Goal: Task Accomplishment & Management: Manage account settings

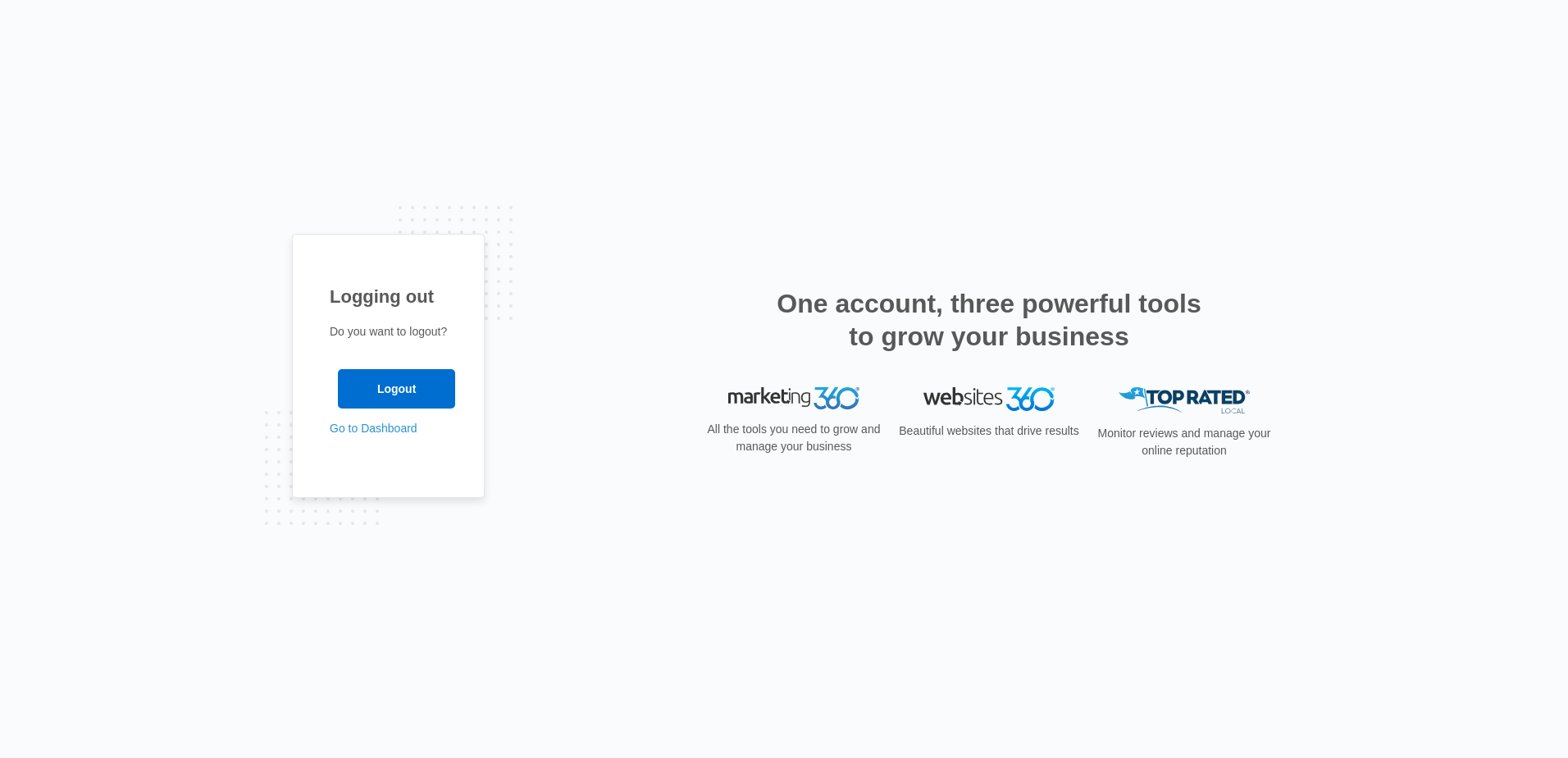
click at [764, 487] on div "Logging out Do you want to logout? Logout Go to Dashboard" at bounding box center [783, 379] width 984 height 292
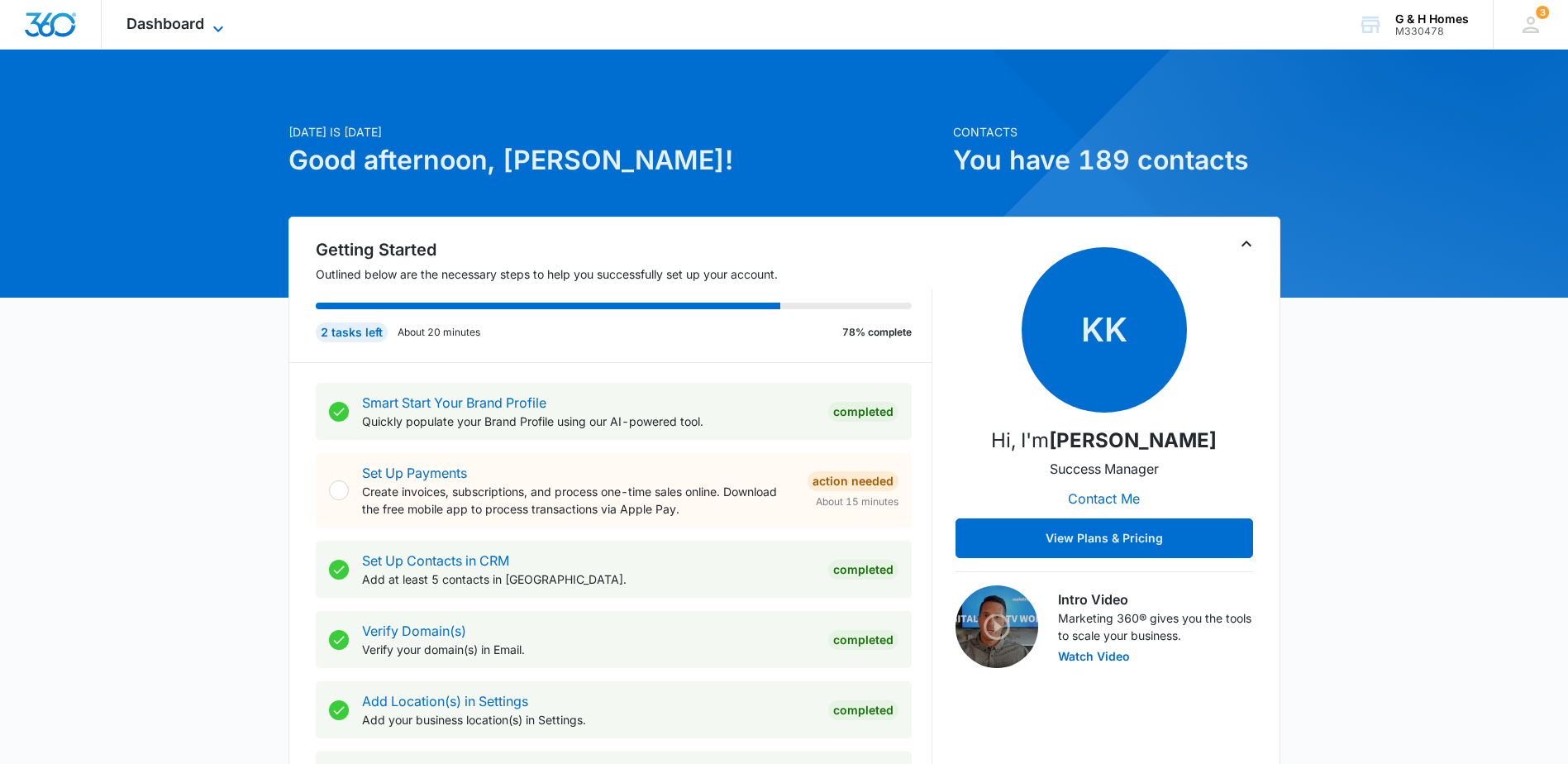
click at [222, 28] on icon at bounding box center [218, 29] width 10 height 6
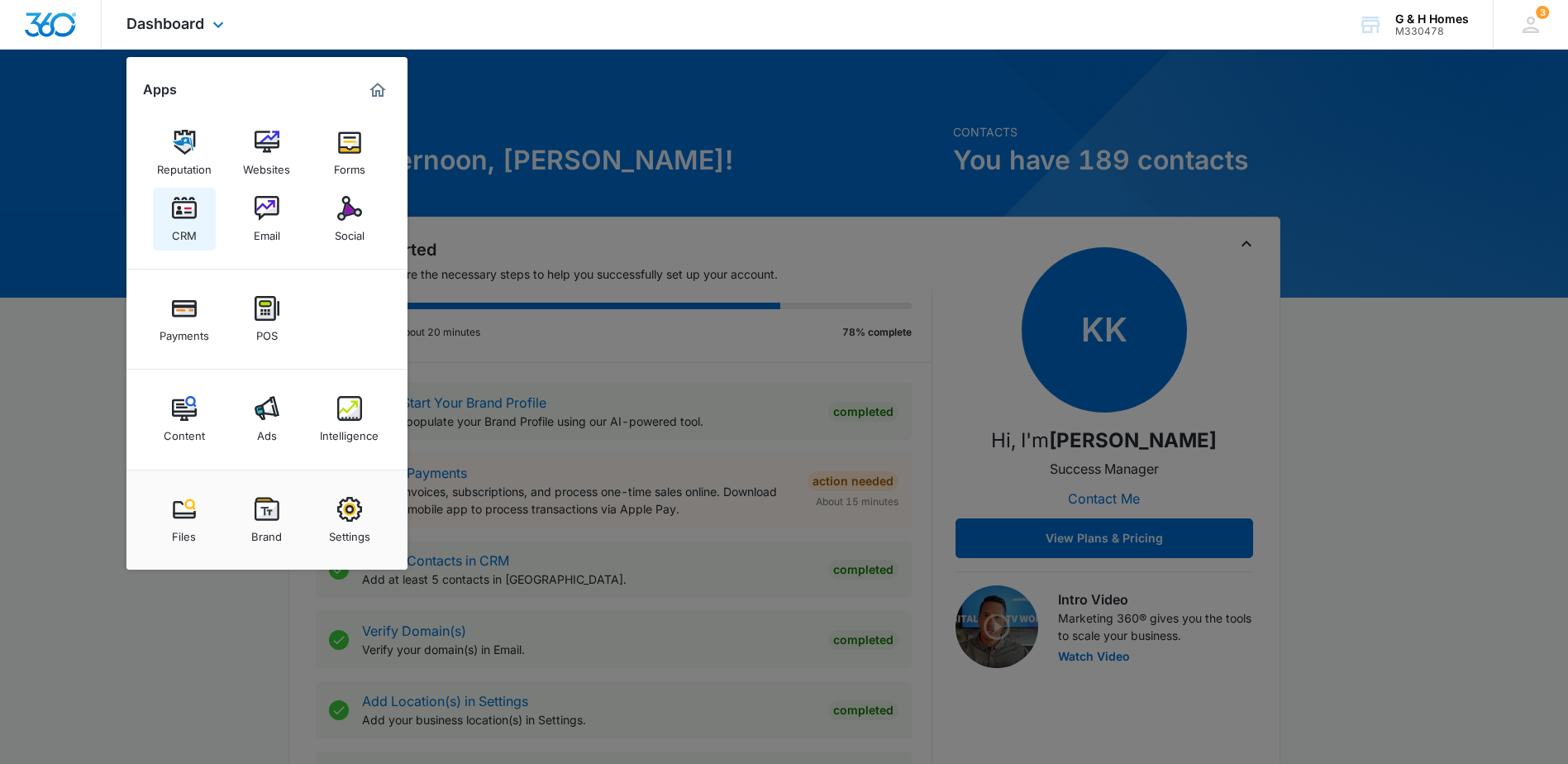
click at [182, 225] on div "CRM" at bounding box center [184, 231] width 25 height 22
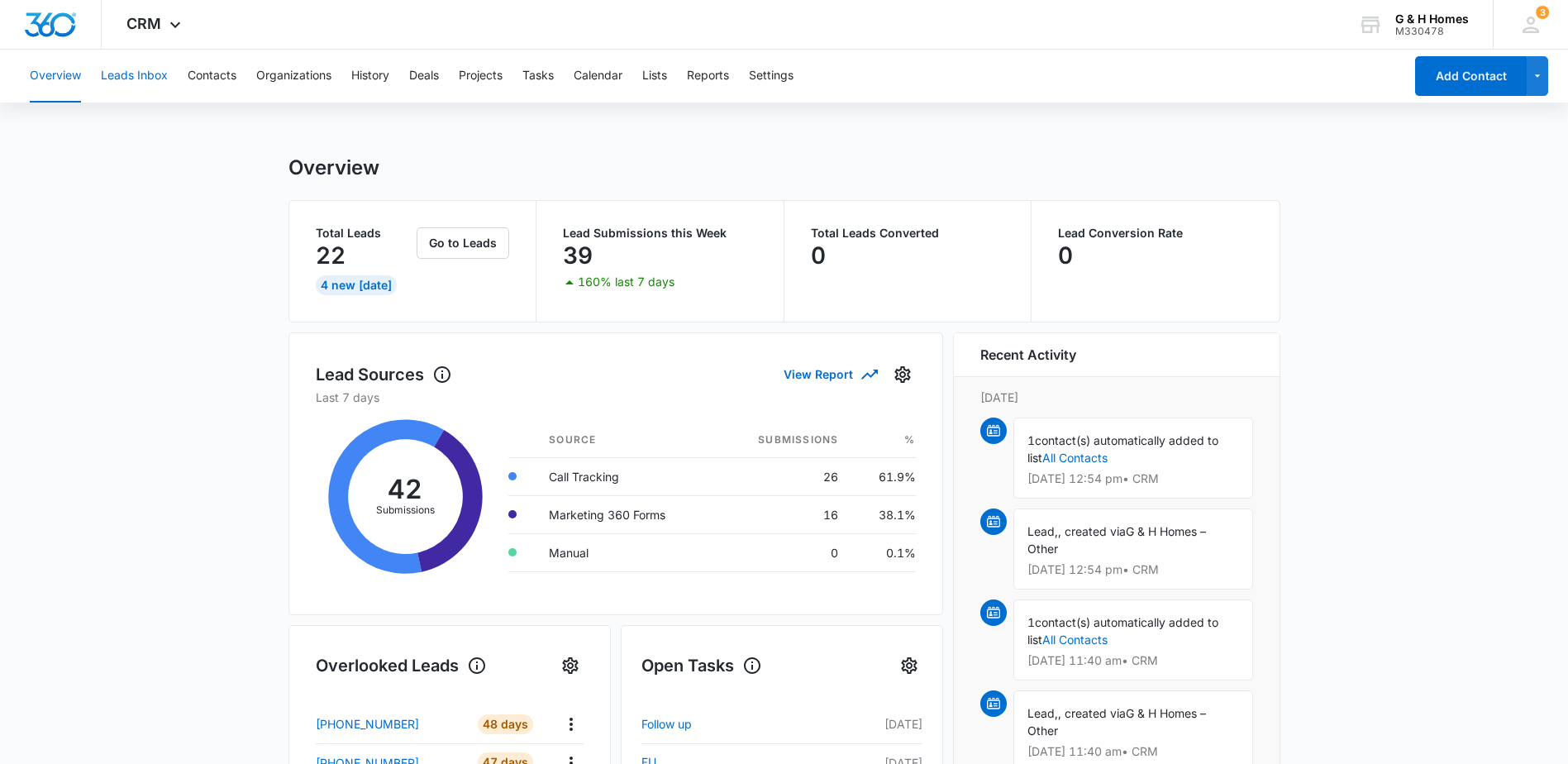
click at [149, 72] on button "Leads Inbox" at bounding box center [134, 76] width 67 height 53
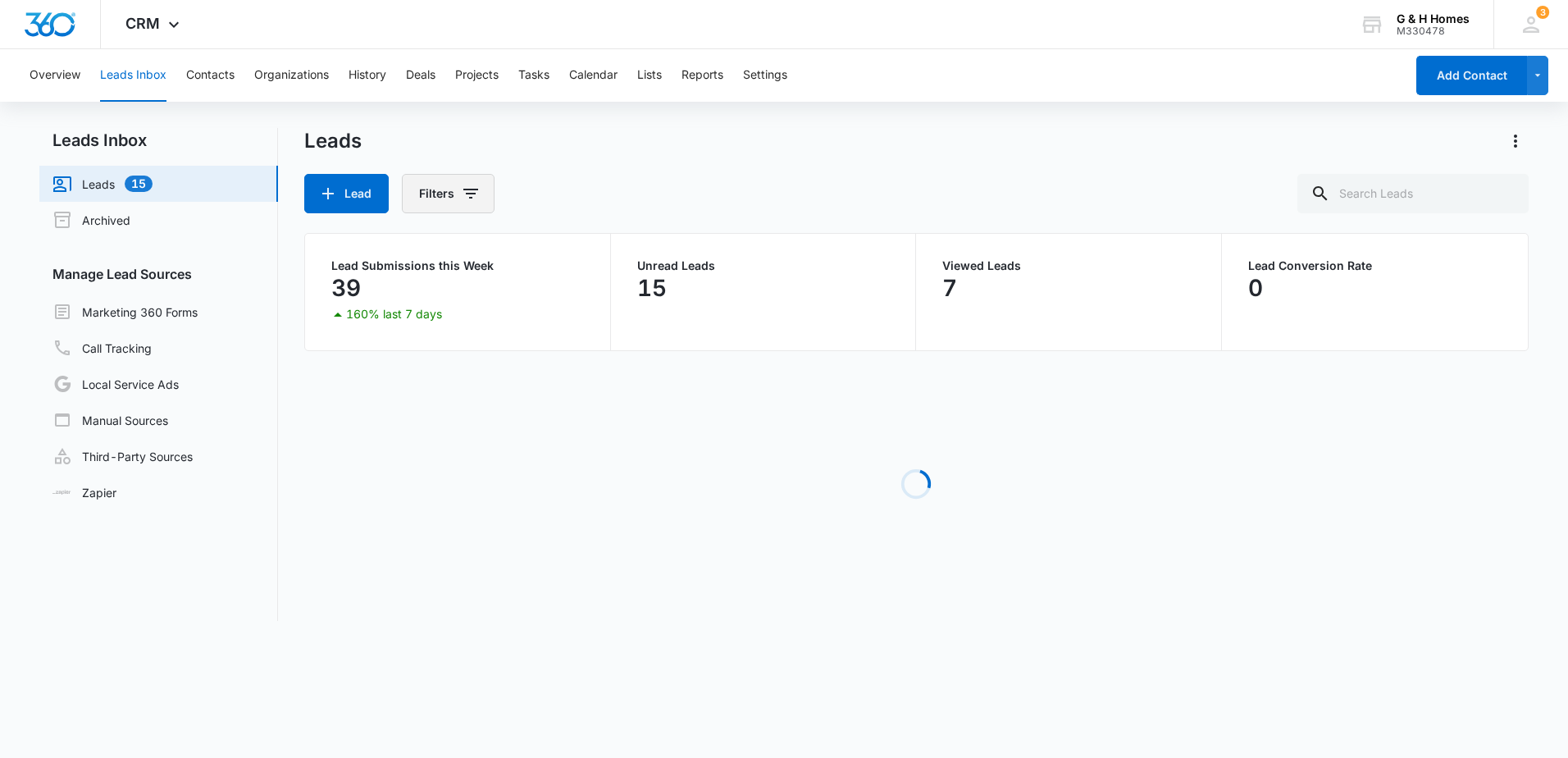
click at [474, 204] on span "Filters" at bounding box center [471, 194] width 20 height 20
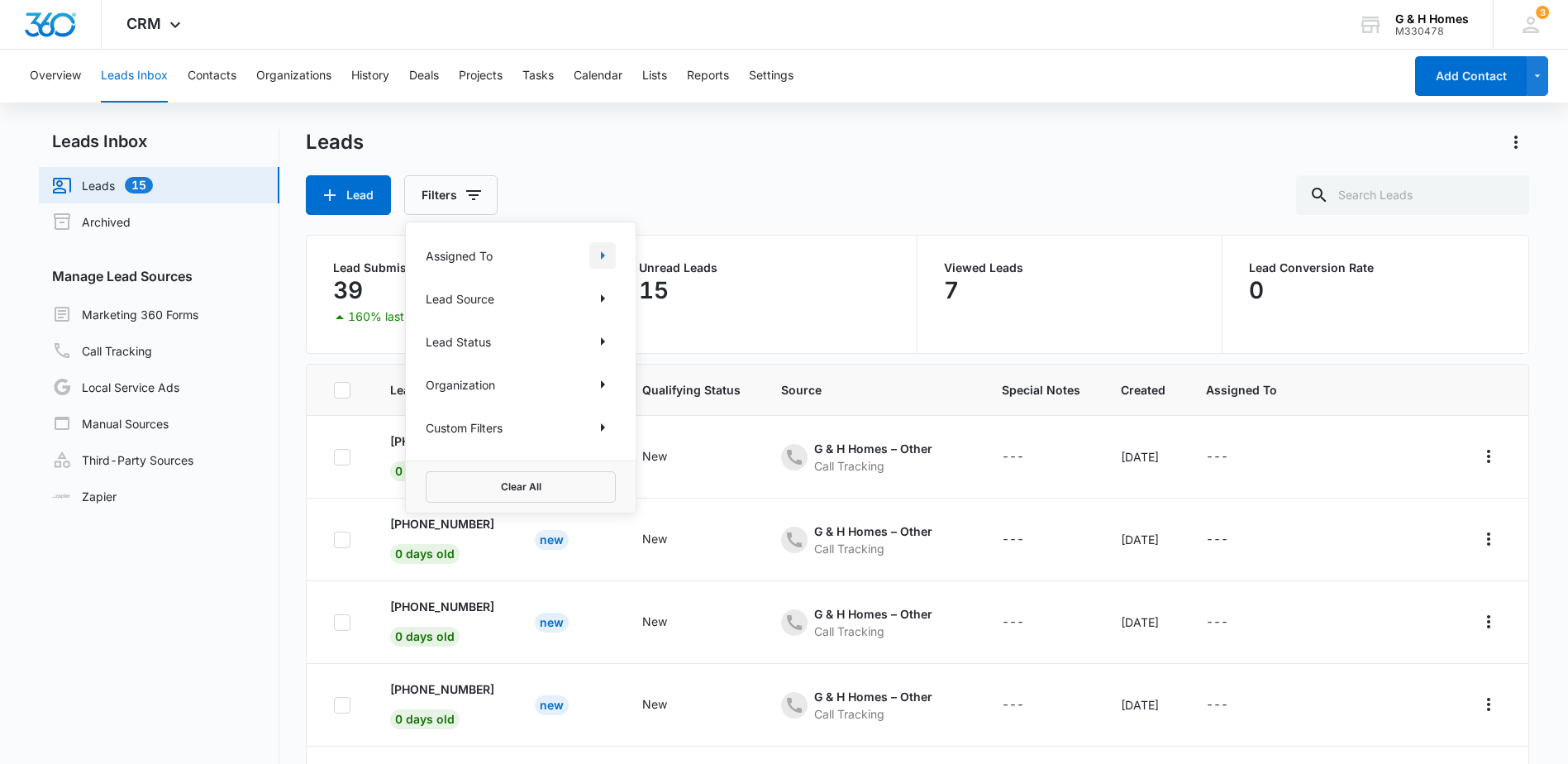
click at [598, 248] on icon "Show Assigned To filters" at bounding box center [602, 255] width 20 height 20
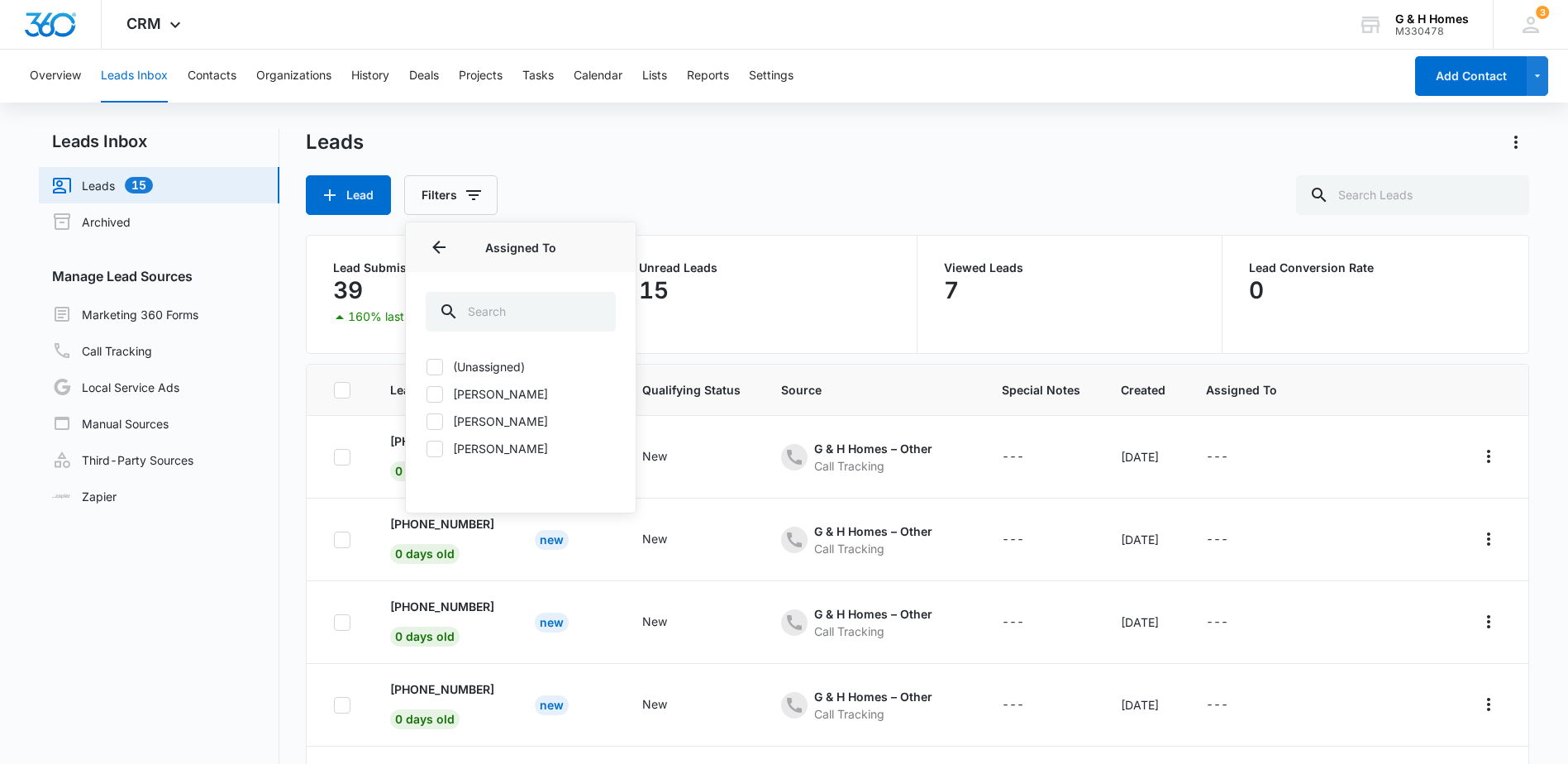
click at [498, 449] on label "[PERSON_NAME]" at bounding box center [521, 448] width 190 height 17
click at [427, 449] on input "[PERSON_NAME]" at bounding box center [426, 448] width 1 height 1
checkbox input "true"
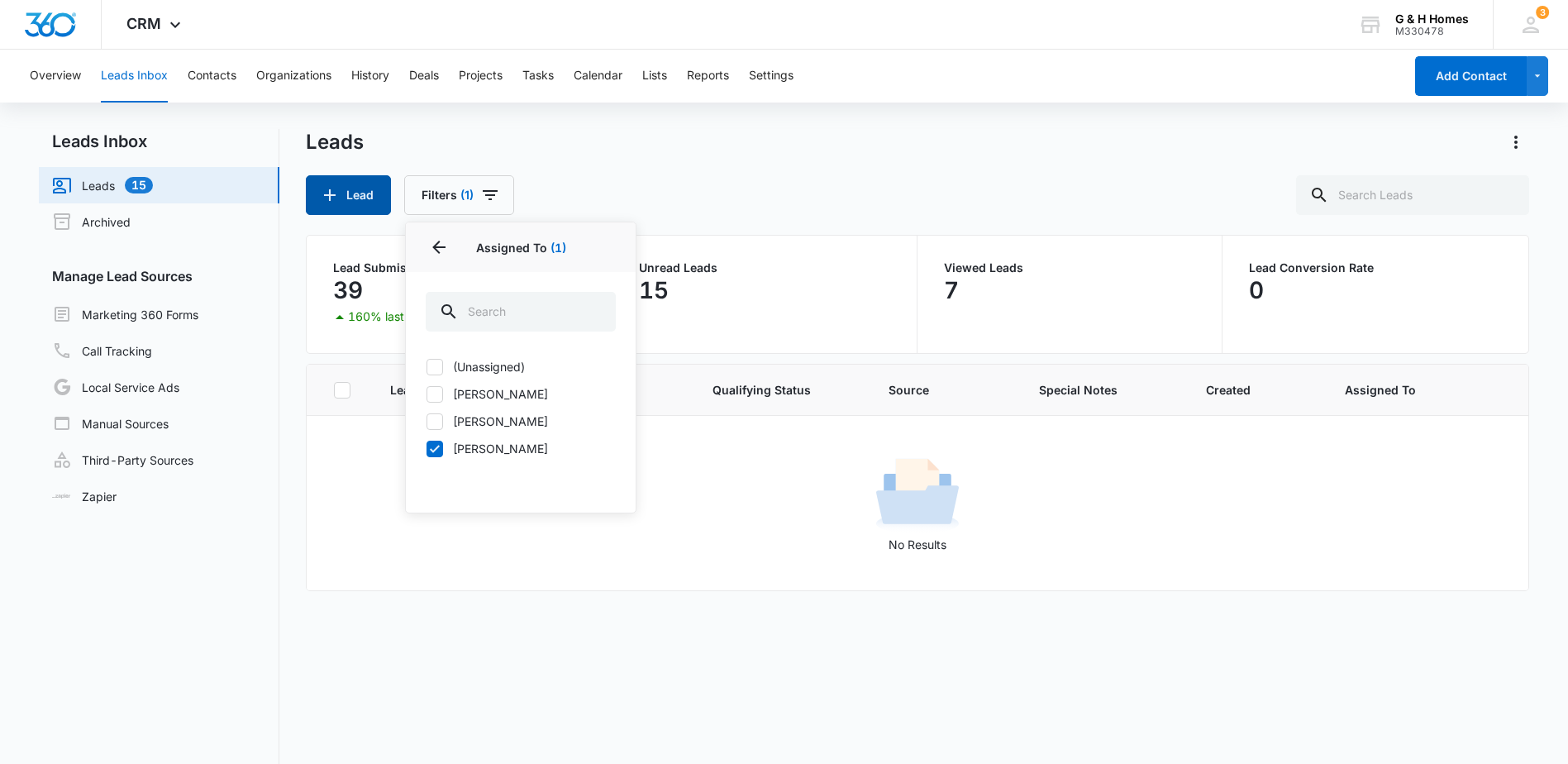
click at [358, 191] on button "Lead" at bounding box center [349, 195] width 86 height 40
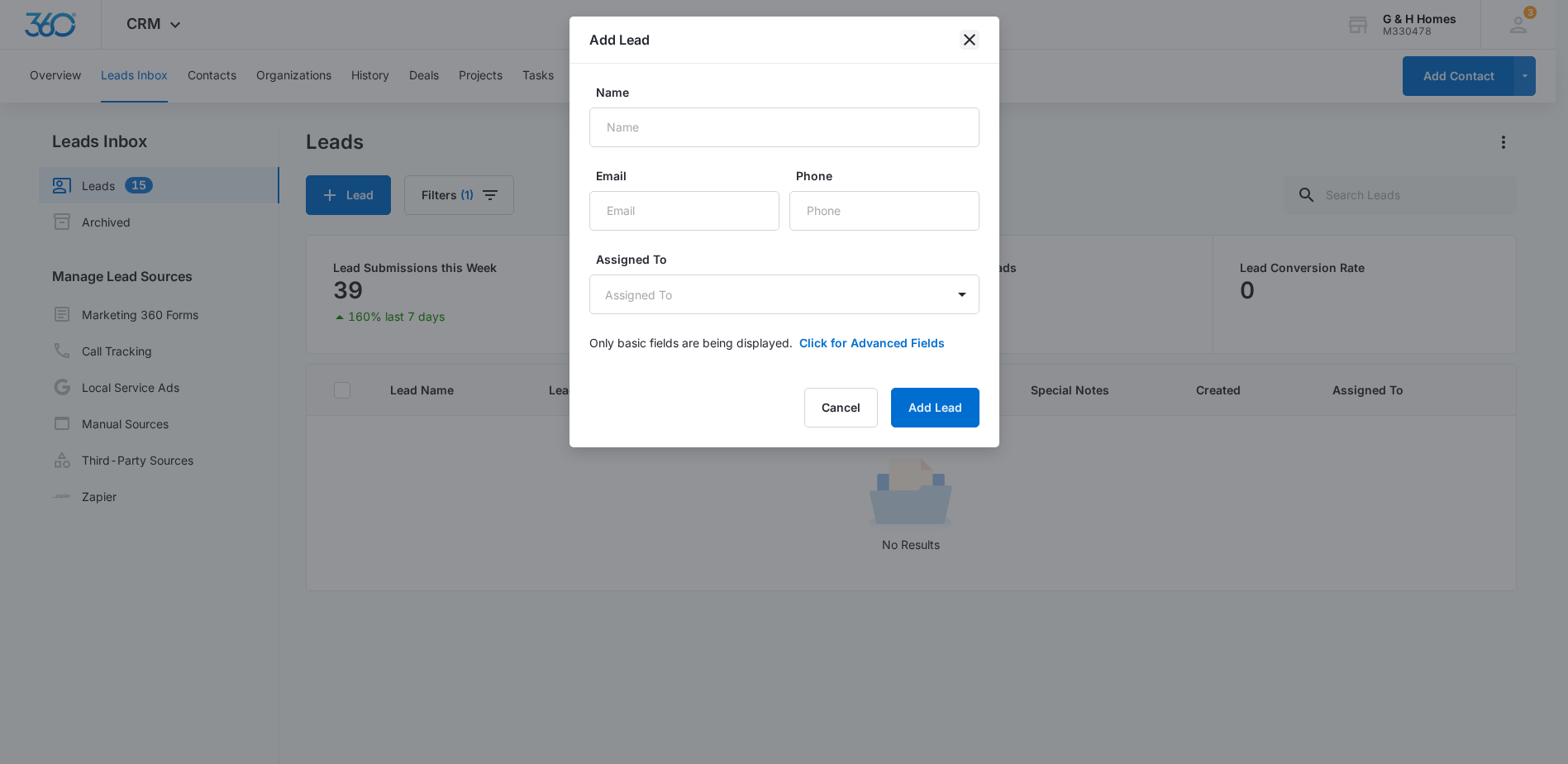
click at [966, 37] on icon "close" at bounding box center [970, 40] width 11 height 11
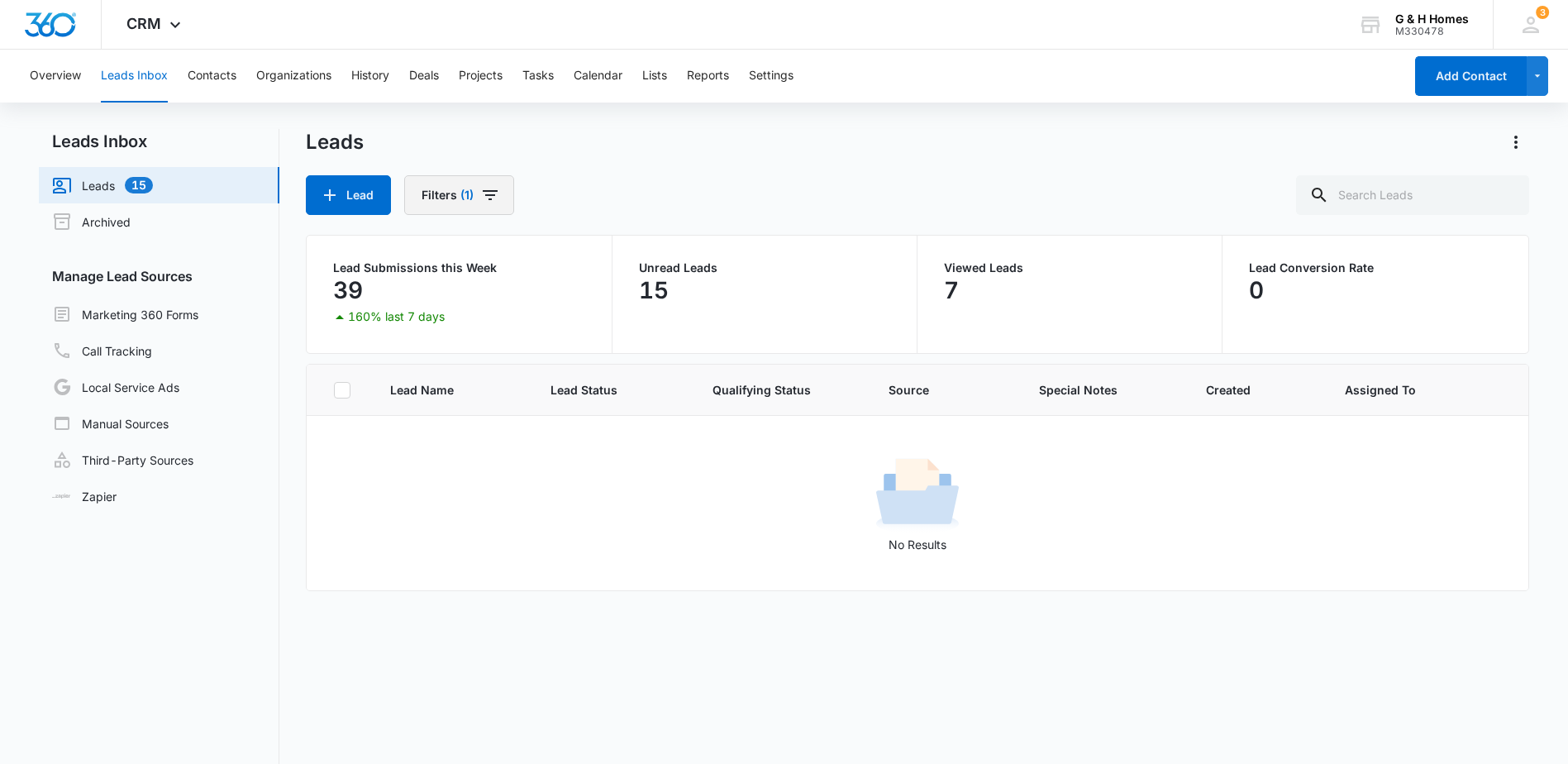
click at [493, 191] on icon "Filters" at bounding box center [491, 195] width 15 height 10
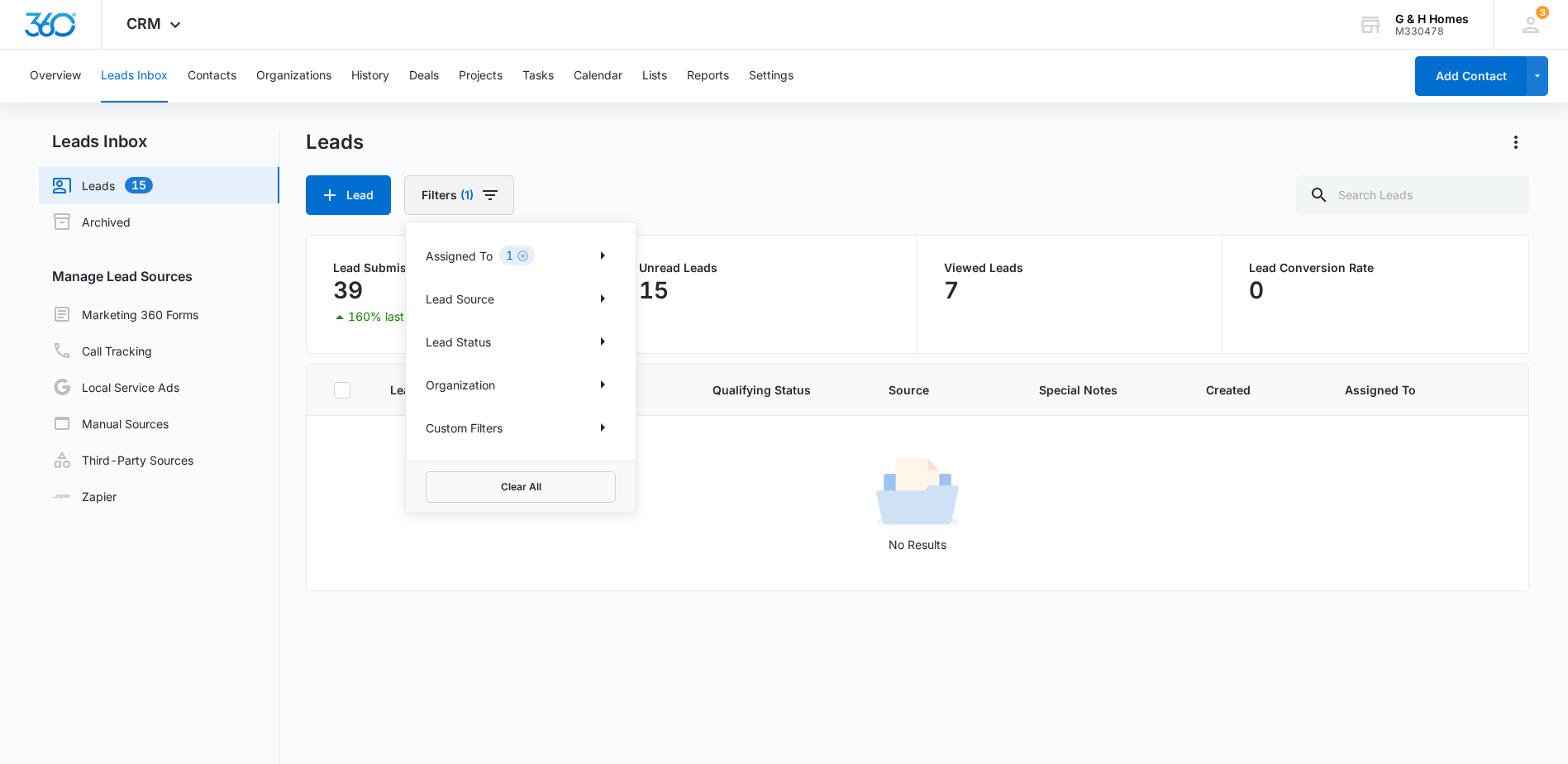
click at [493, 191] on icon "Filters" at bounding box center [491, 195] width 15 height 10
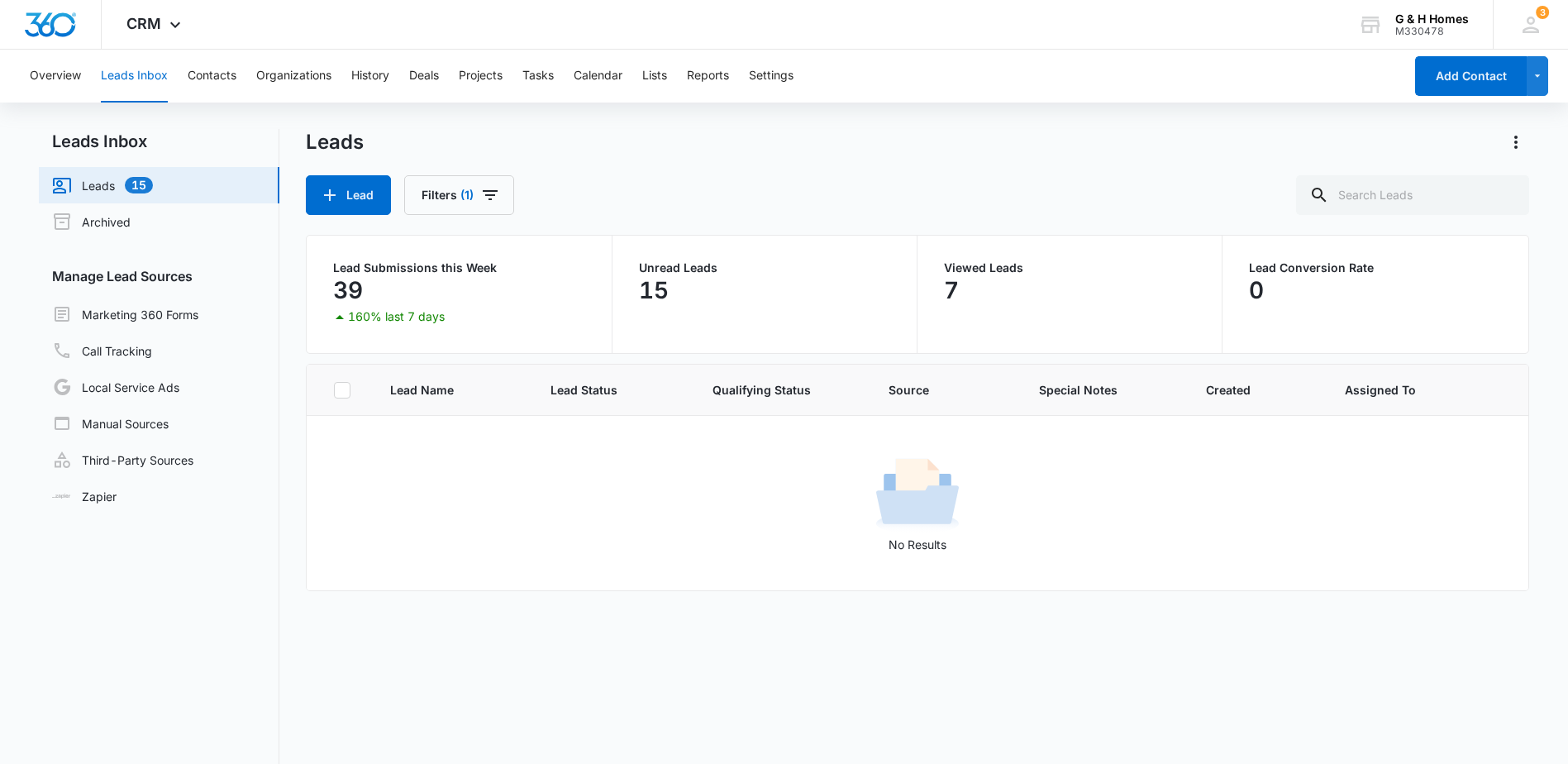
click at [101, 178] on link "Leads 15" at bounding box center [103, 185] width 101 height 20
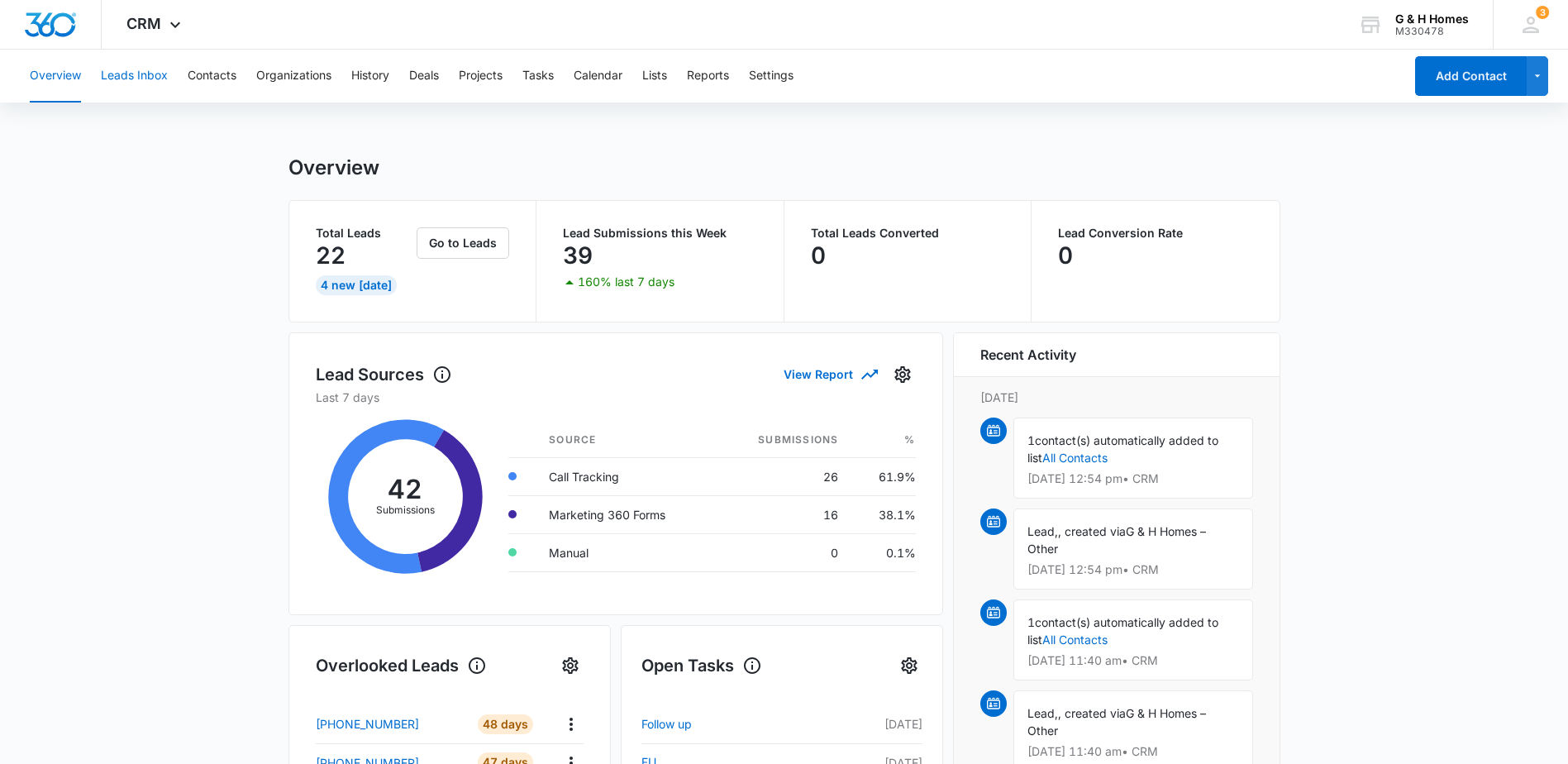
click at [141, 78] on button "Leads Inbox" at bounding box center [134, 76] width 67 height 53
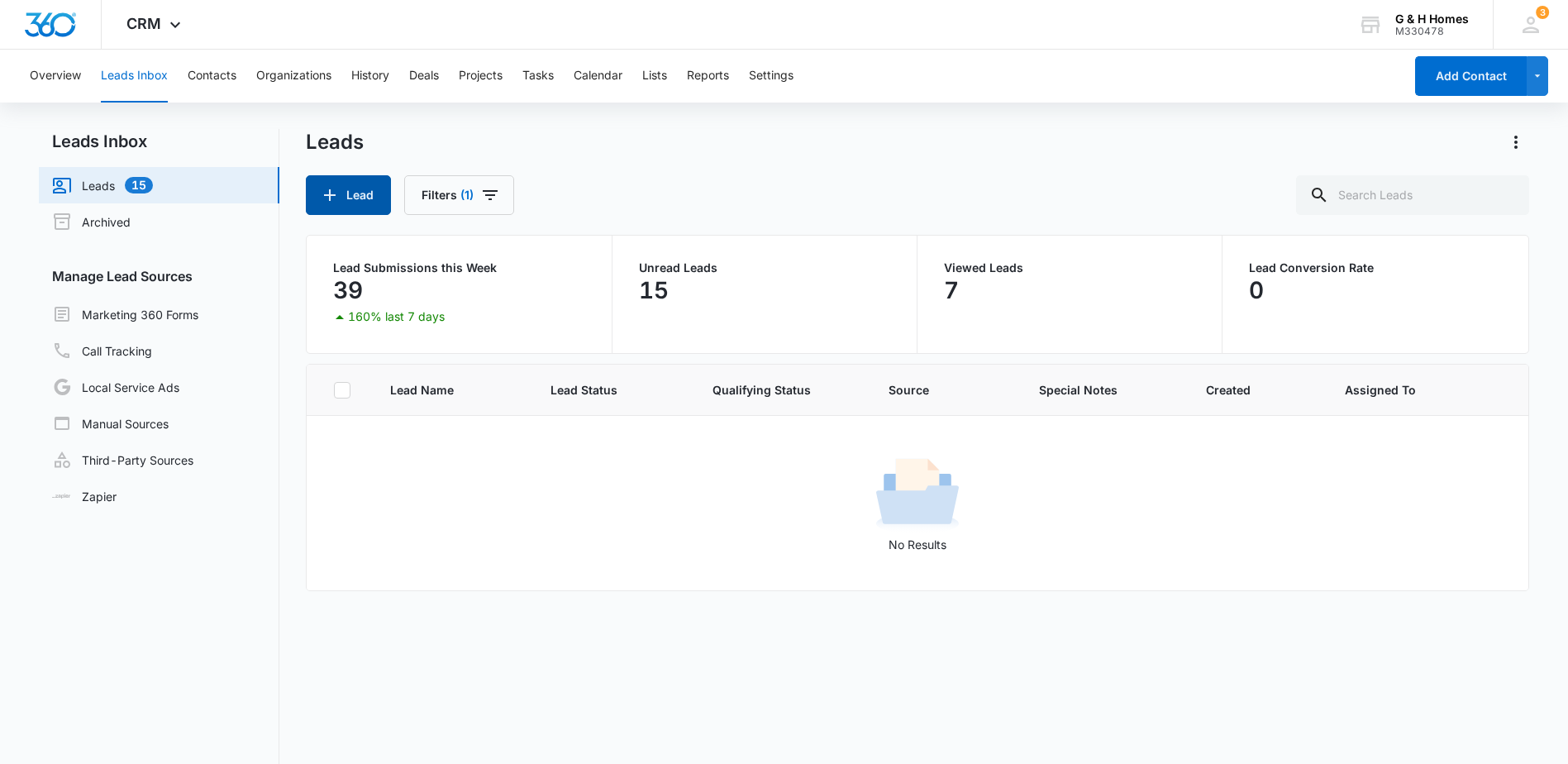
click at [351, 192] on button "Lead" at bounding box center [349, 195] width 86 height 40
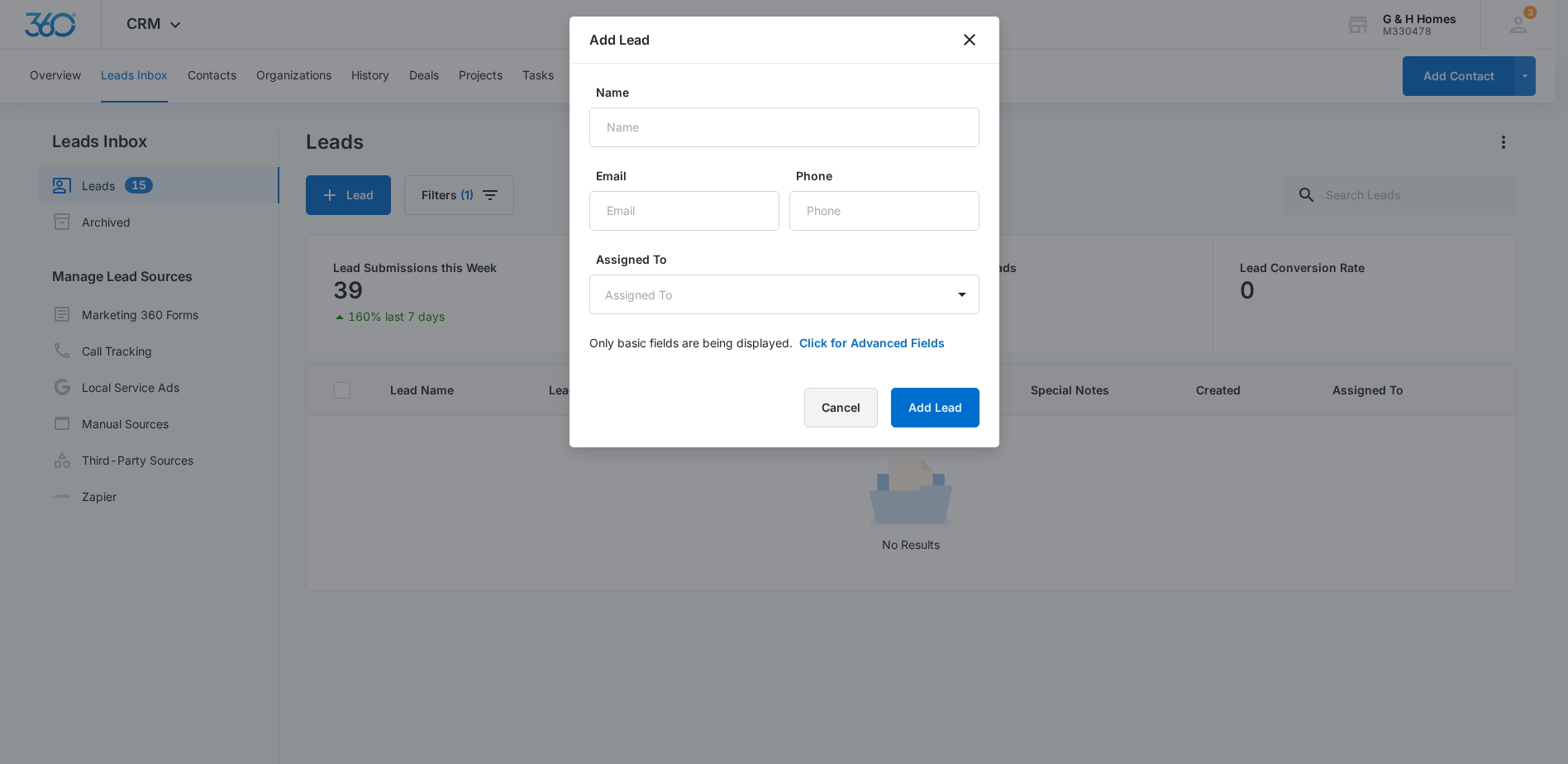
click at [863, 402] on button "Cancel" at bounding box center [841, 408] width 73 height 40
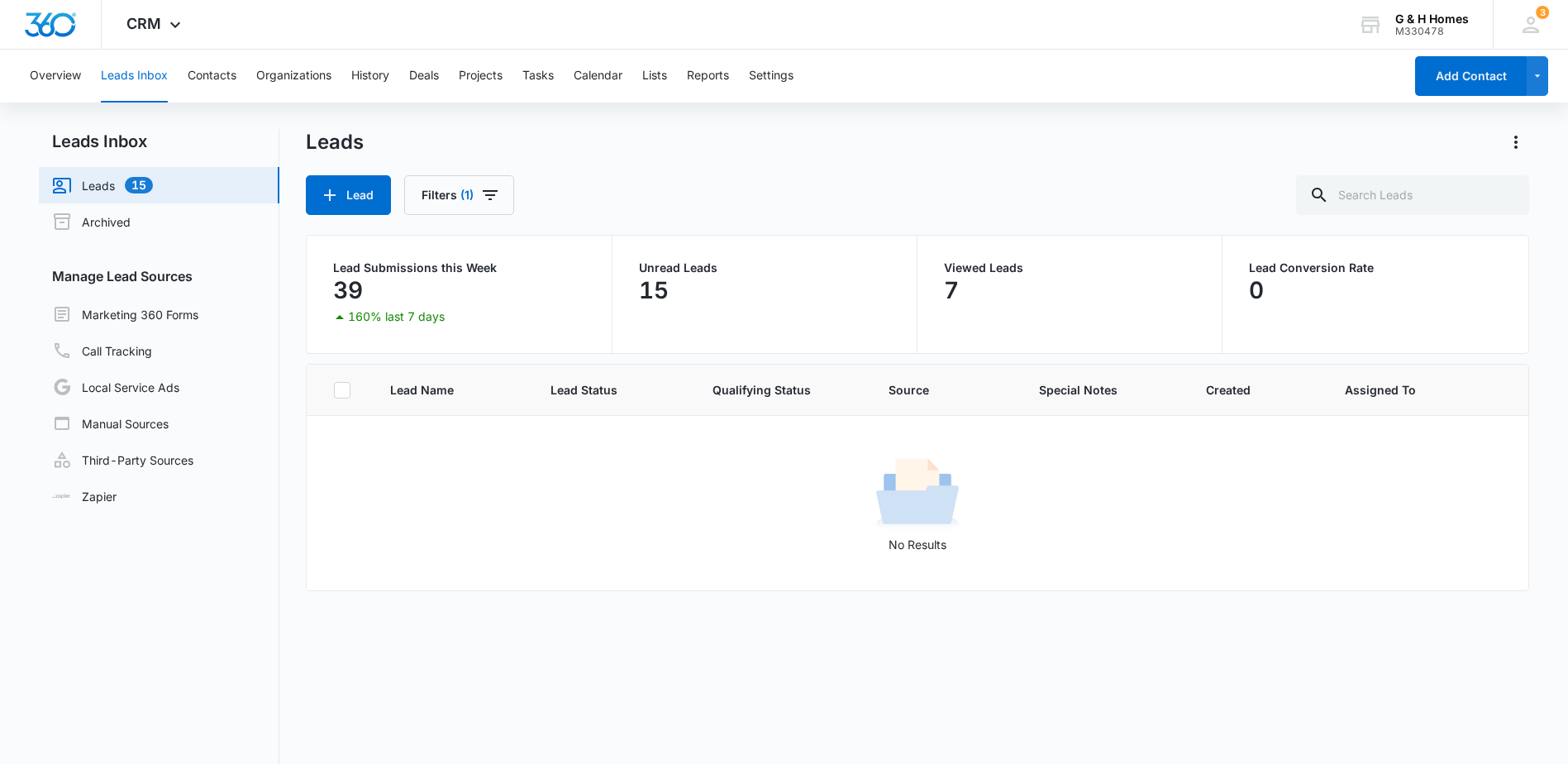
drag, startPoint x: 421, startPoint y: 396, endPoint x: 408, endPoint y: 327, distance: 70.2
click at [421, 396] on span "Lead Name" at bounding box center [450, 390] width 121 height 17
click at [480, 193] on icon "Filters" at bounding box center [490, 195] width 20 height 20
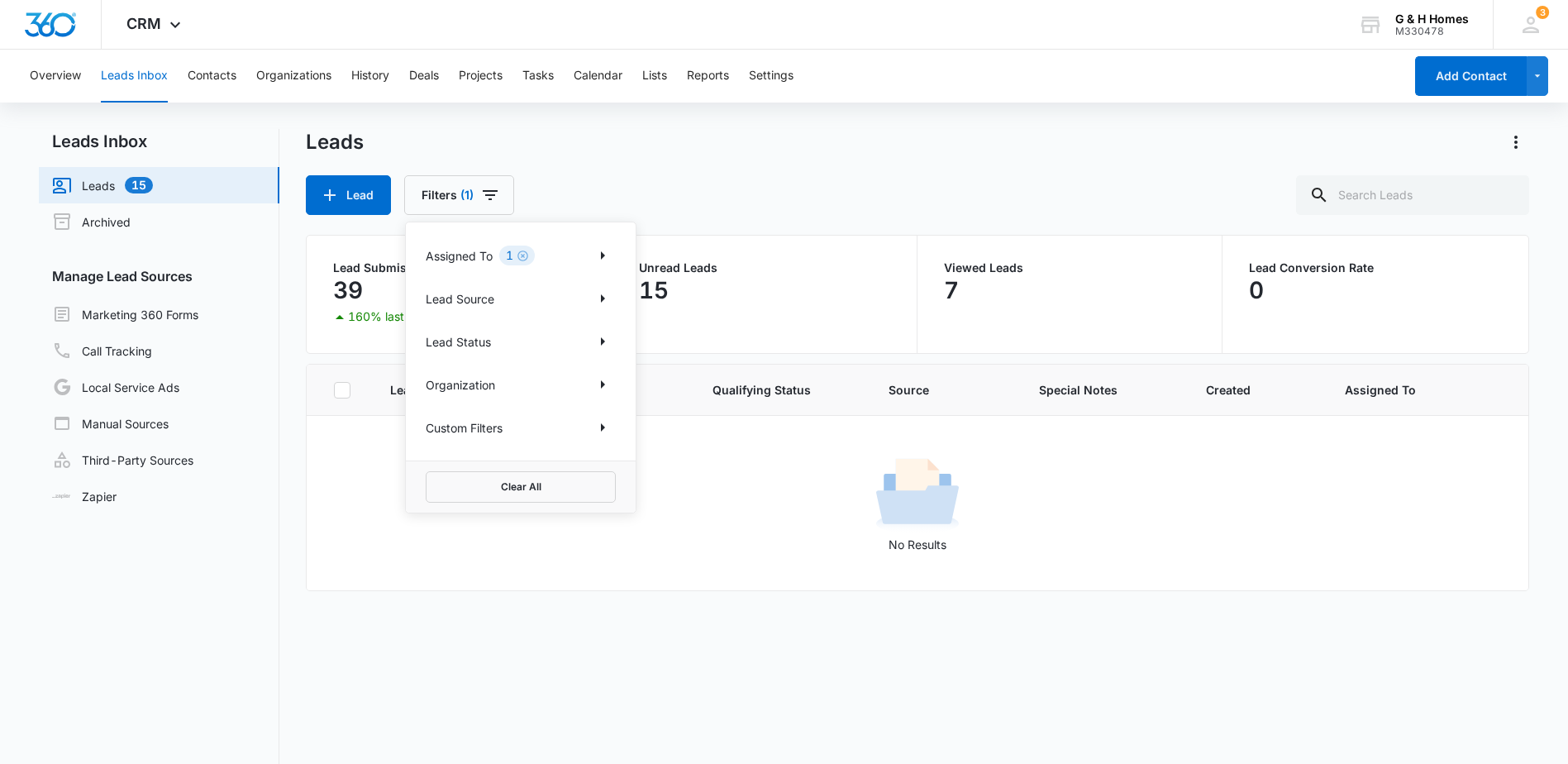
click at [477, 302] on p "Lead Source" at bounding box center [460, 299] width 68 height 17
click at [606, 294] on icon "Show Lead Source filters" at bounding box center [602, 298] width 20 height 20
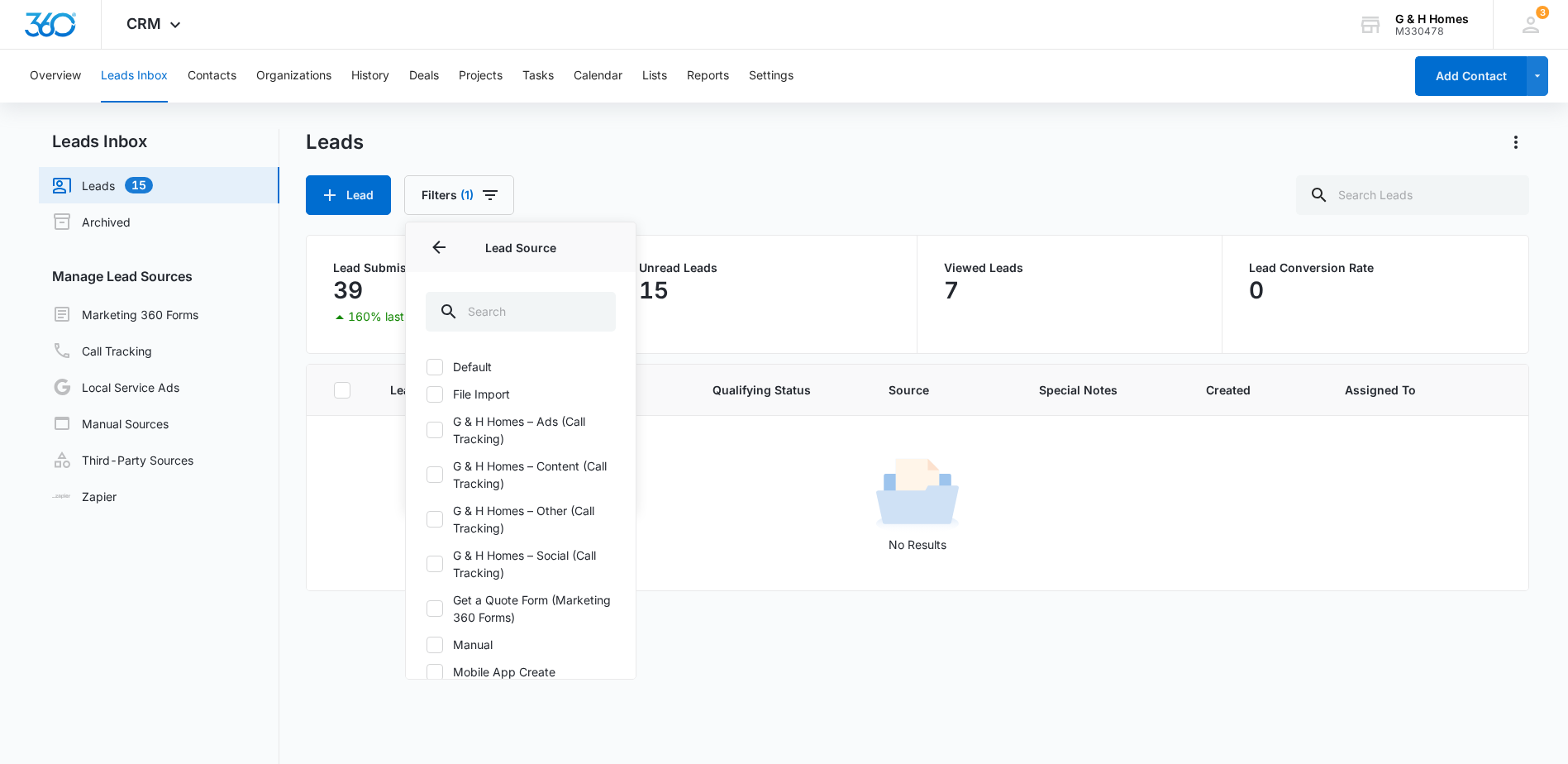
click at [713, 186] on div "Lead Filters (1) Assigned To 1 Lead Source Lead Source Default File Import G & …" at bounding box center [918, 195] width 1223 height 40
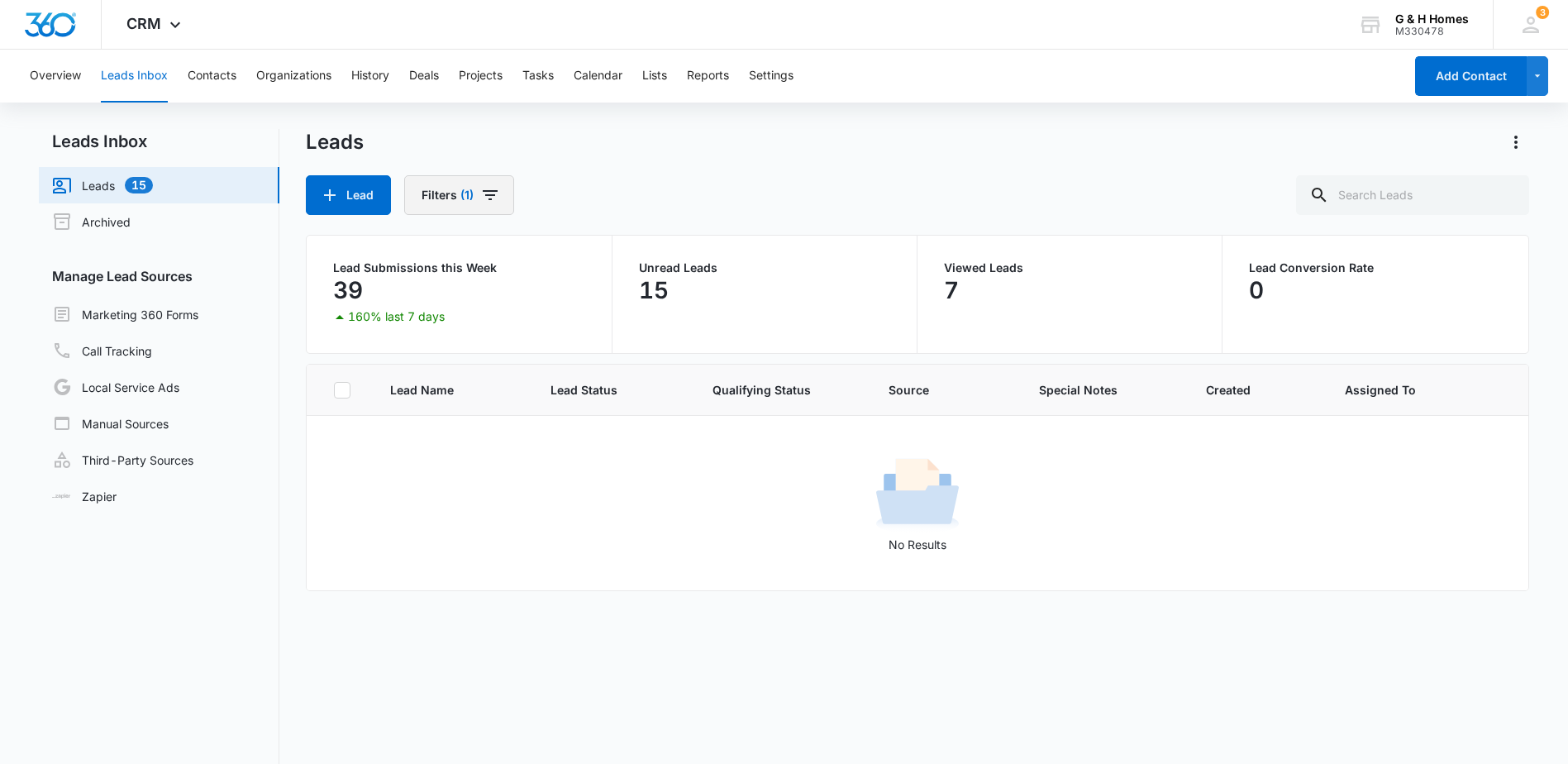
click at [452, 199] on button "Filters (1)" at bounding box center [459, 195] width 110 height 40
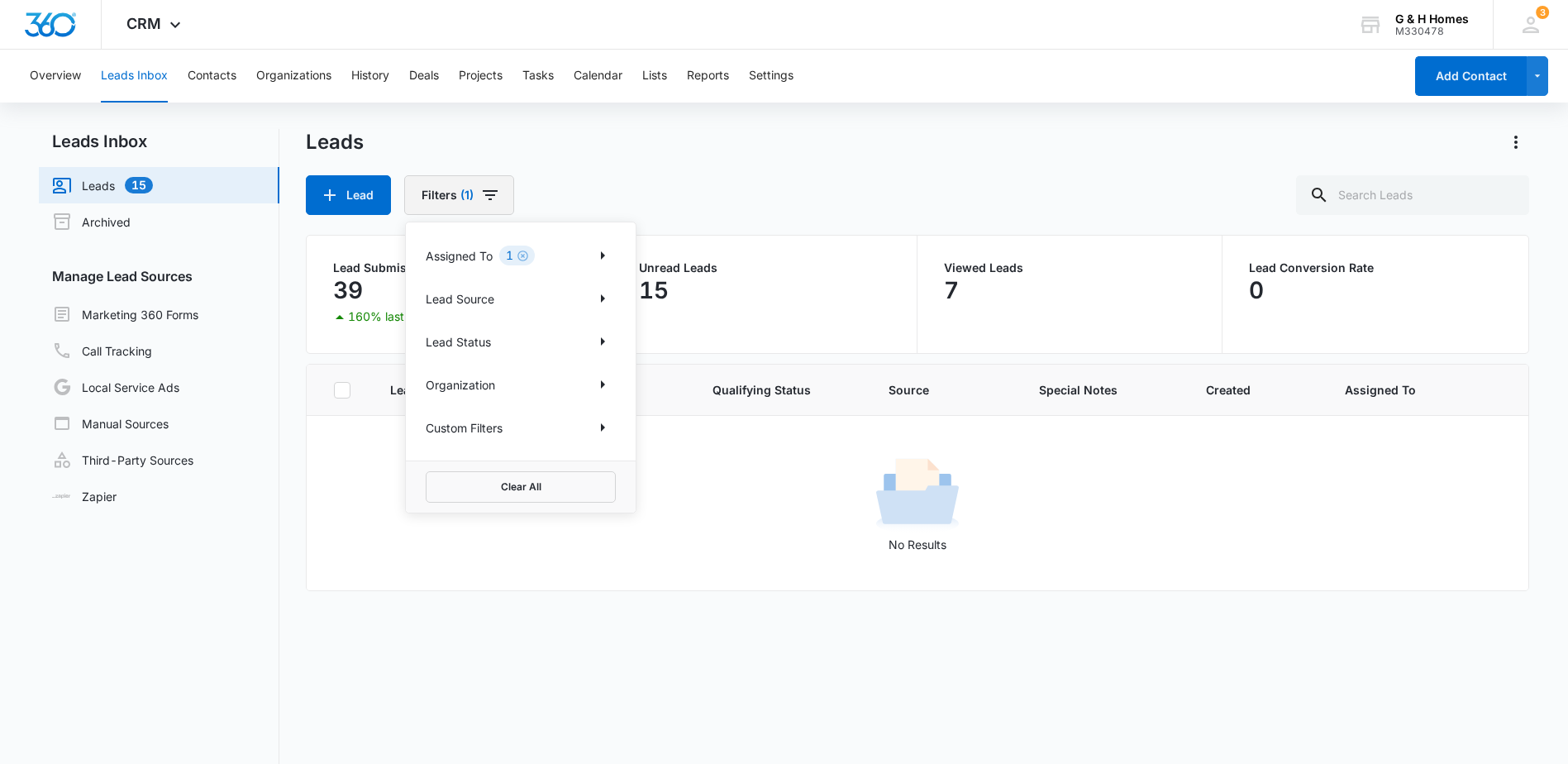
click at [499, 188] on icon "Filters" at bounding box center [490, 195] width 20 height 20
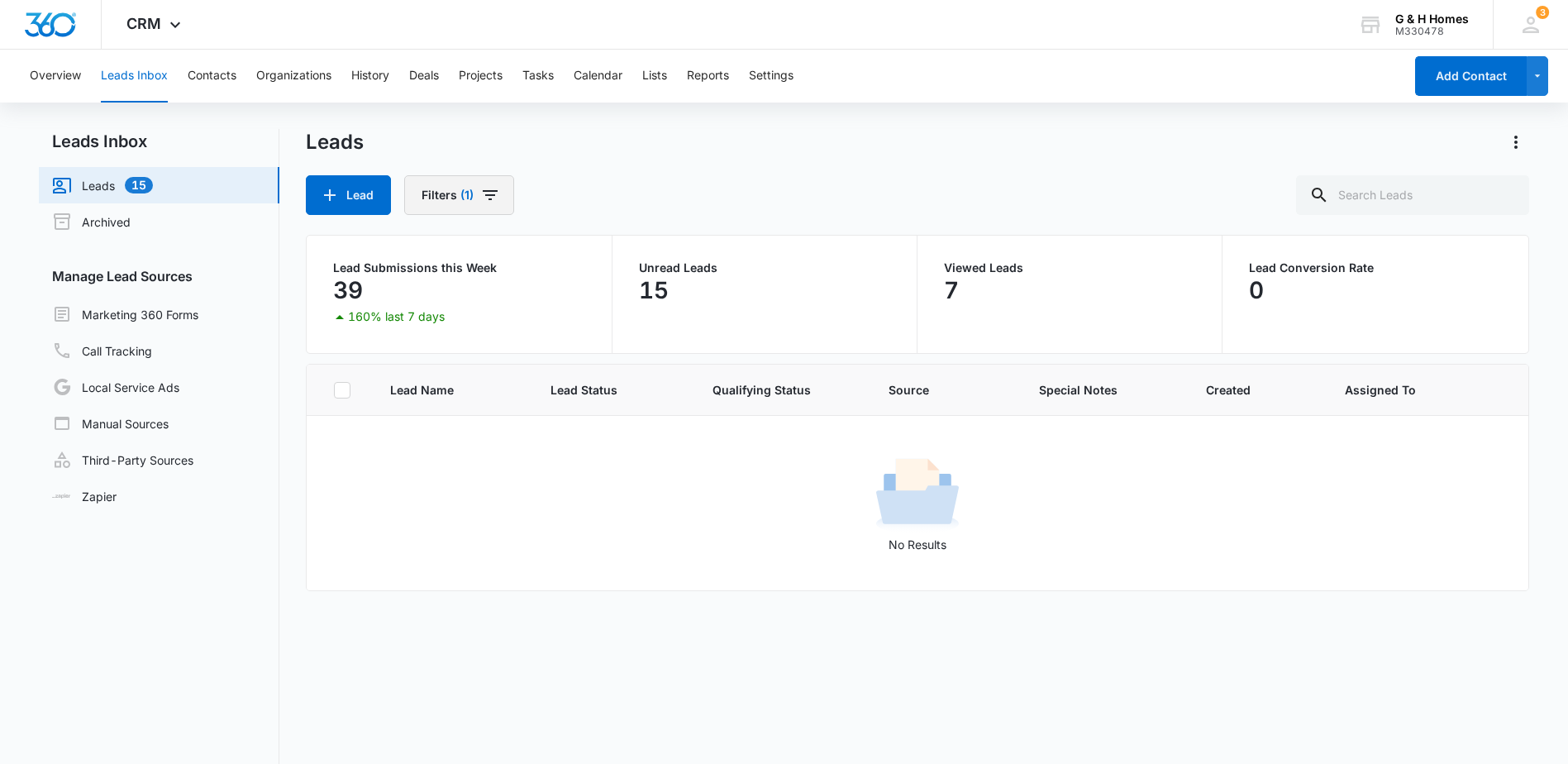
click at [503, 188] on button "Filters (1)" at bounding box center [459, 195] width 110 height 40
click at [767, 188] on div "Lead Filters (1)" at bounding box center [918, 195] width 1223 height 40
click at [451, 288] on div "39" at bounding box center [458, 290] width 251 height 33
drag, startPoint x: 345, startPoint y: 289, endPoint x: 396, endPoint y: 305, distance: 53.5
click at [352, 291] on p "39" at bounding box center [347, 290] width 29 height 27
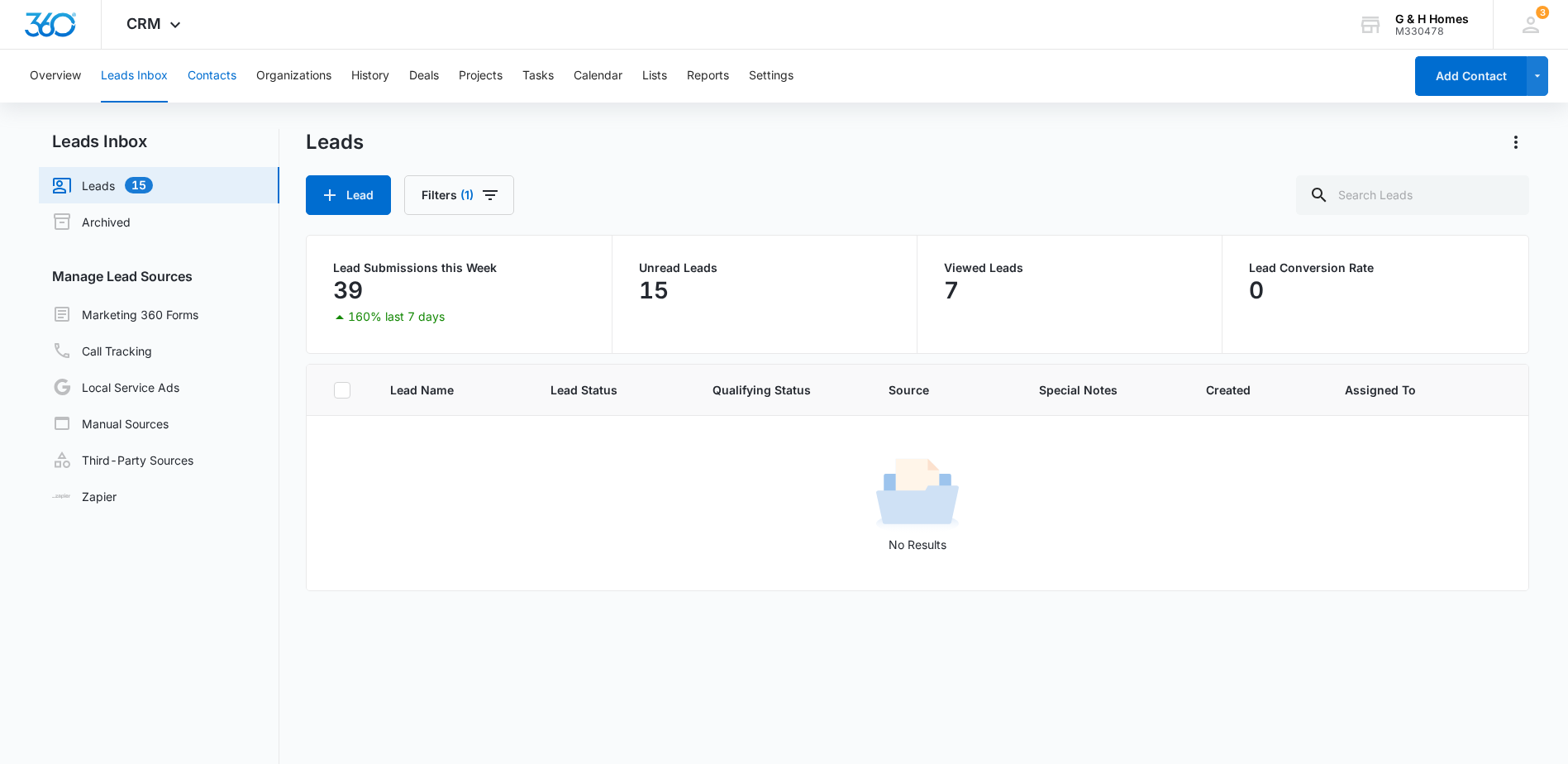
click at [200, 75] on button "Contacts" at bounding box center [211, 76] width 48 height 53
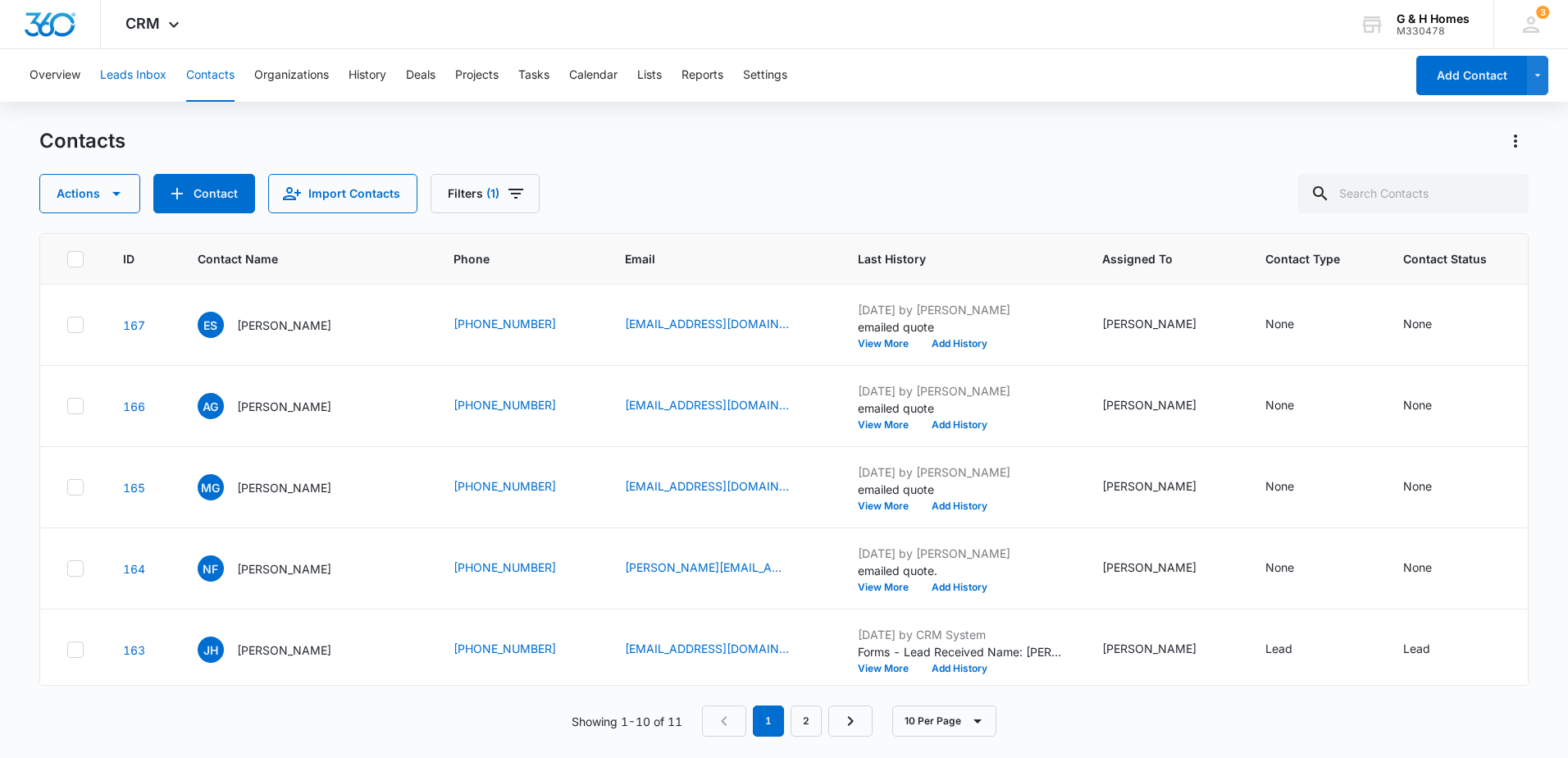
click at [130, 78] on button "Leads Inbox" at bounding box center [133, 76] width 66 height 53
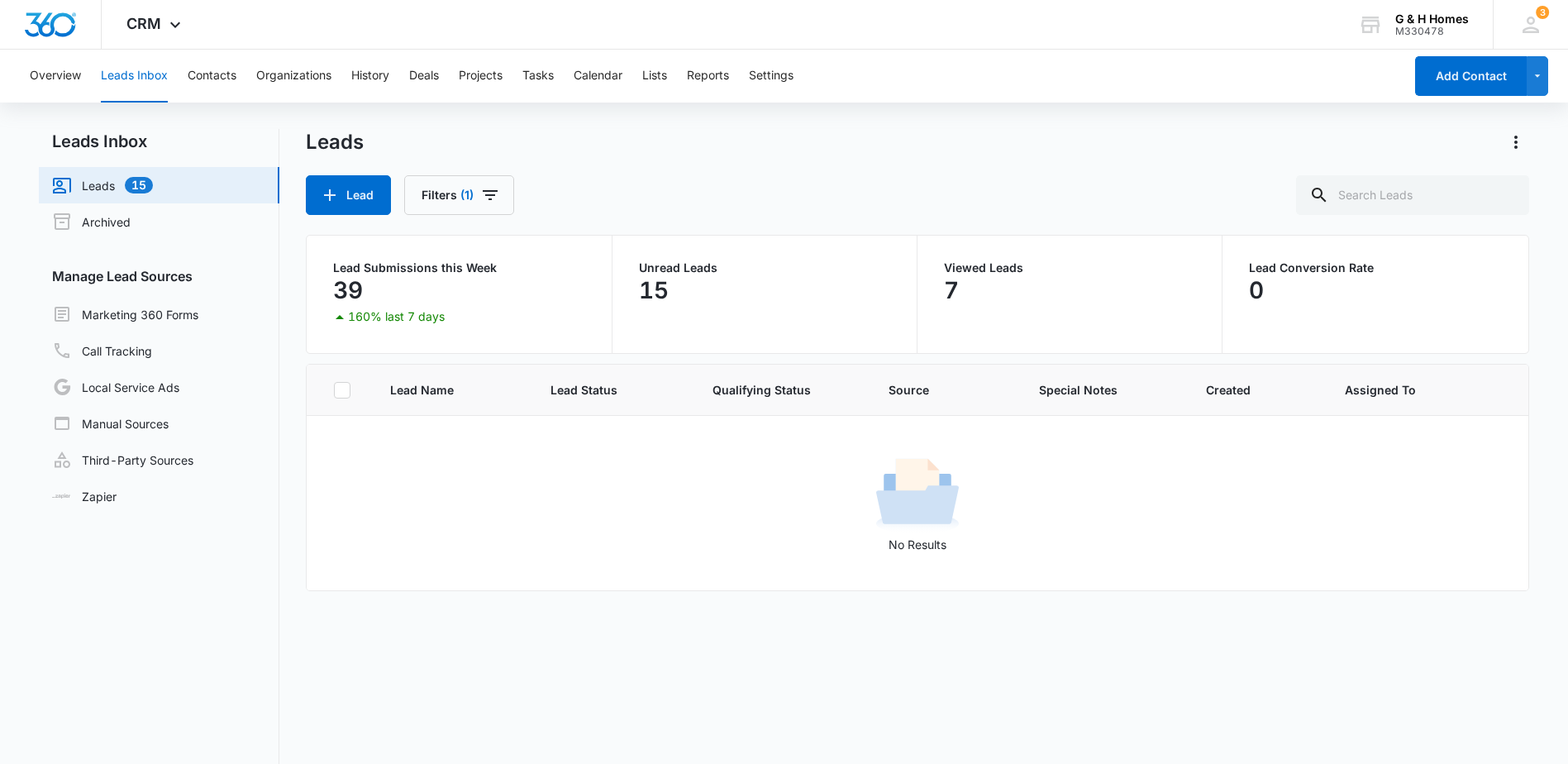
click at [102, 175] on link "Leads 15" at bounding box center [103, 185] width 101 height 20
click at [106, 219] on link "Archived" at bounding box center [91, 222] width 79 height 20
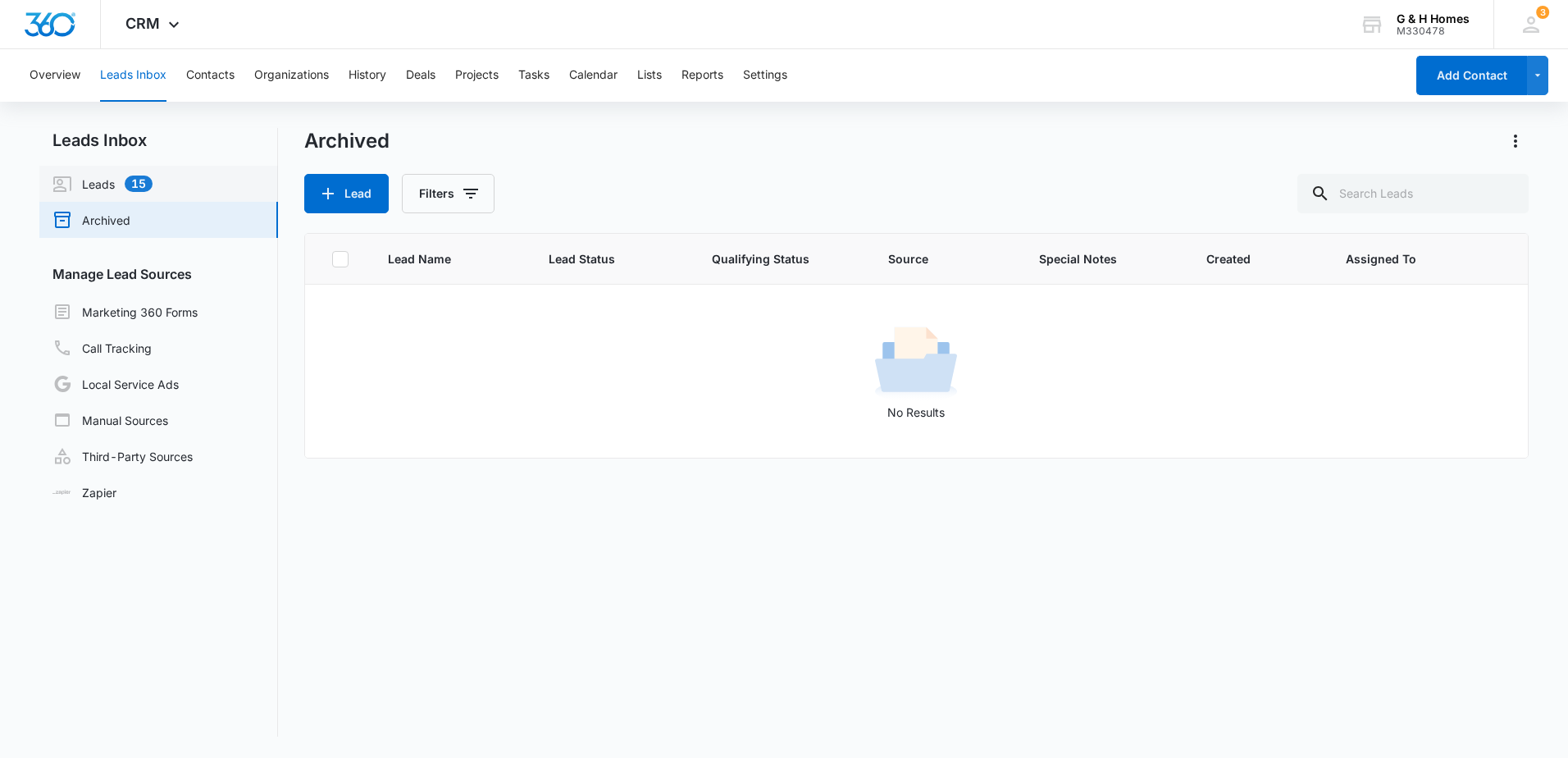
click at [103, 185] on link "Leads 15" at bounding box center [103, 183] width 100 height 20
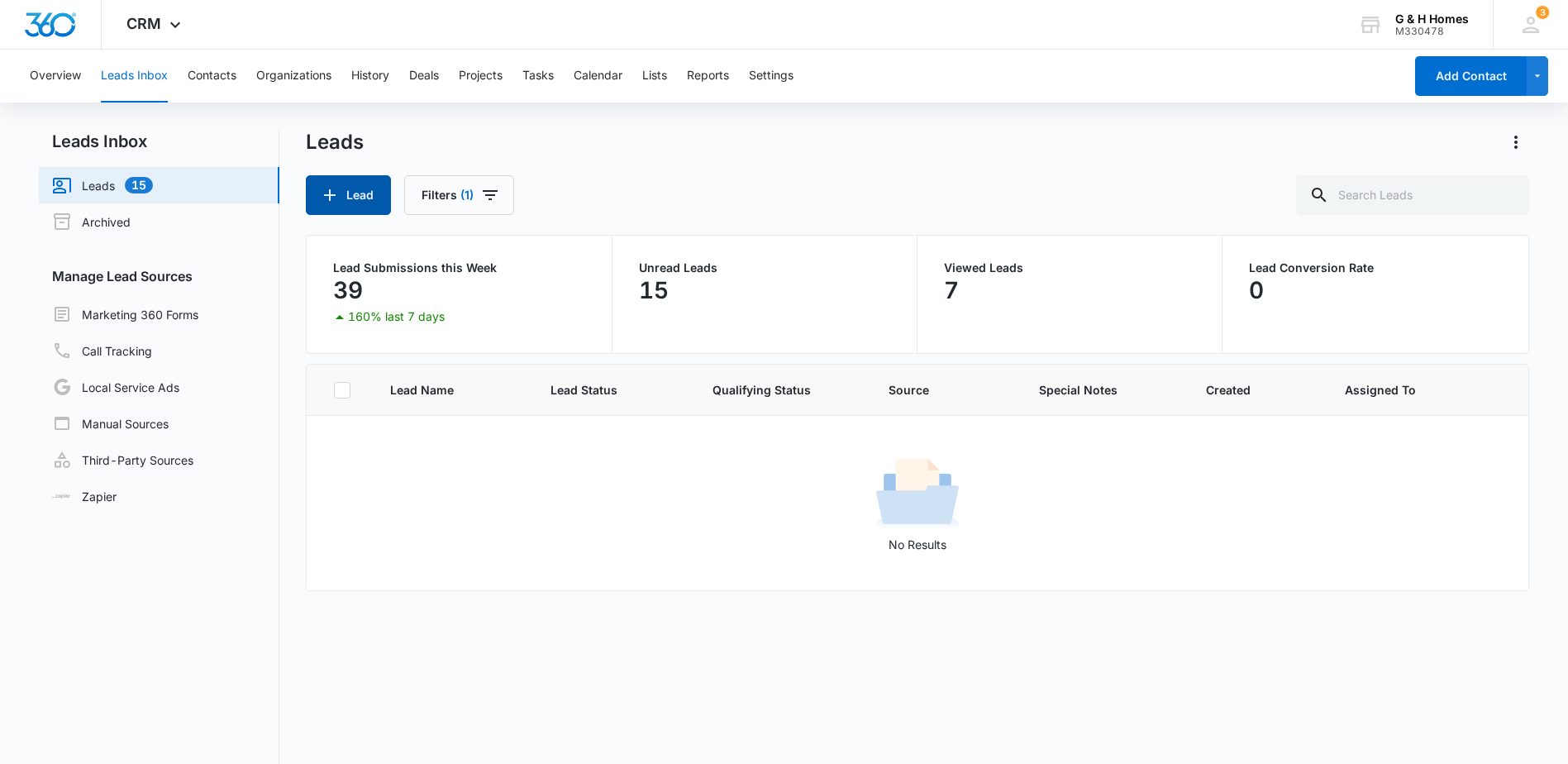
click at [360, 200] on button "Lead" at bounding box center [349, 195] width 86 height 40
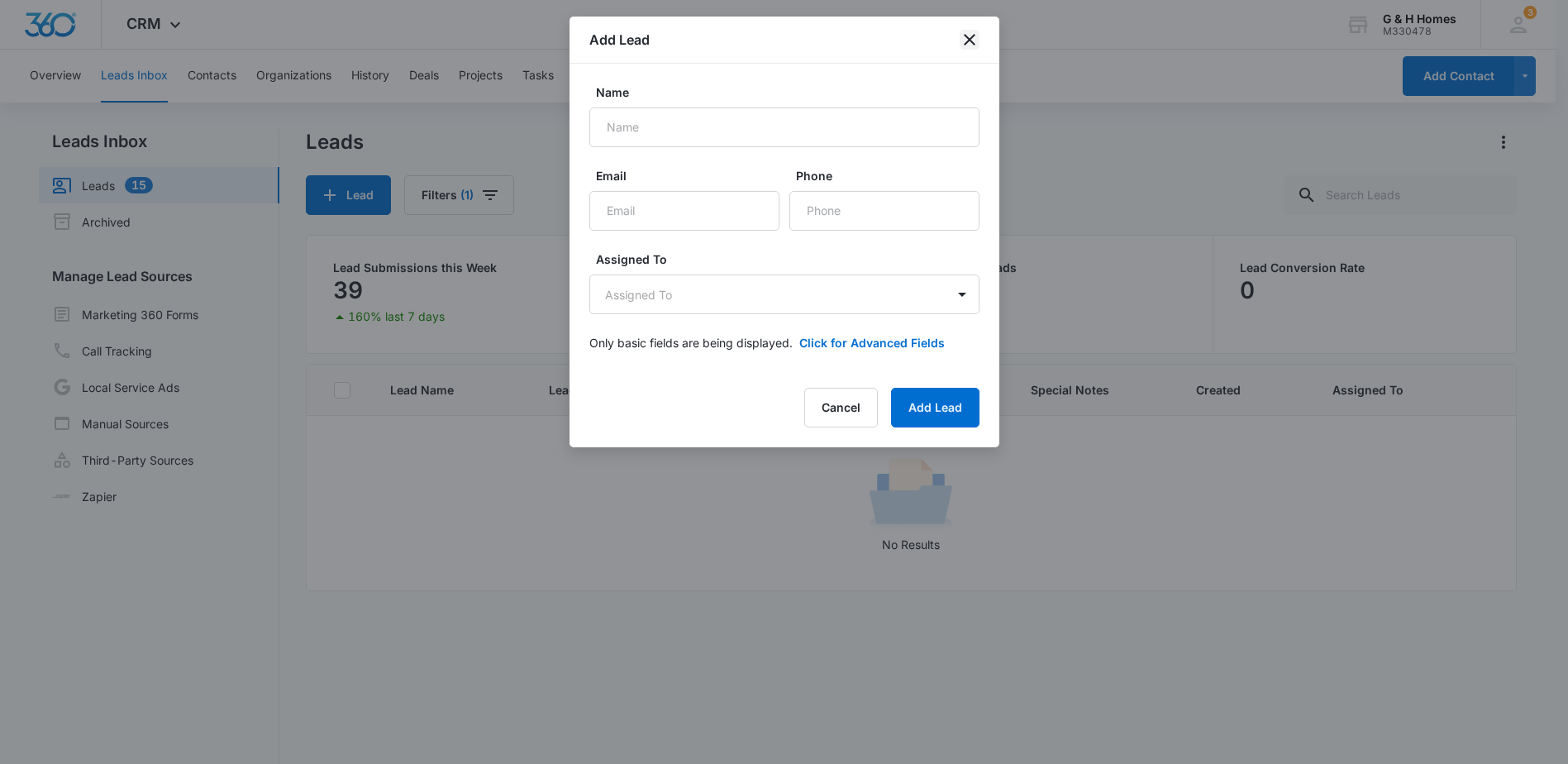
click at [969, 46] on icon "close" at bounding box center [969, 39] width 20 height 20
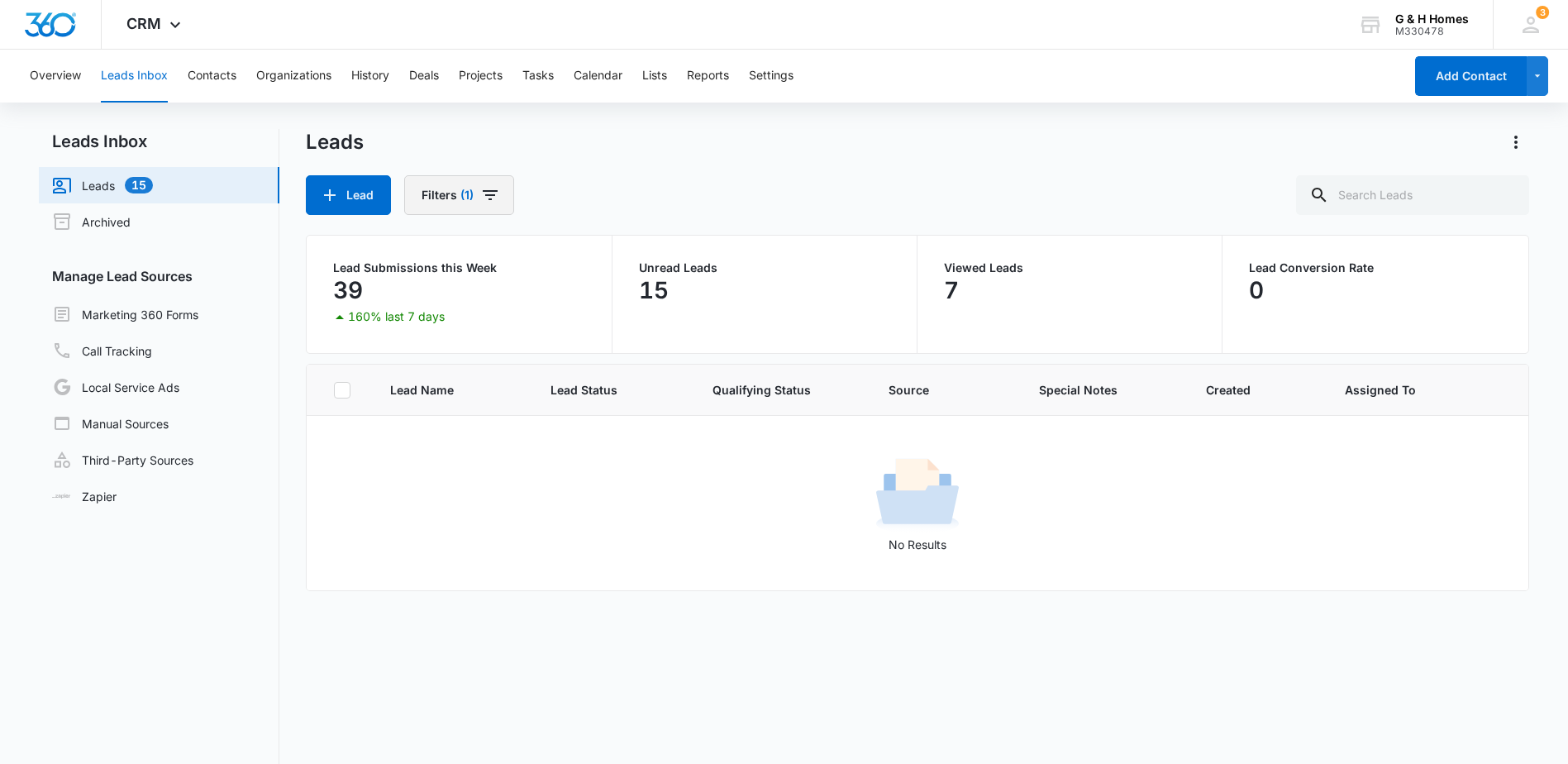
click at [441, 190] on button "Filters (1)" at bounding box center [459, 195] width 110 height 40
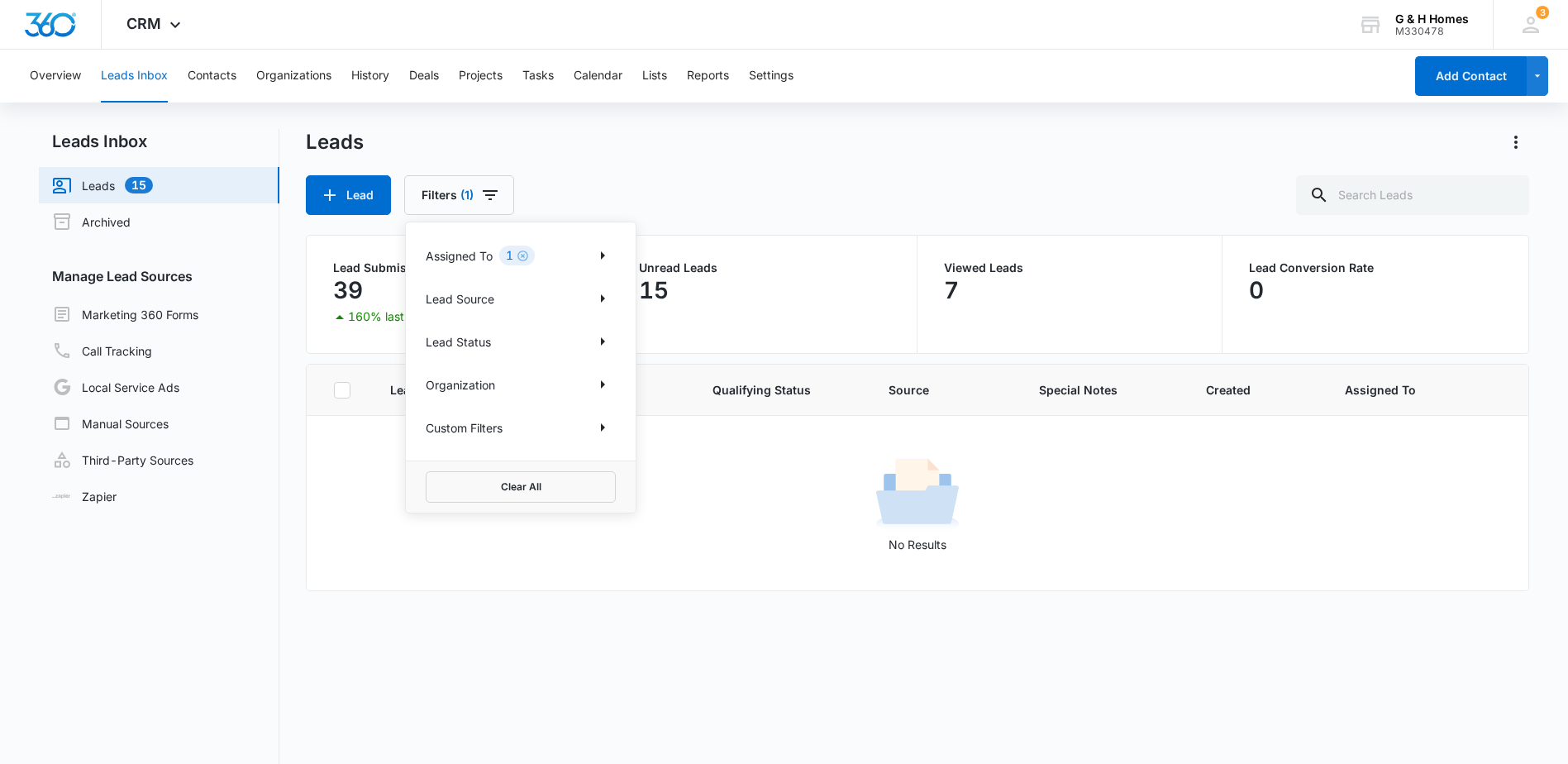
click at [451, 247] on p "Assigned To" at bounding box center [459, 256] width 67 height 17
click at [605, 251] on icon "Show Assigned To filters" at bounding box center [602, 255] width 20 height 20
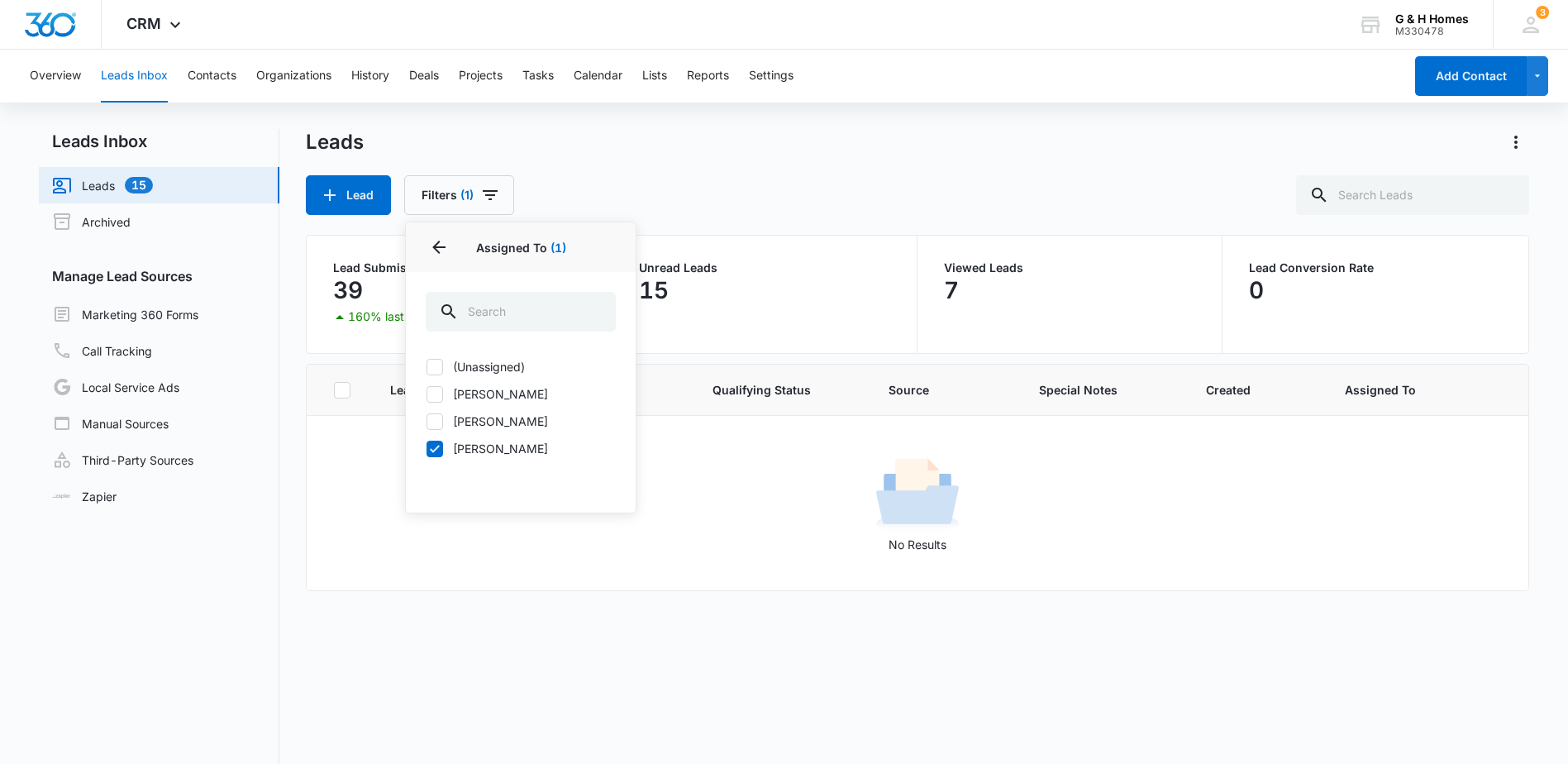
click at [518, 364] on label "(Unassigned)" at bounding box center [521, 366] width 190 height 17
click at [427, 366] on input "(Unassigned)" at bounding box center [426, 366] width 1 height 1
checkbox input "true"
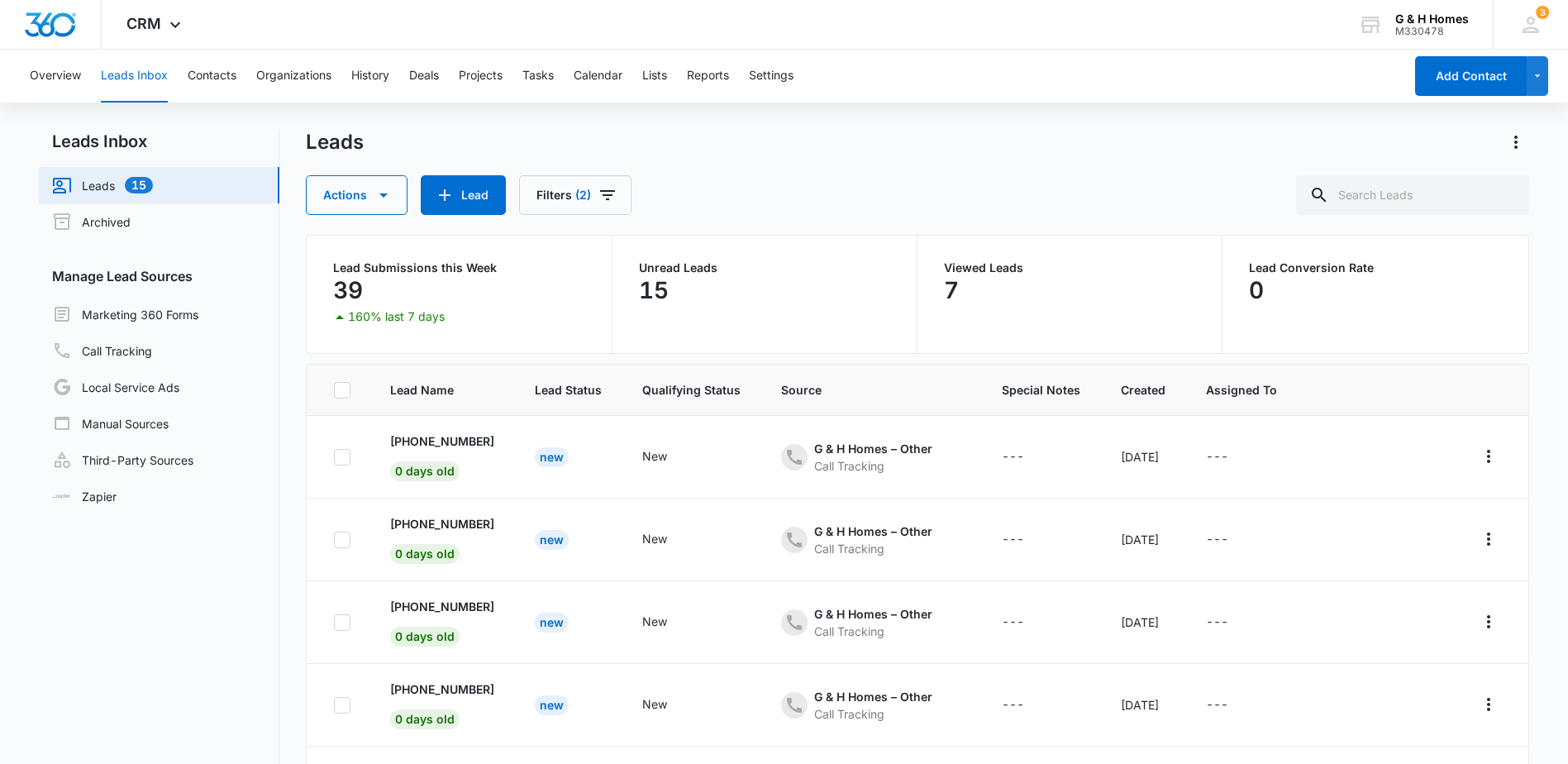
click at [769, 146] on div "Leads" at bounding box center [918, 143] width 1223 height 27
click at [113, 347] on link "Call Tracking" at bounding box center [102, 350] width 100 height 20
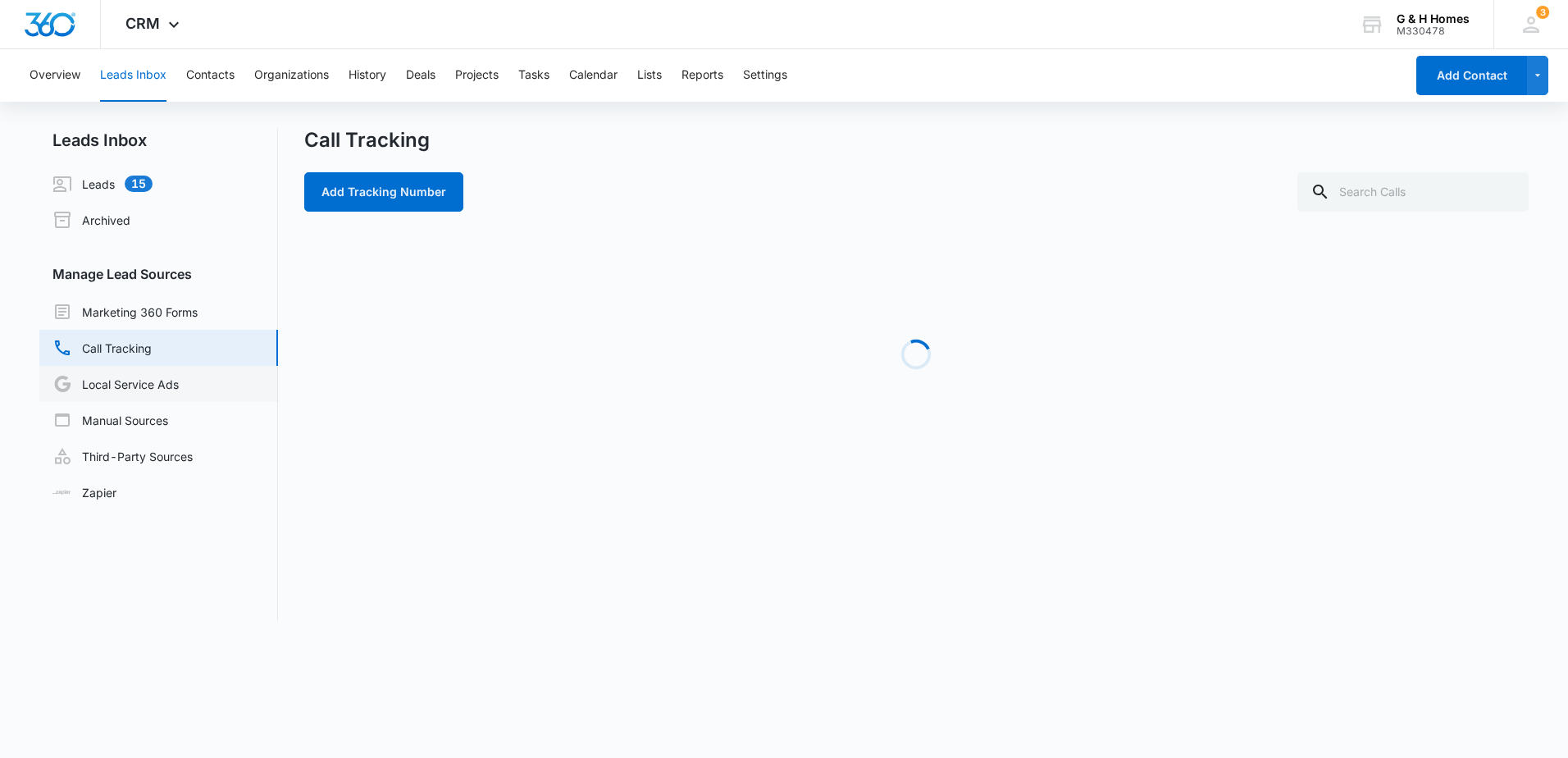
click at [113, 378] on link "Local Service Ads" at bounding box center [116, 383] width 126 height 20
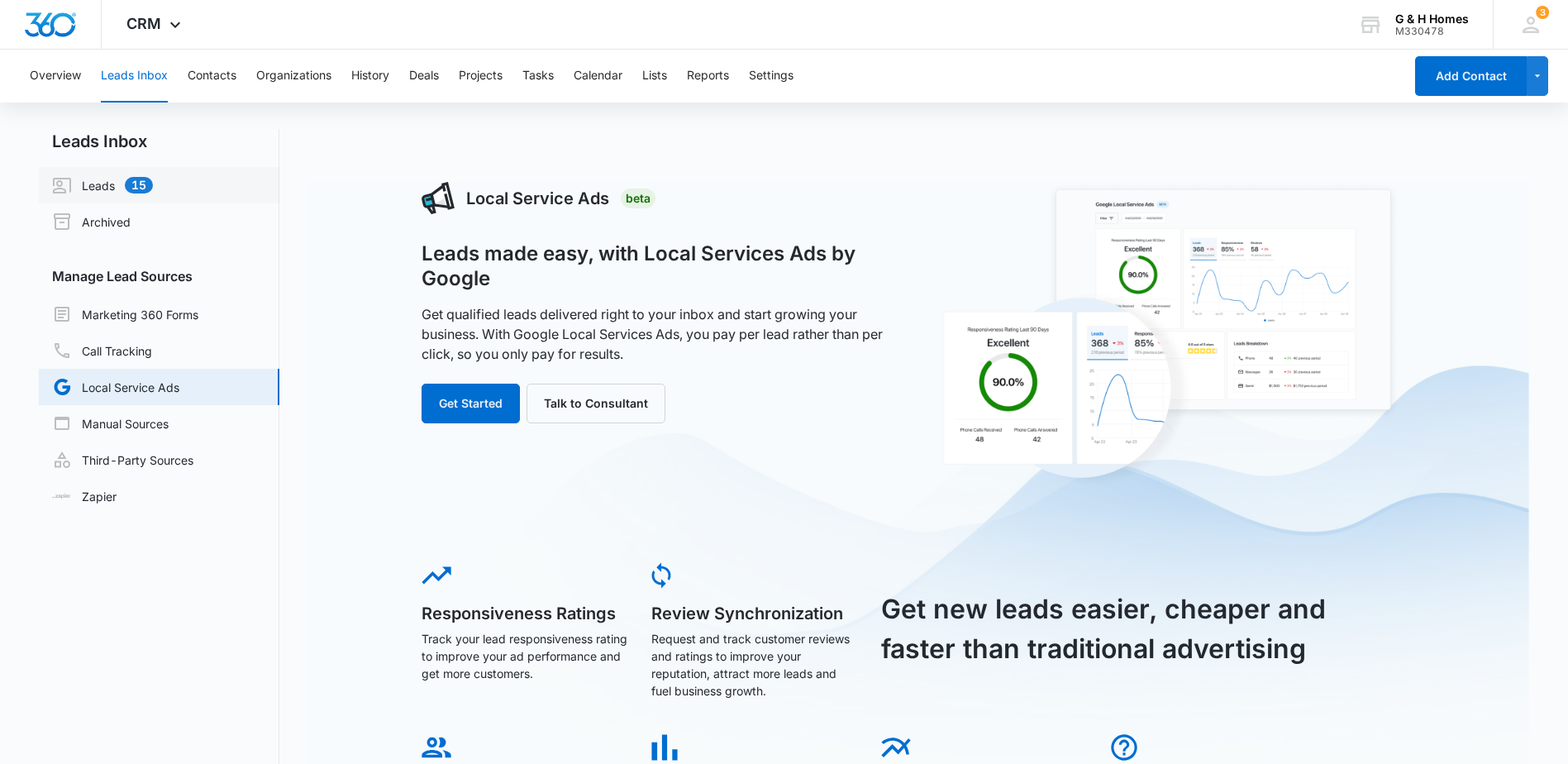
click at [106, 191] on link "Leads 15" at bounding box center [103, 185] width 101 height 20
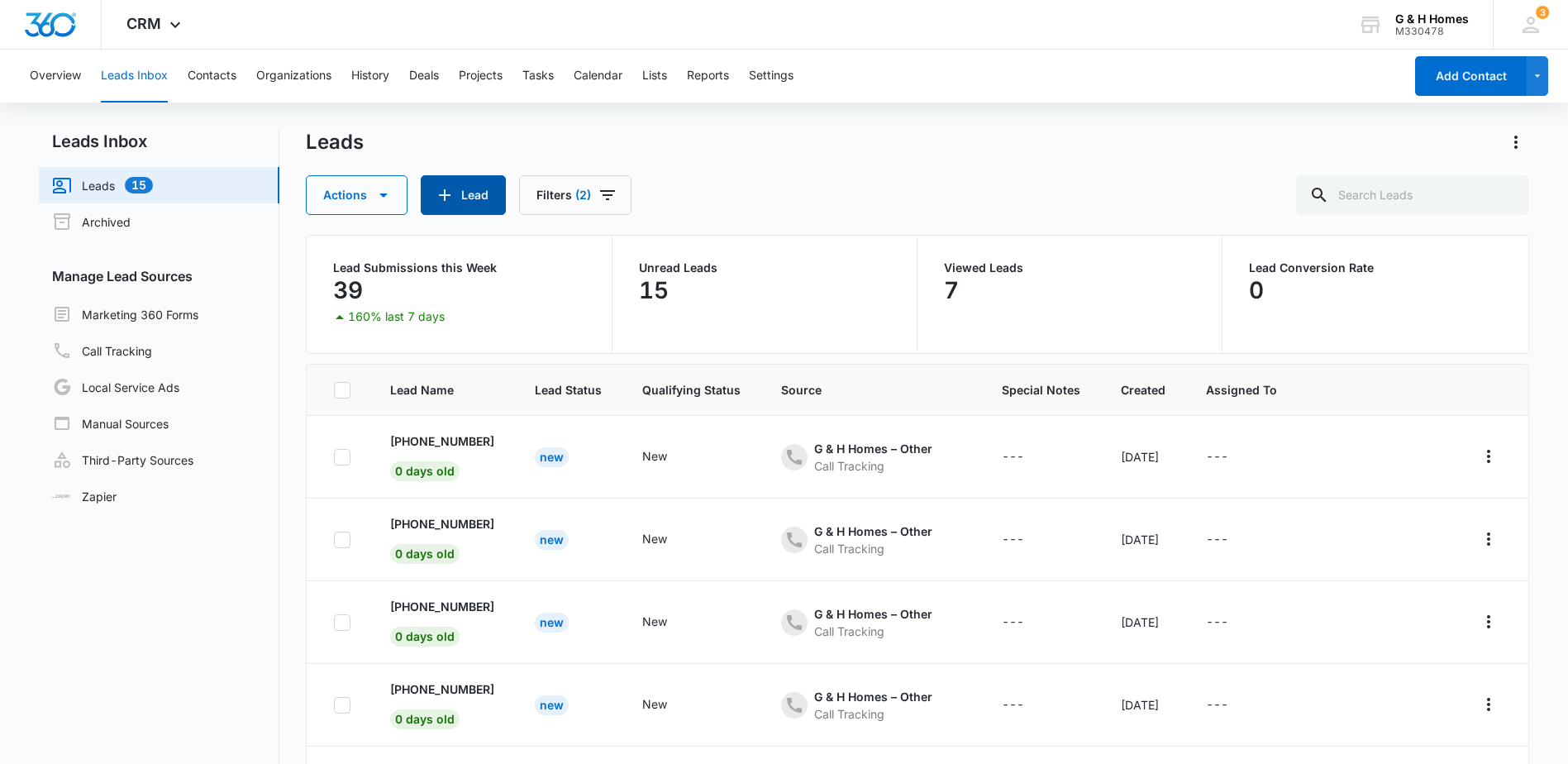
click at [464, 191] on button "Lead" at bounding box center [464, 195] width 86 height 40
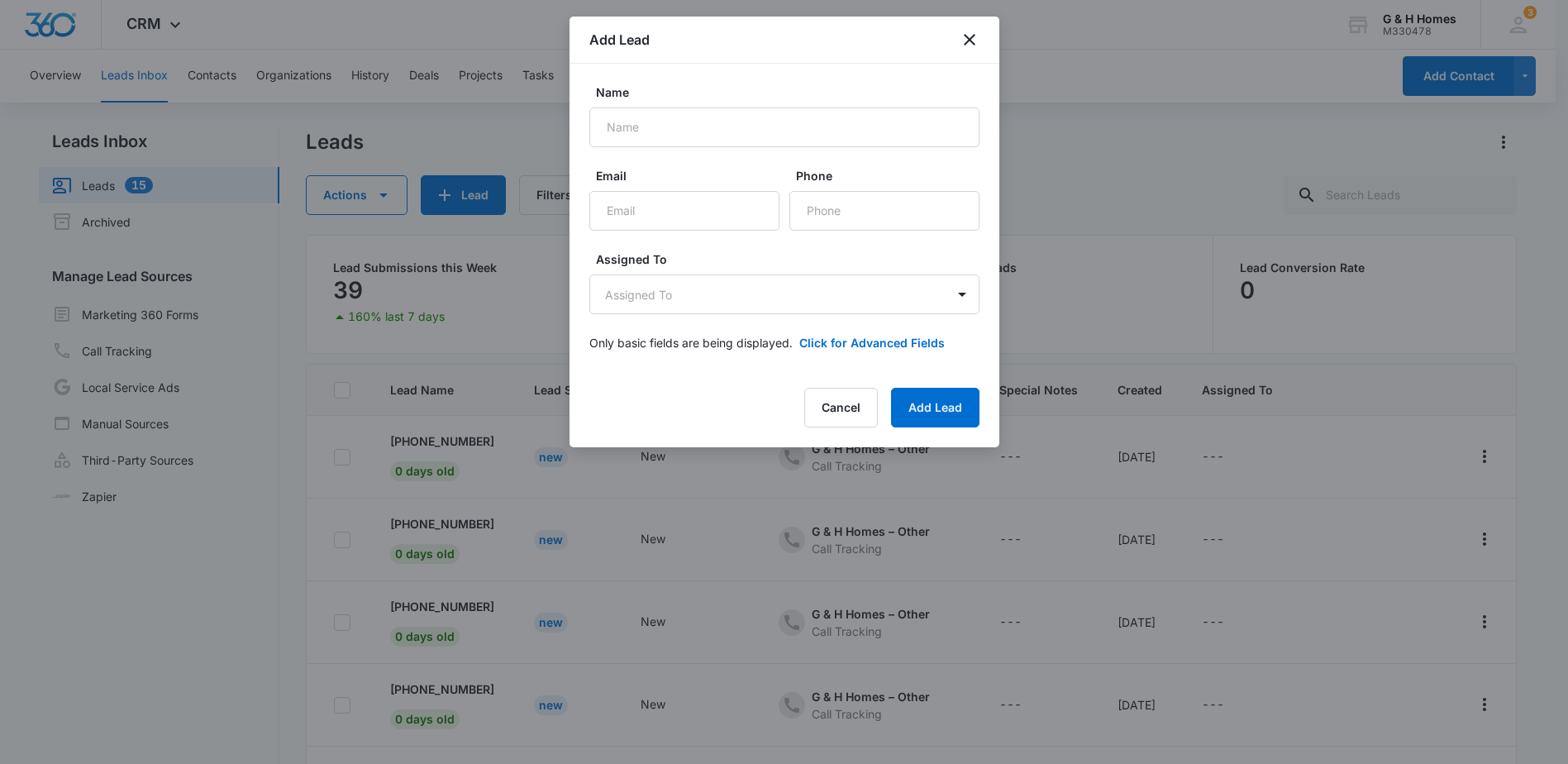
click at [958, 35] on div "Add Lead" at bounding box center [784, 40] width 430 height 48
click at [958, 33] on div "Add Lead" at bounding box center [784, 40] width 430 height 48
click at [968, 36] on icon "close" at bounding box center [969, 39] width 20 height 20
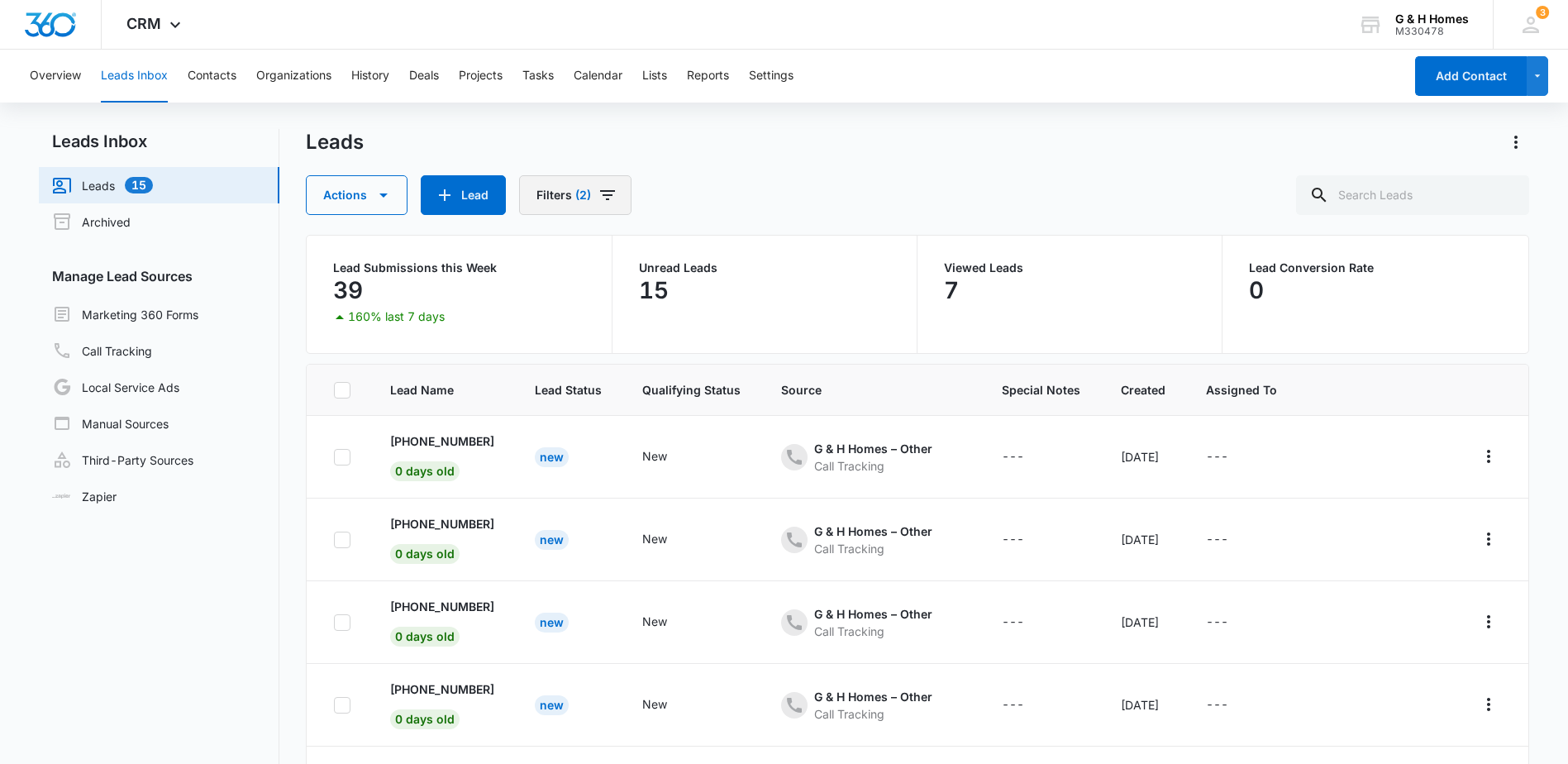
click at [552, 192] on button "Filters (2)" at bounding box center [575, 195] width 112 height 40
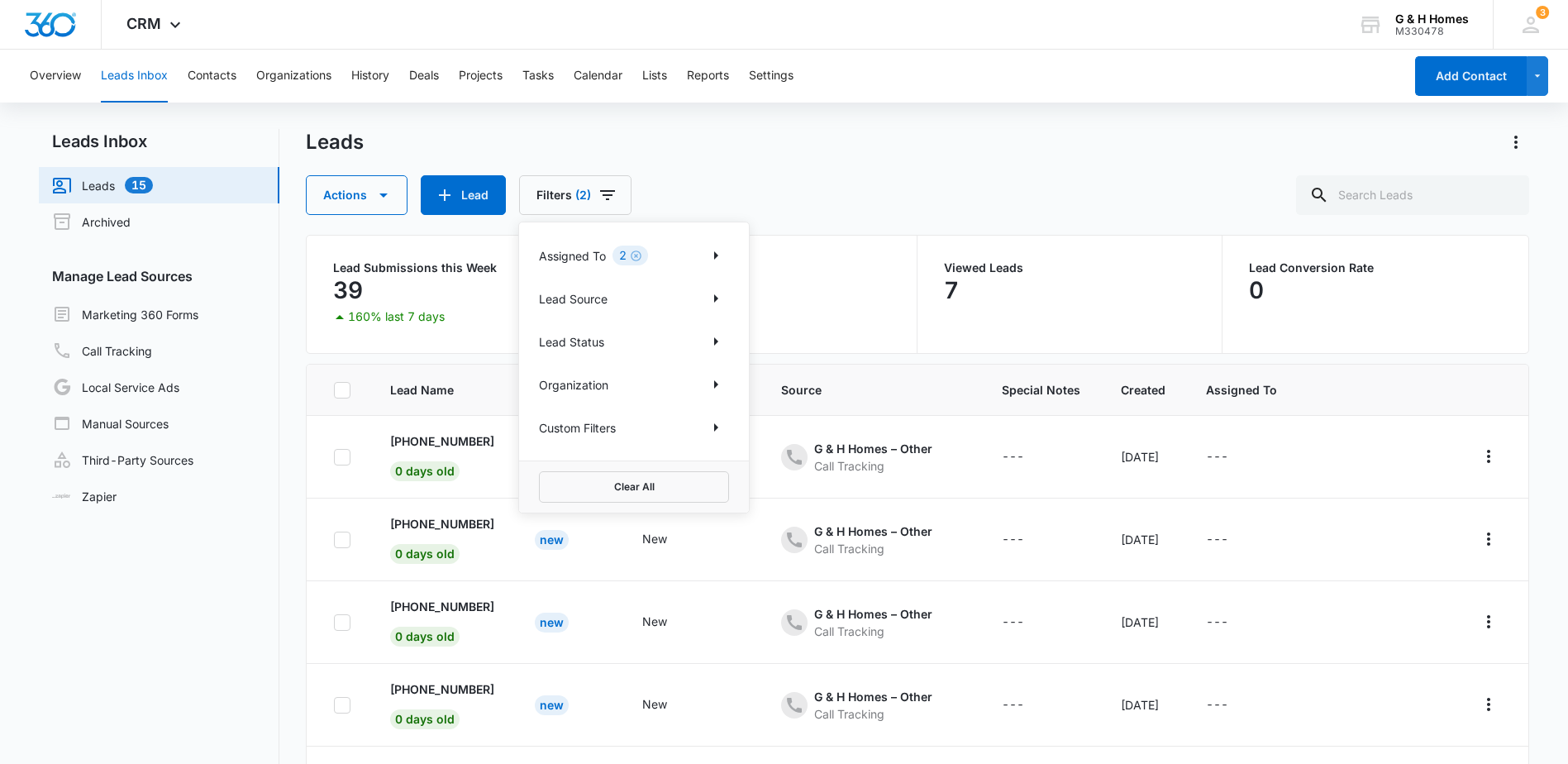
click at [579, 257] on p "Assigned To" at bounding box center [572, 256] width 67 height 17
click at [712, 257] on icon "Show Assigned To filters" at bounding box center [715, 255] width 20 height 20
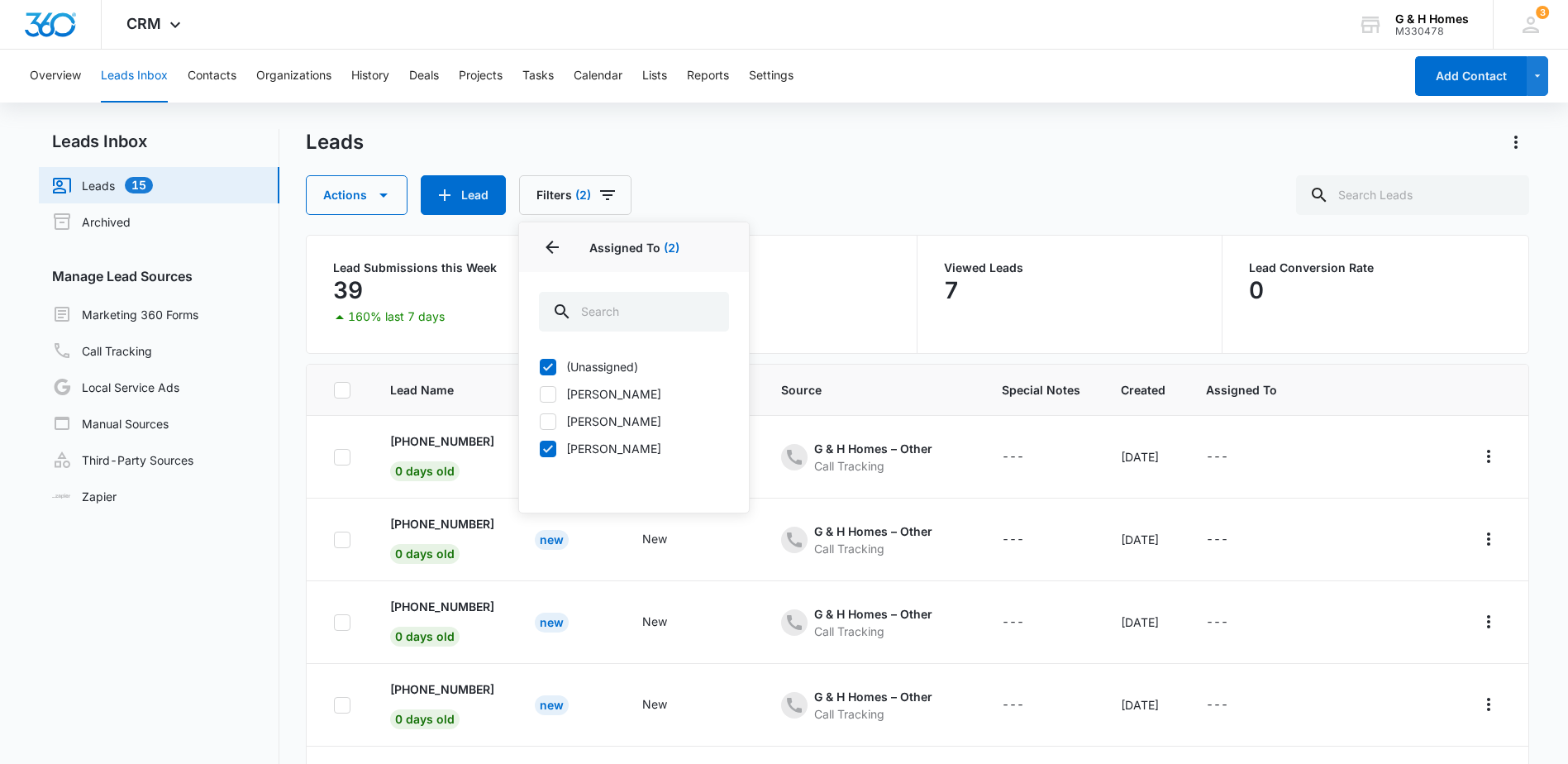
click at [610, 363] on label "(Unassigned)" at bounding box center [634, 366] width 190 height 17
click at [540, 366] on input "(Unassigned)" at bounding box center [539, 366] width 1 height 1
checkbox input "false"
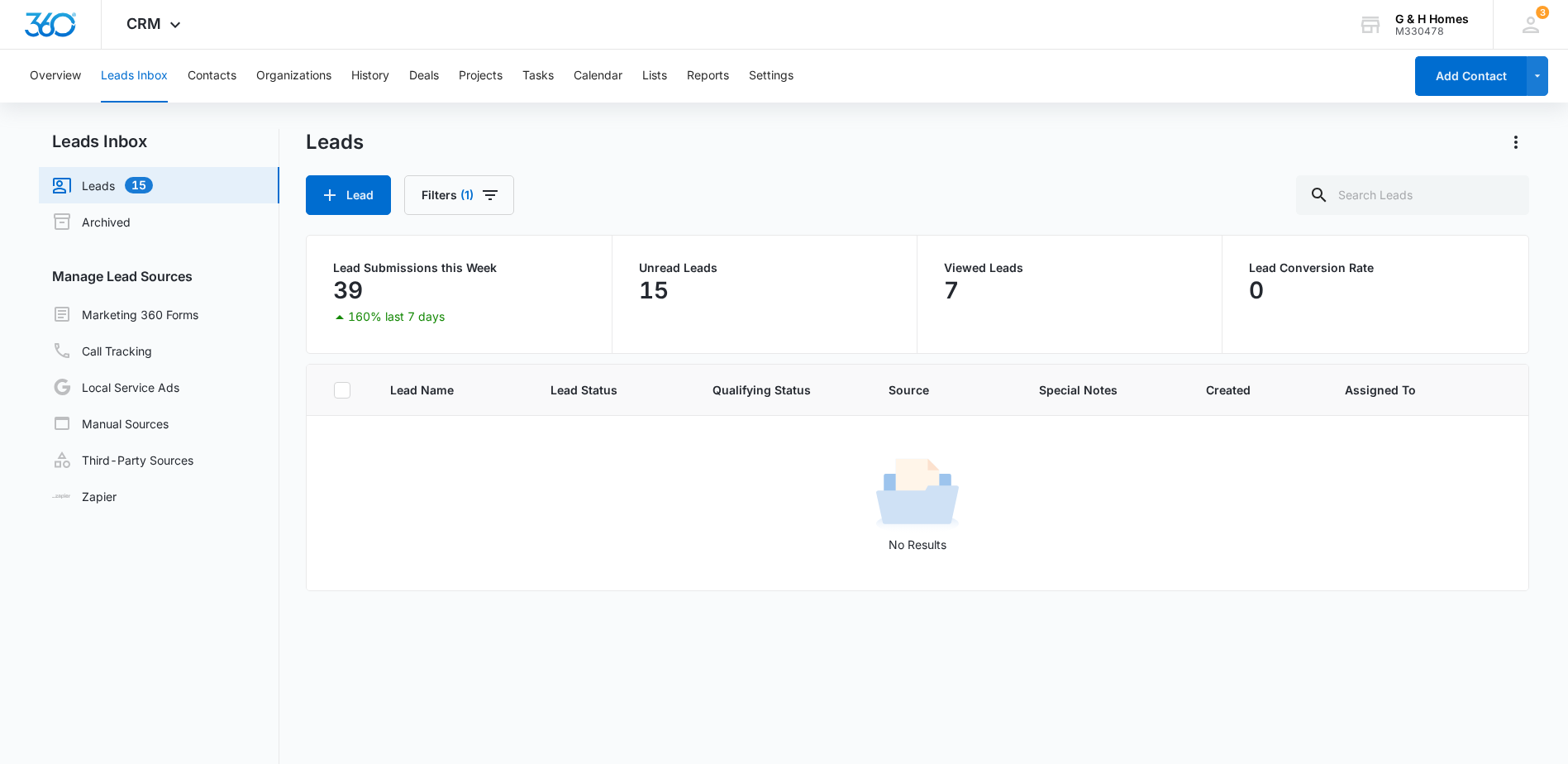
click at [399, 295] on div "39" at bounding box center [458, 290] width 251 height 33
drag, startPoint x: 1023, startPoint y: 275, endPoint x: 1012, endPoint y: 270, distance: 12.1
click at [1012, 270] on div "Viewed Leads 7" at bounding box center [1070, 284] width 251 height 45
click at [984, 203] on div "Lead Filters (1)" at bounding box center [918, 195] width 1223 height 40
click at [971, 282] on div "Viewed Leads 7" at bounding box center [1070, 294] width 305 height 117
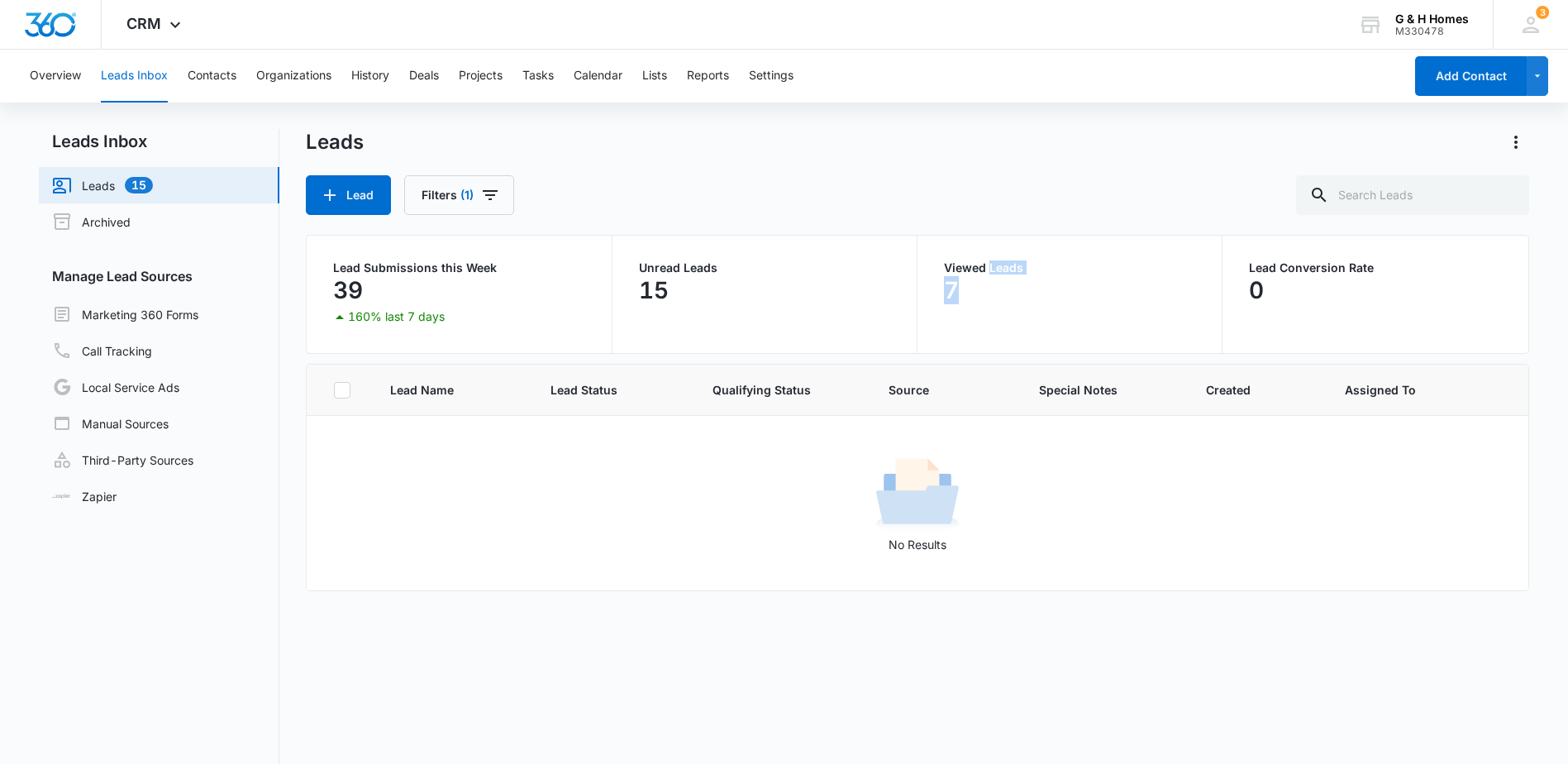
click at [971, 282] on div "7" at bounding box center [1070, 290] width 251 height 33
click at [971, 281] on div "7" at bounding box center [1070, 290] width 251 height 33
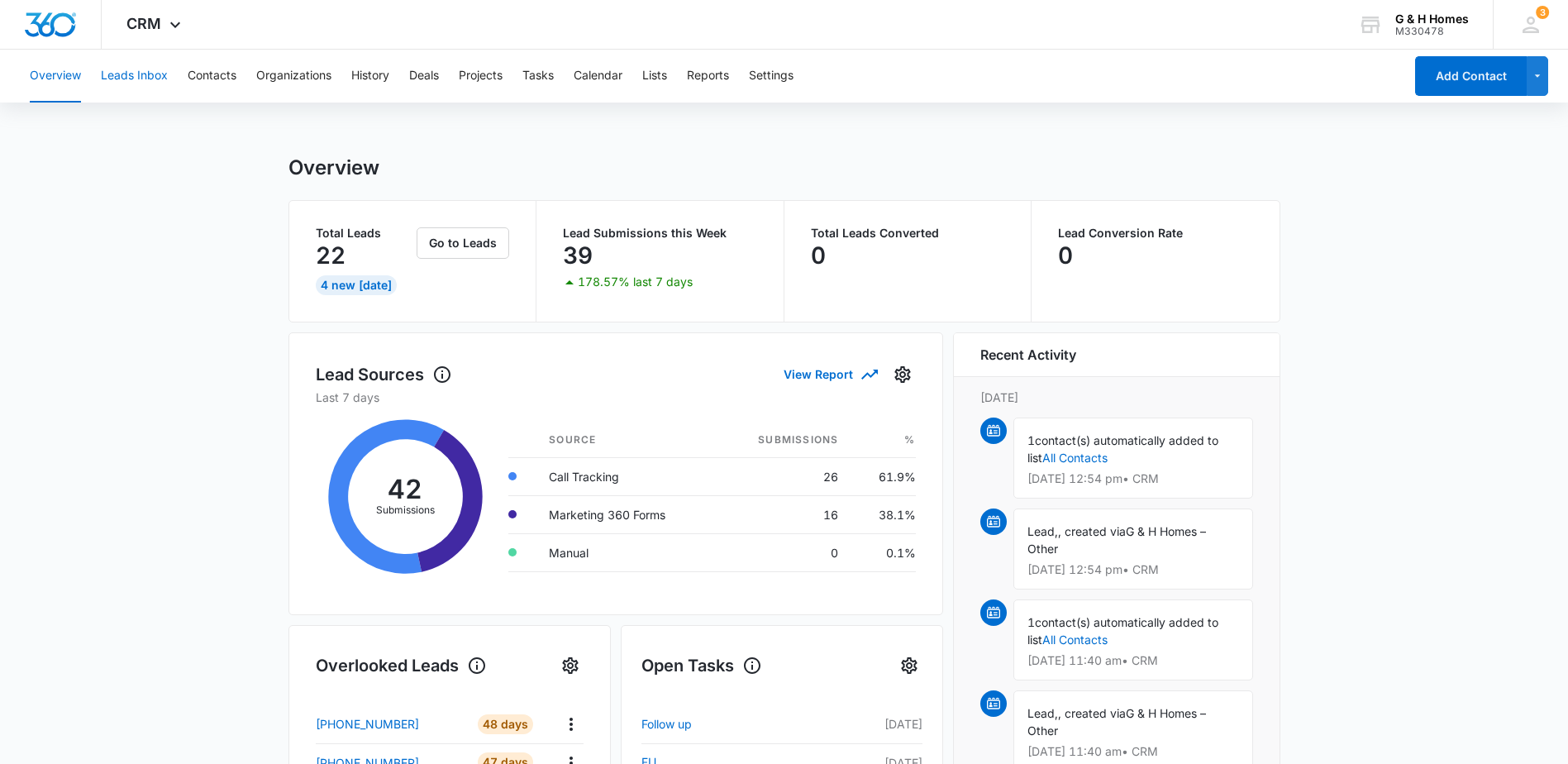
click at [122, 80] on button "Leads Inbox" at bounding box center [134, 76] width 67 height 53
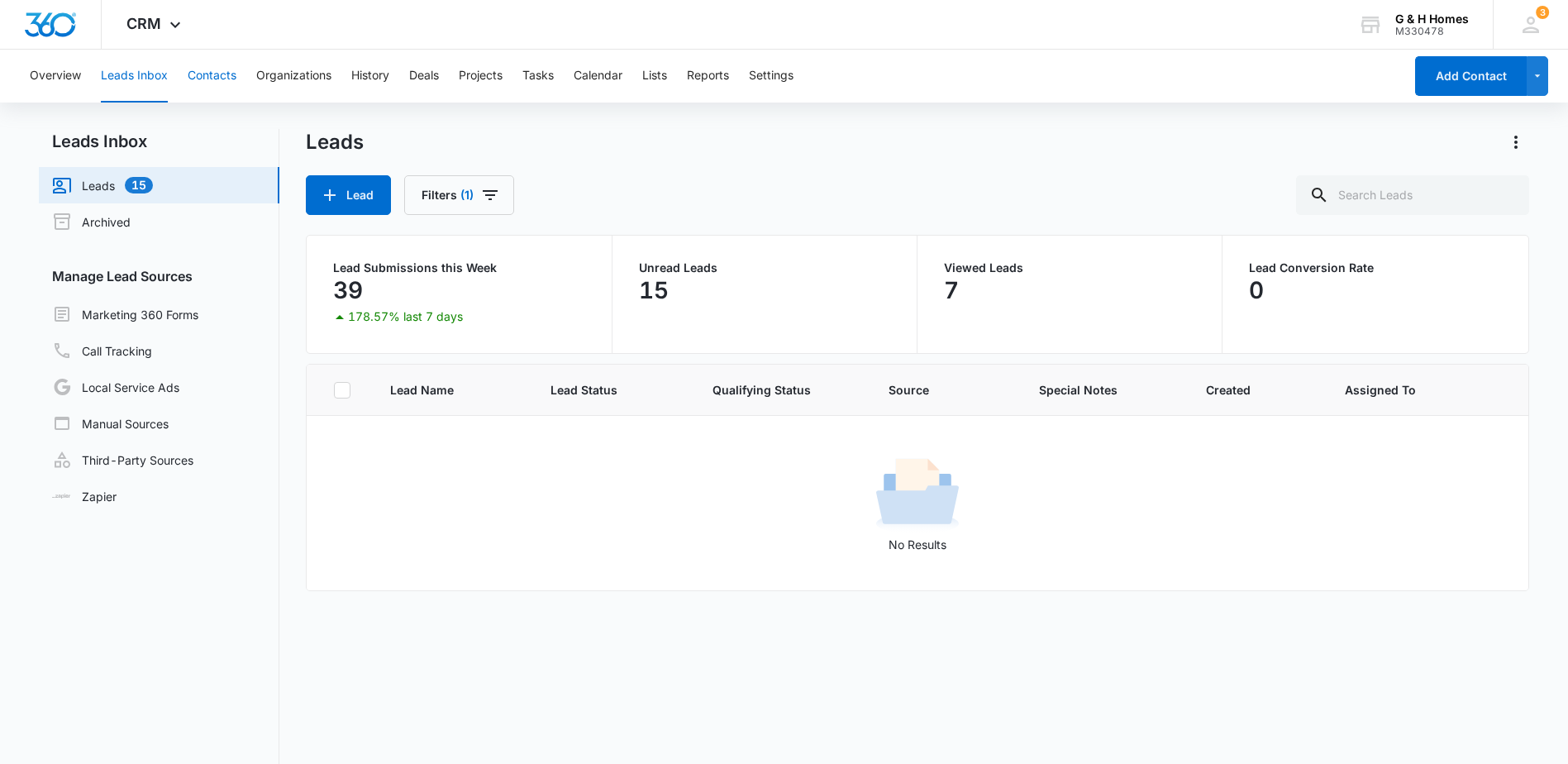
click at [227, 75] on button "Contacts" at bounding box center [211, 76] width 48 height 53
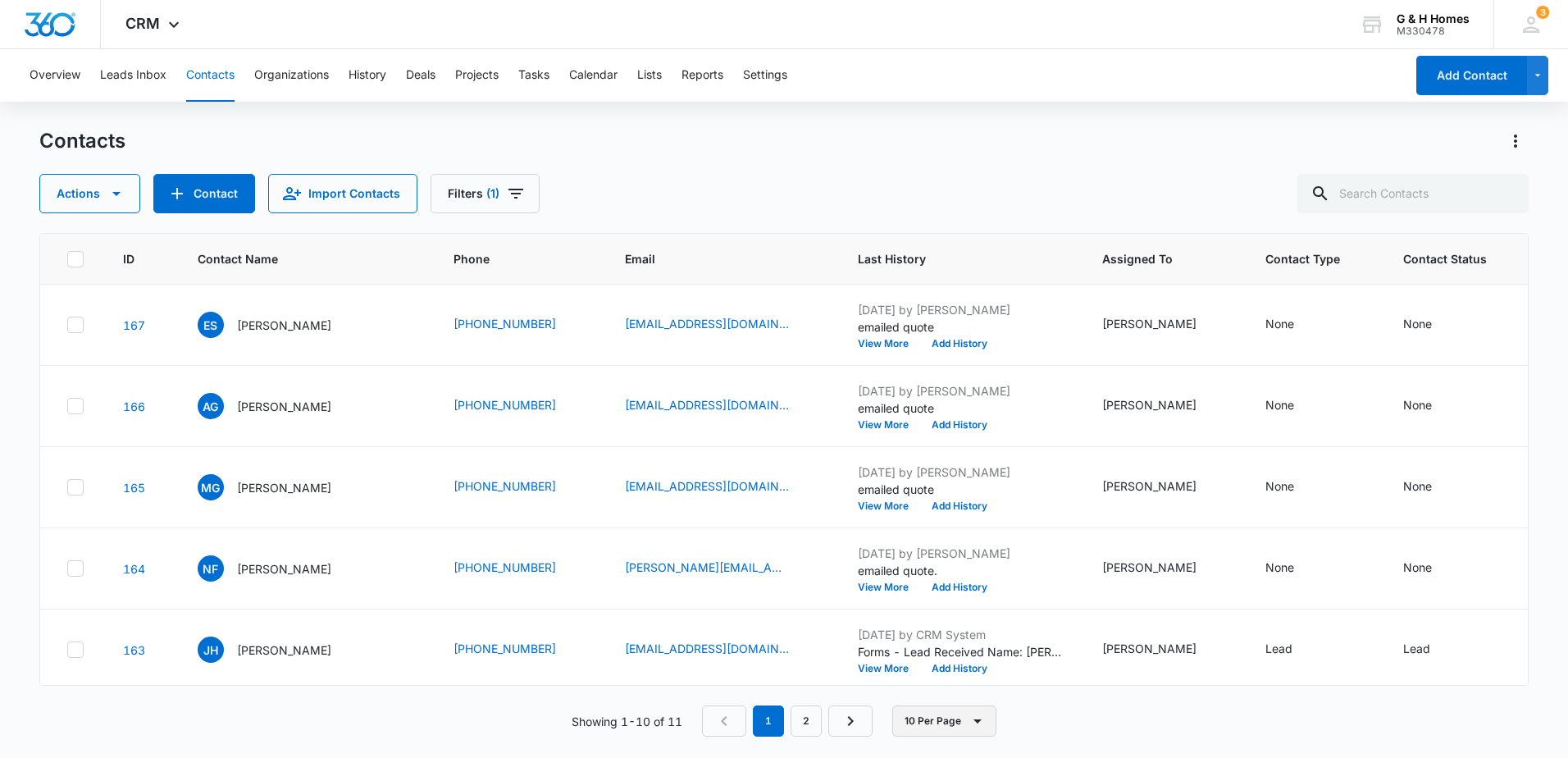
click at [971, 722] on icon "button" at bounding box center [977, 721] width 20 height 20
click at [971, 721] on icon "button" at bounding box center [977, 721] width 20 height 20
click at [803, 719] on link "2" at bounding box center [806, 721] width 31 height 31
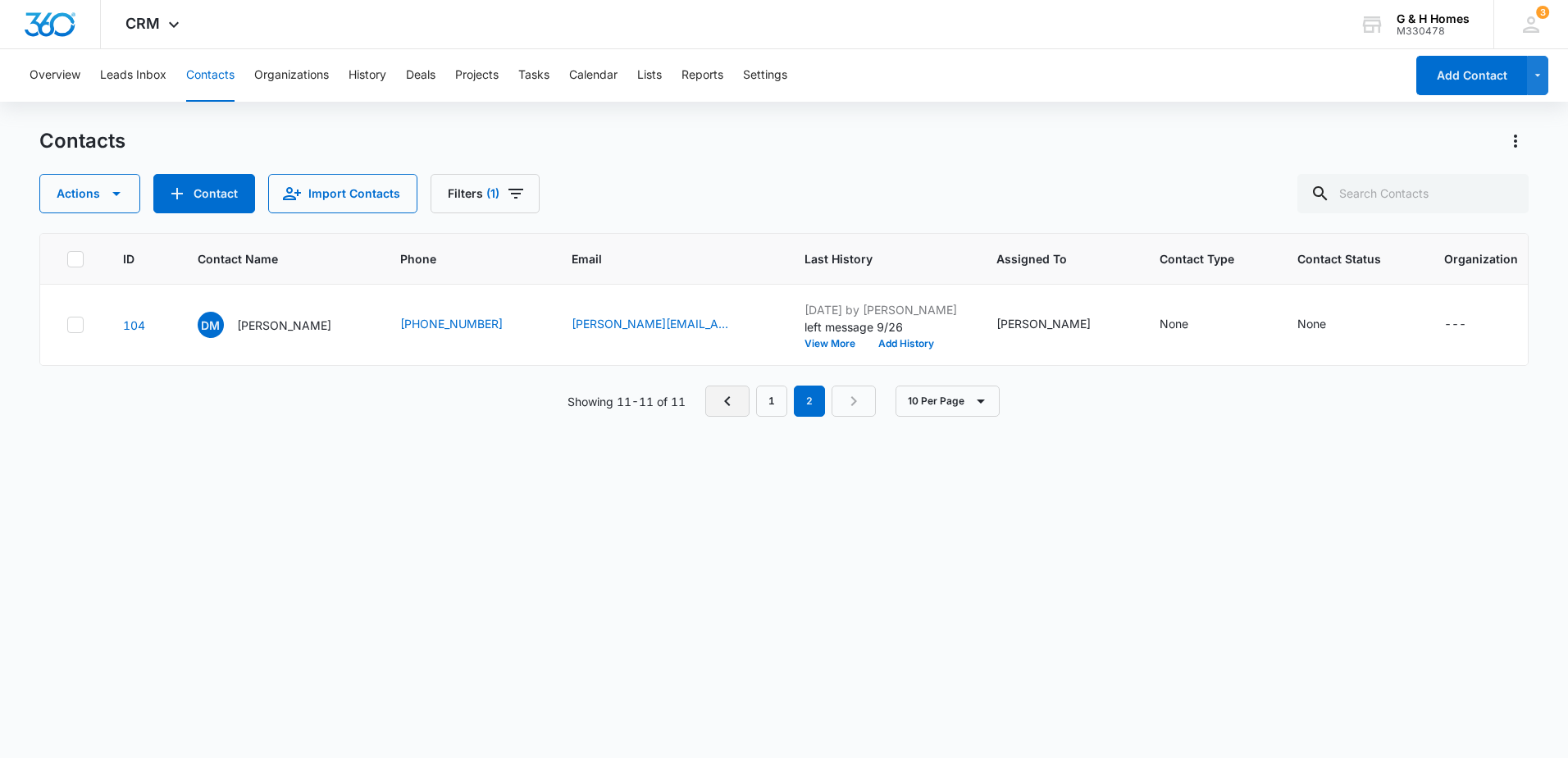
click at [727, 406] on icon "Previous Page" at bounding box center [727, 401] width 6 height 9
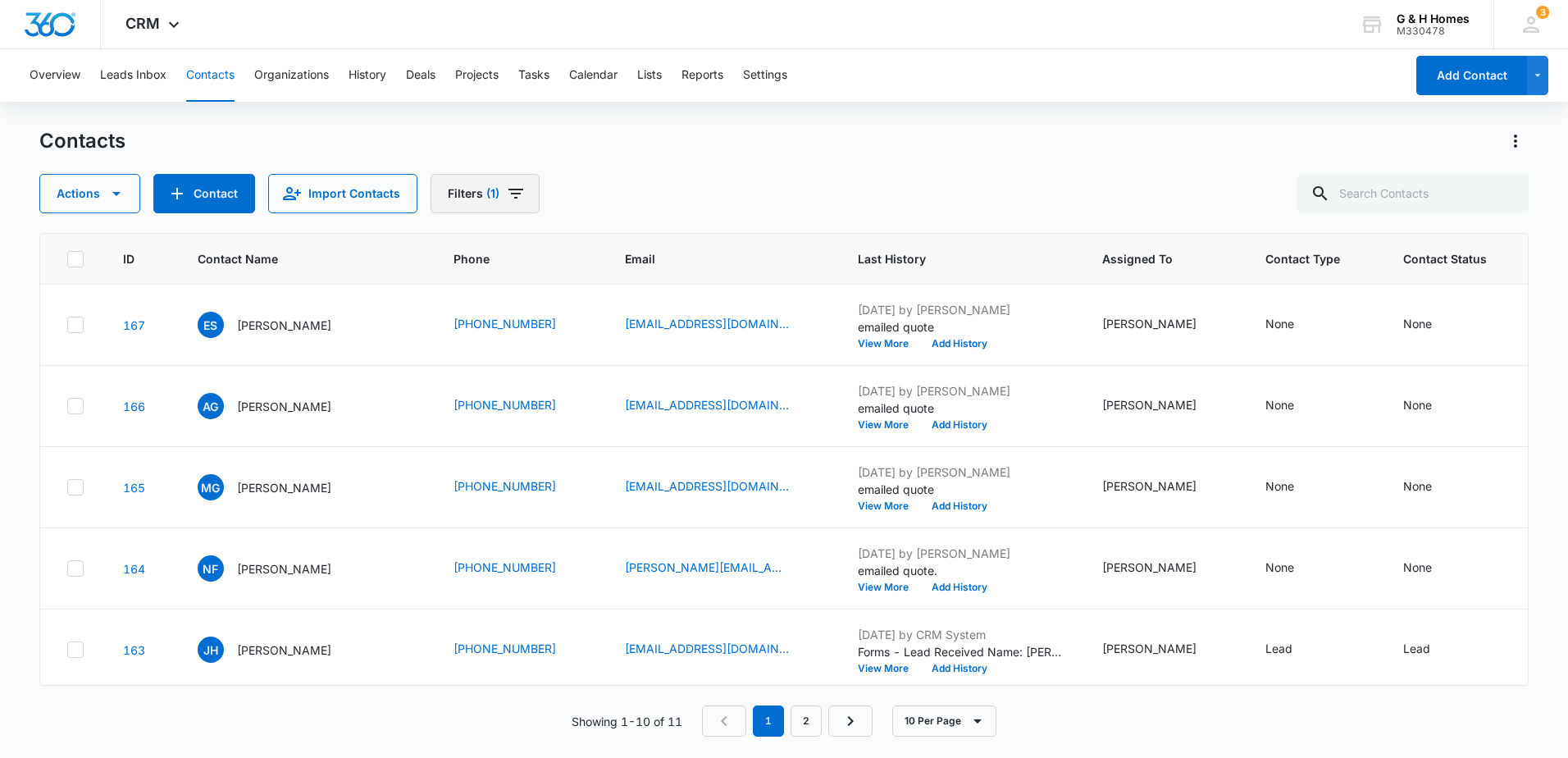
click at [467, 191] on button "Filters (1)" at bounding box center [485, 194] width 109 height 40
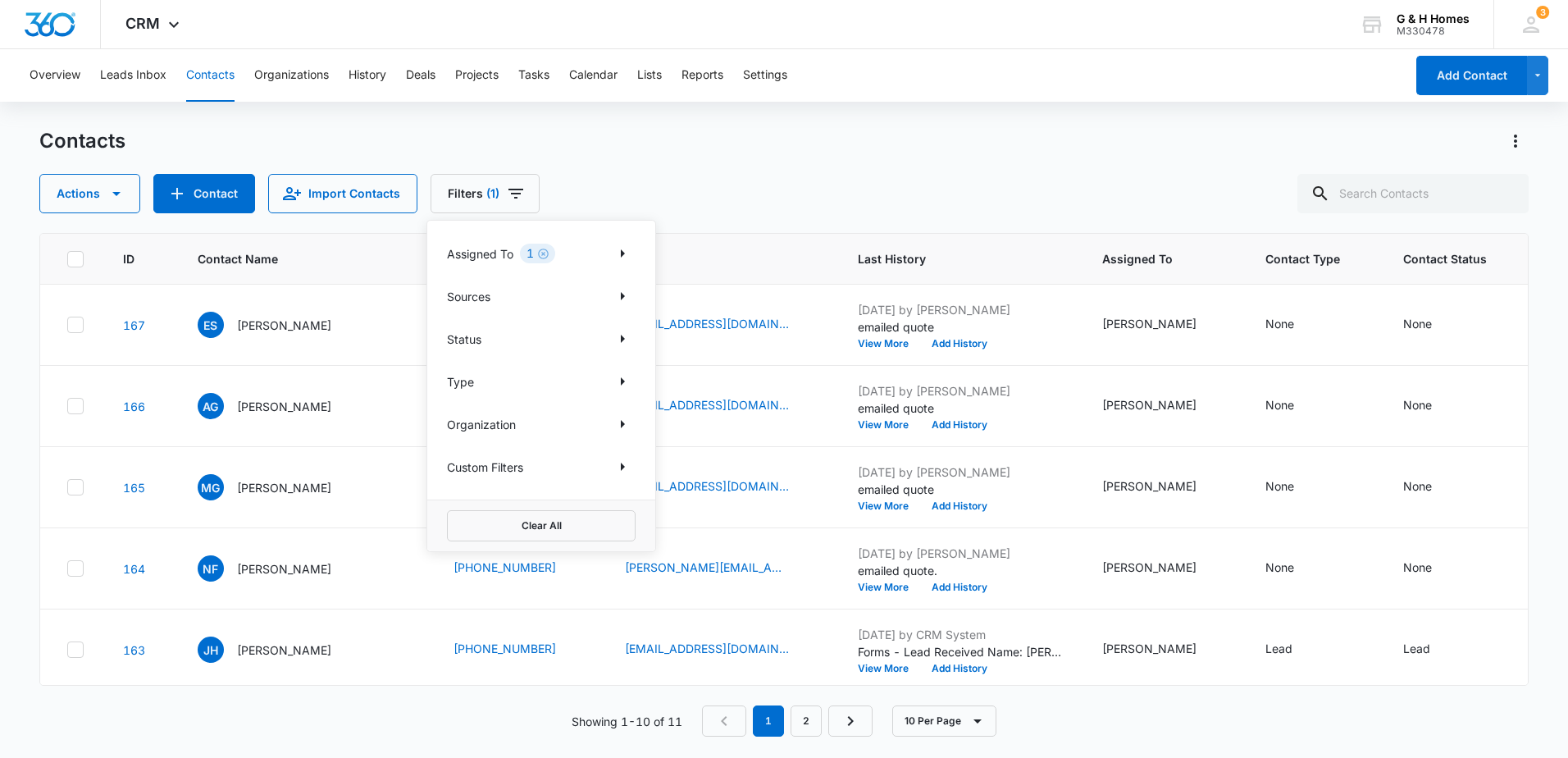
click at [676, 140] on div "Contacts" at bounding box center [784, 142] width 1490 height 26
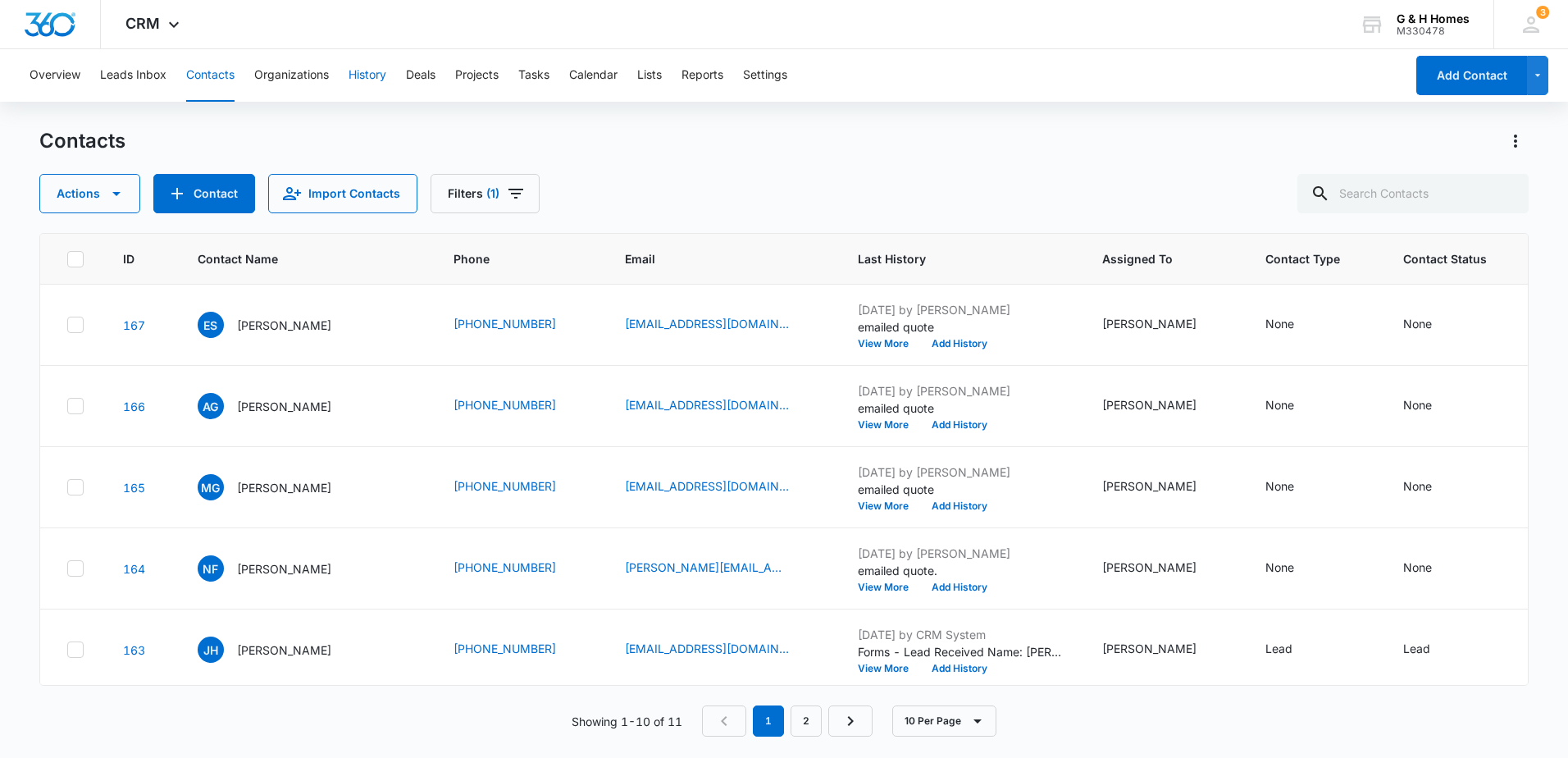
click at [374, 71] on button "History" at bounding box center [367, 76] width 38 height 53
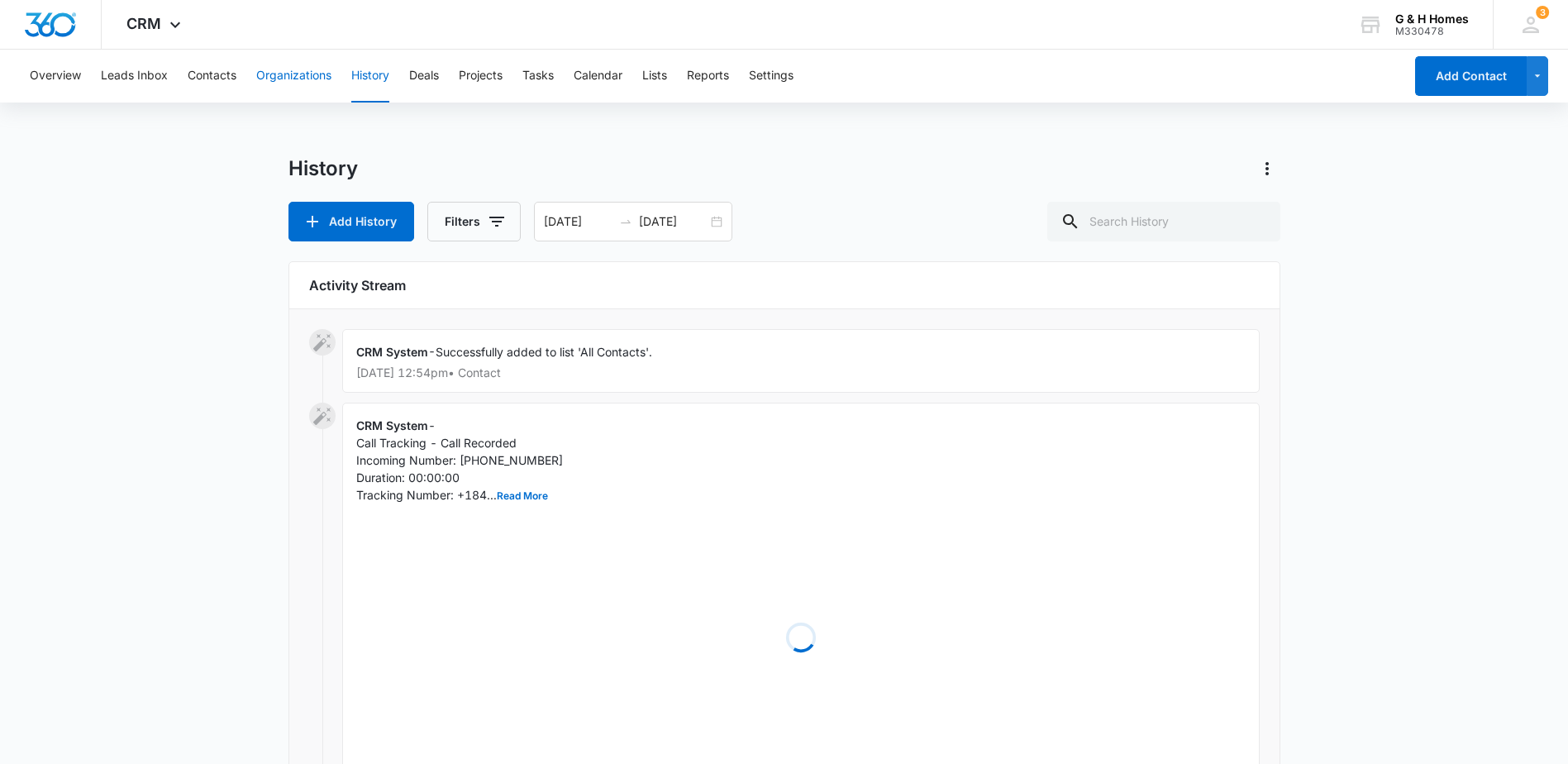
click at [324, 69] on button "Organizations" at bounding box center [294, 76] width 75 height 53
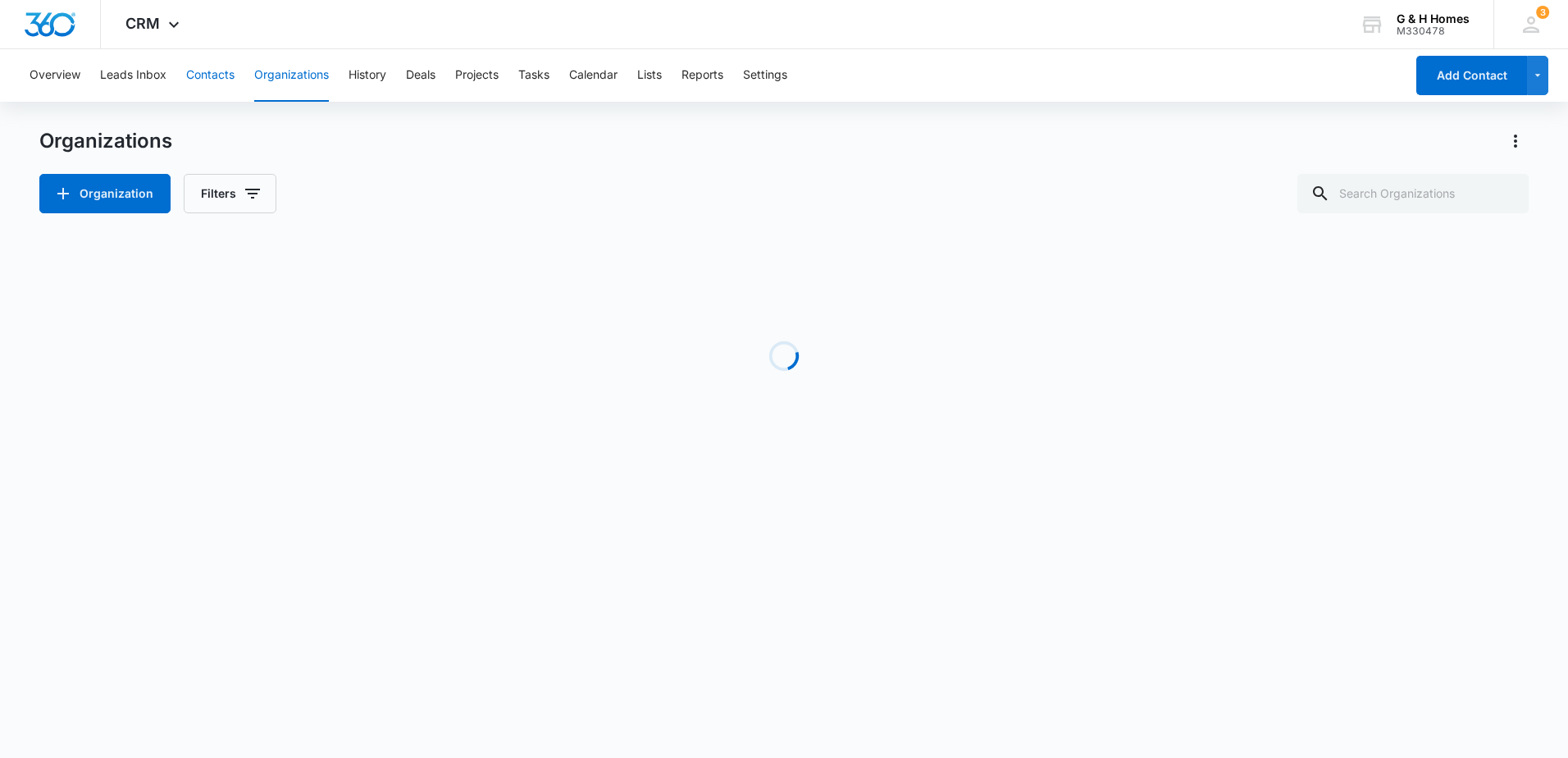
click at [230, 84] on button "Contacts" at bounding box center [209, 76] width 48 height 53
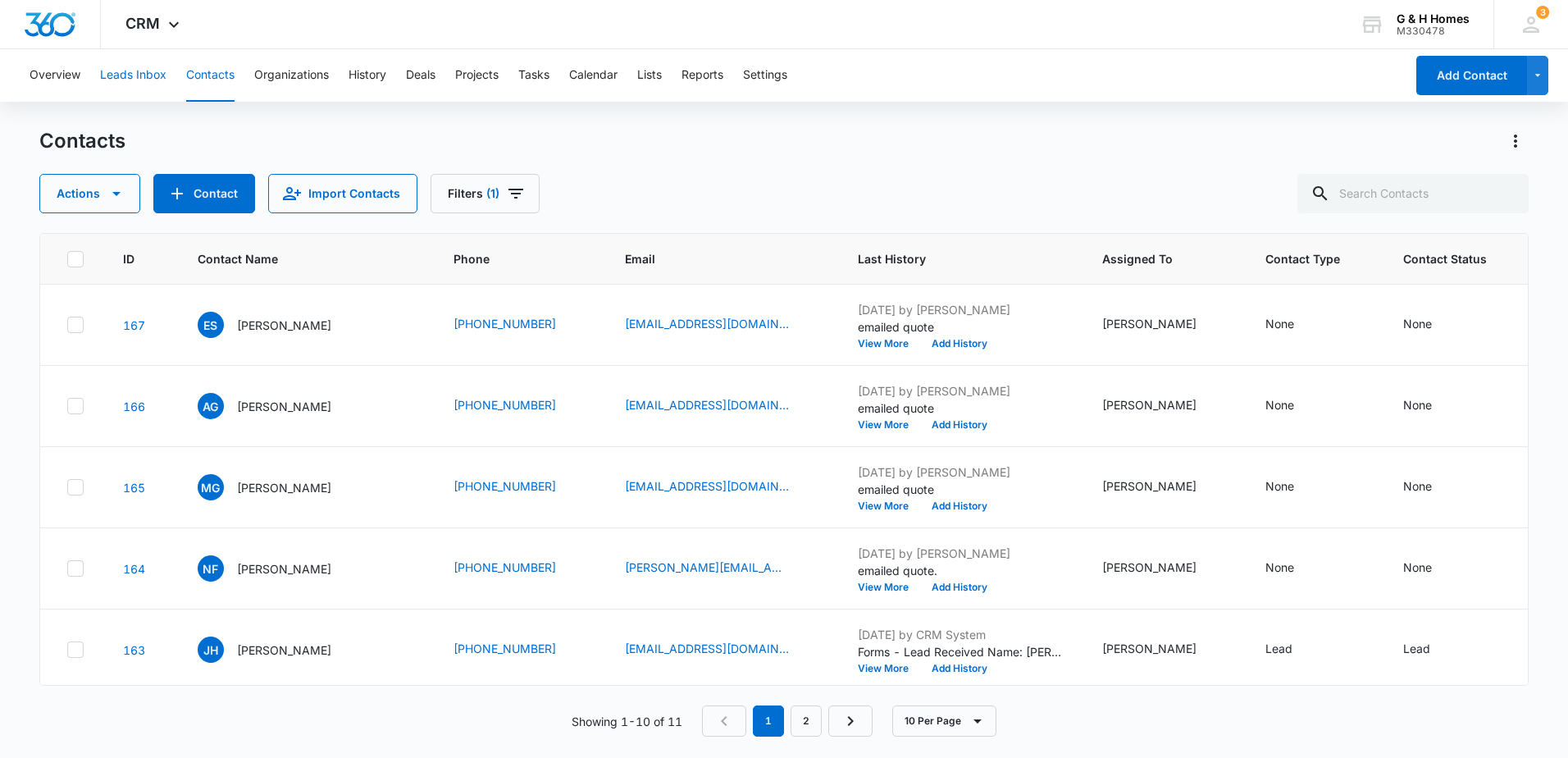
click at [162, 79] on button "Leads Inbox" at bounding box center [133, 76] width 66 height 53
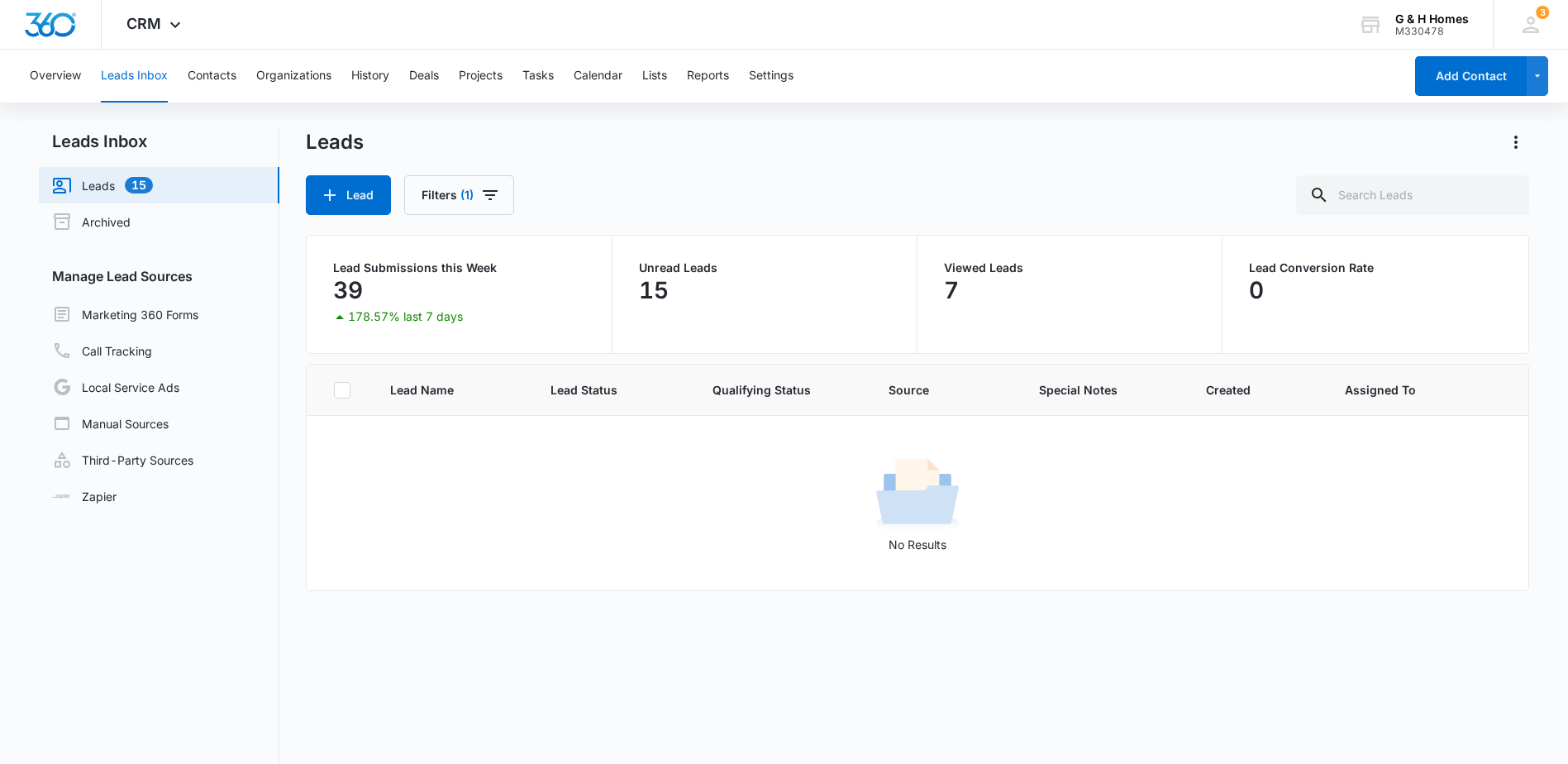
click at [102, 186] on link "Leads 15" at bounding box center [103, 185] width 101 height 20
click at [151, 182] on link "Leads 15" at bounding box center [103, 185] width 101 height 20
click at [104, 320] on link "Marketing 360 Forms" at bounding box center [126, 314] width 146 height 20
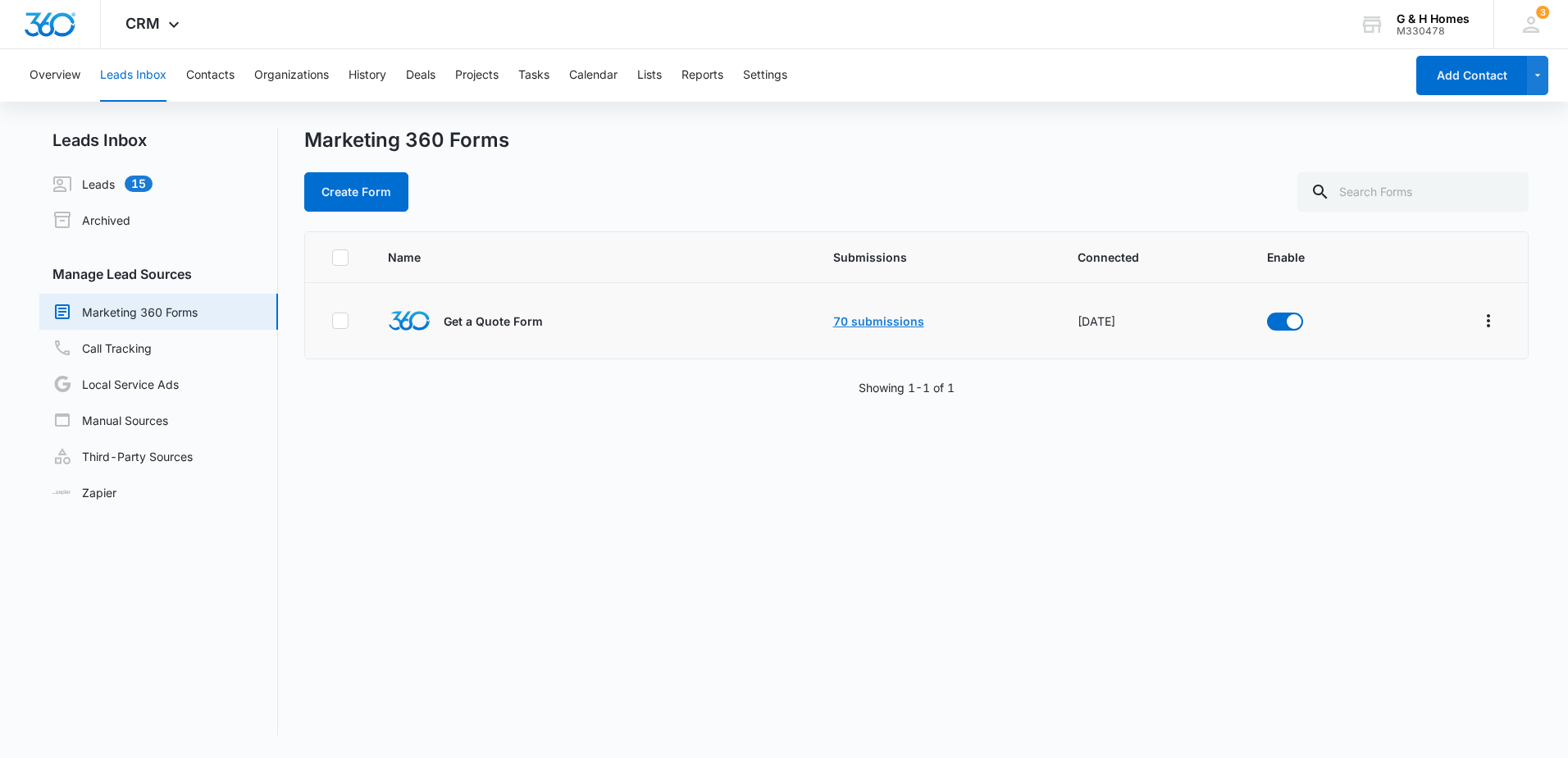
click at [839, 328] on link "70 submissions" at bounding box center [878, 321] width 91 height 14
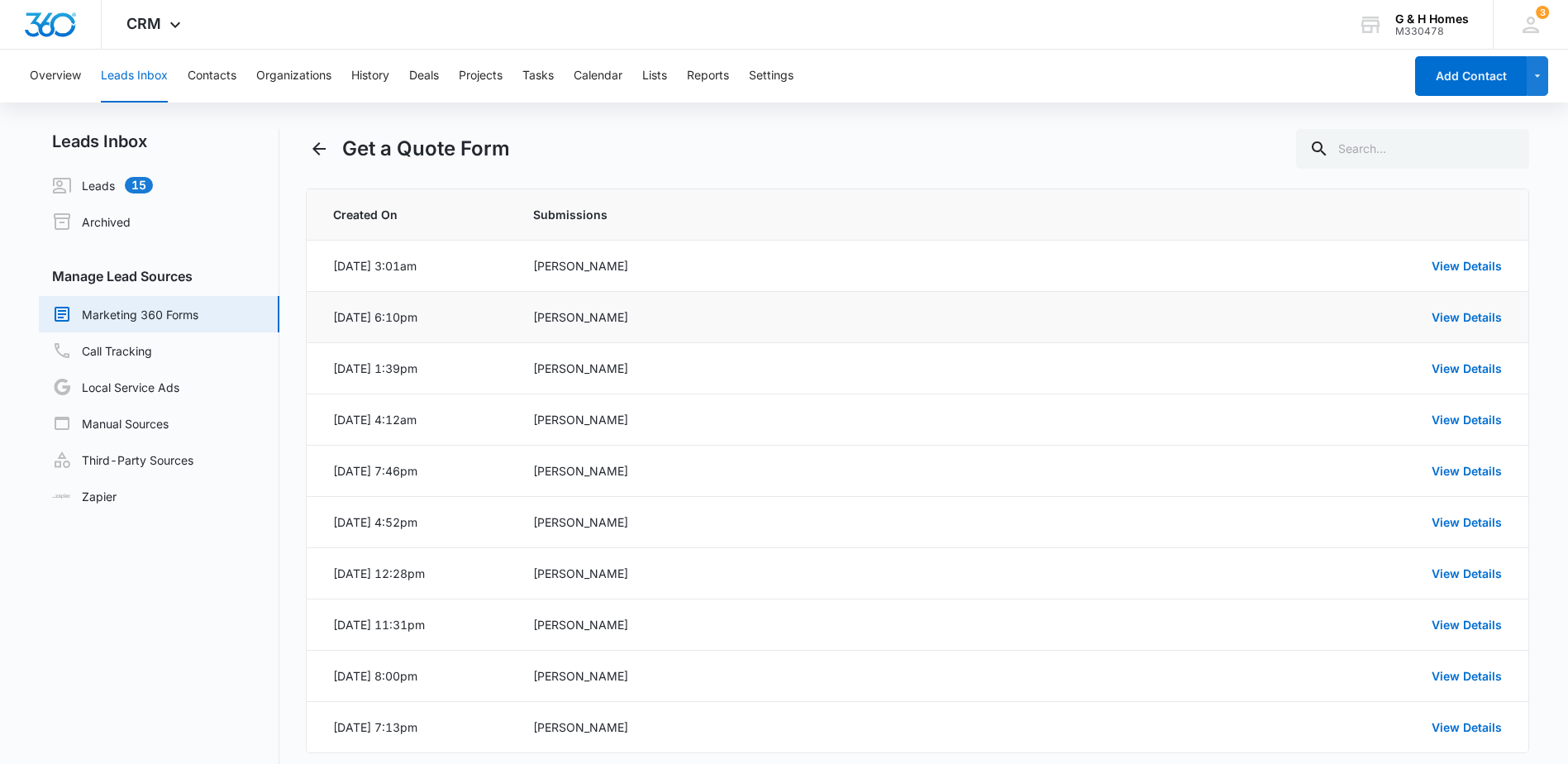
click at [598, 319] on div "[PERSON_NAME]" at bounding box center [785, 317] width 504 height 17
click at [1473, 319] on link "View Details" at bounding box center [1467, 317] width 70 height 14
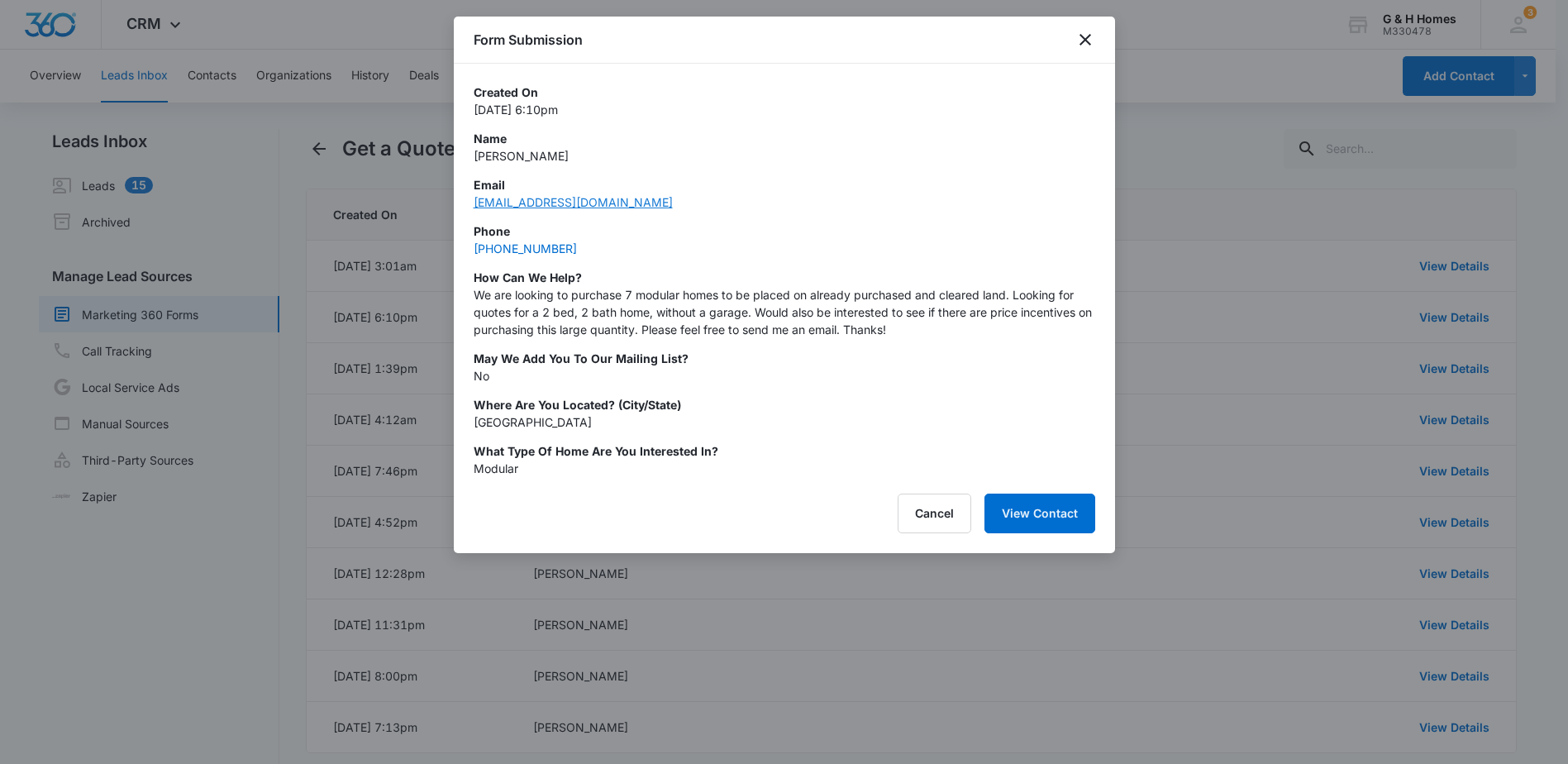
click at [595, 200] on link "baileysouthard98@gmail.com" at bounding box center [573, 202] width 200 height 14
click at [1039, 514] on button "View Contact" at bounding box center [1039, 514] width 110 height 40
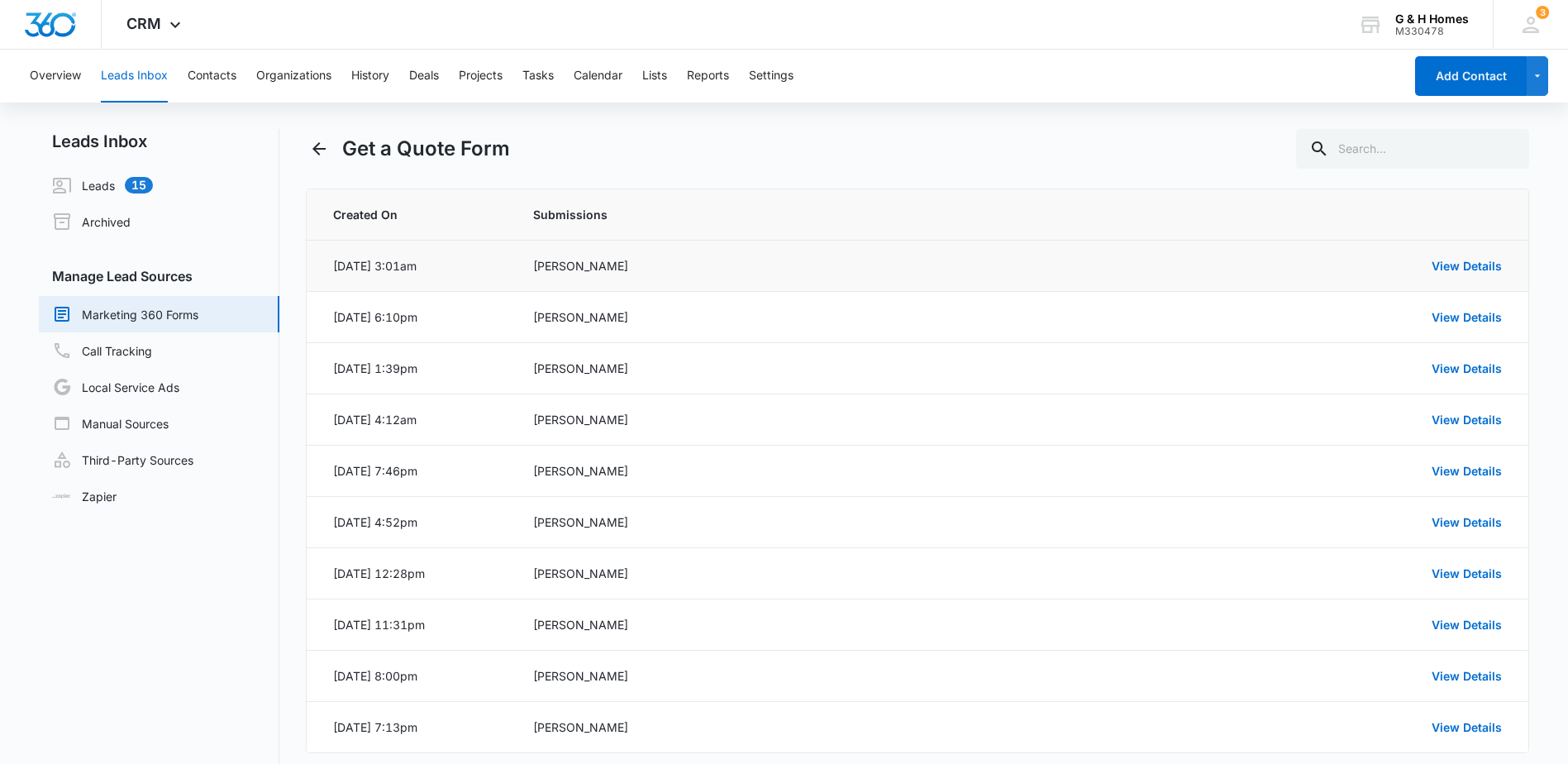
click at [589, 271] on div "[PERSON_NAME]" at bounding box center [785, 265] width 504 height 17
click at [1471, 262] on link "View Details" at bounding box center [1467, 265] width 70 height 14
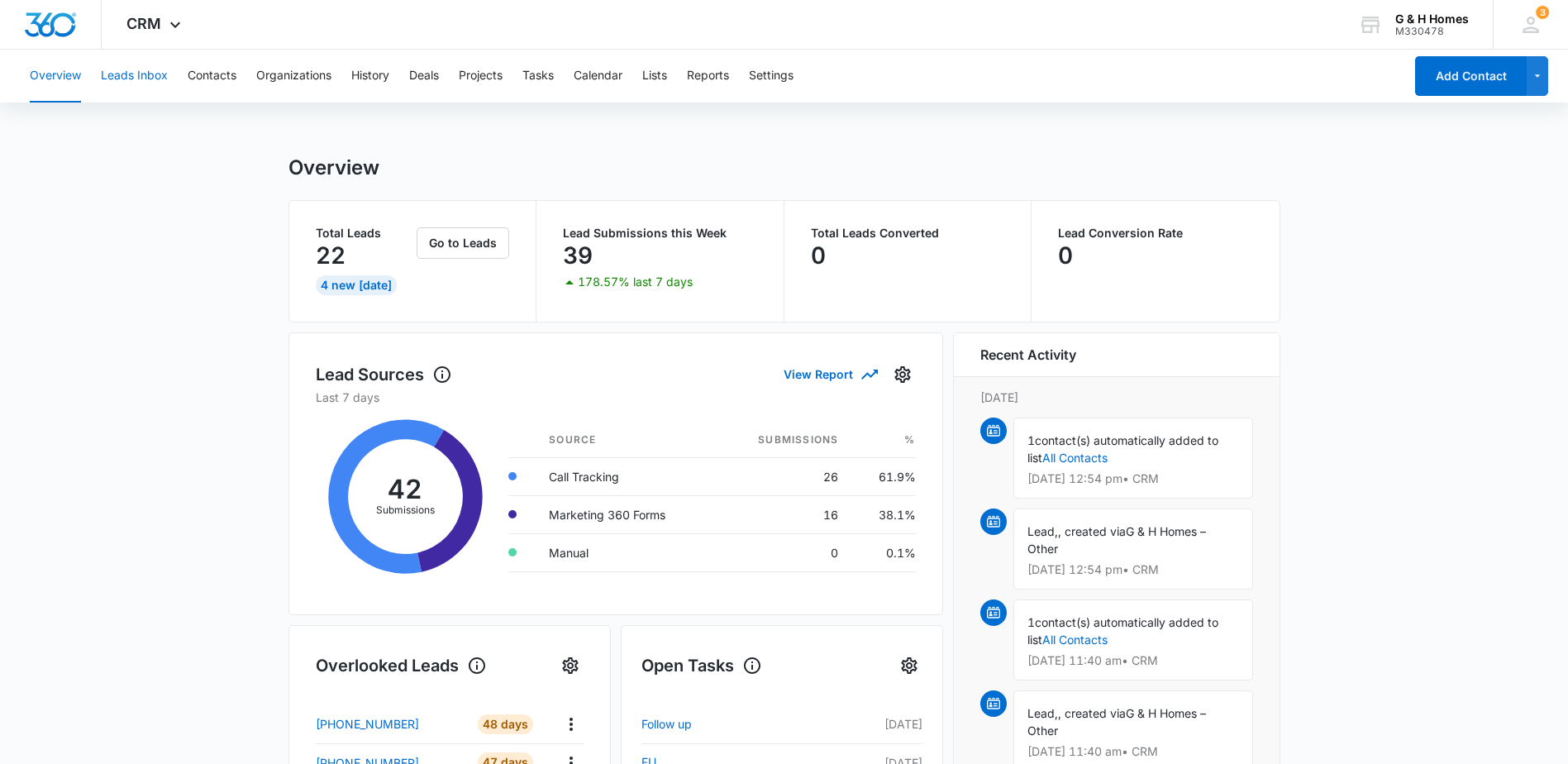
click at [143, 83] on button "Leads Inbox" at bounding box center [134, 76] width 67 height 53
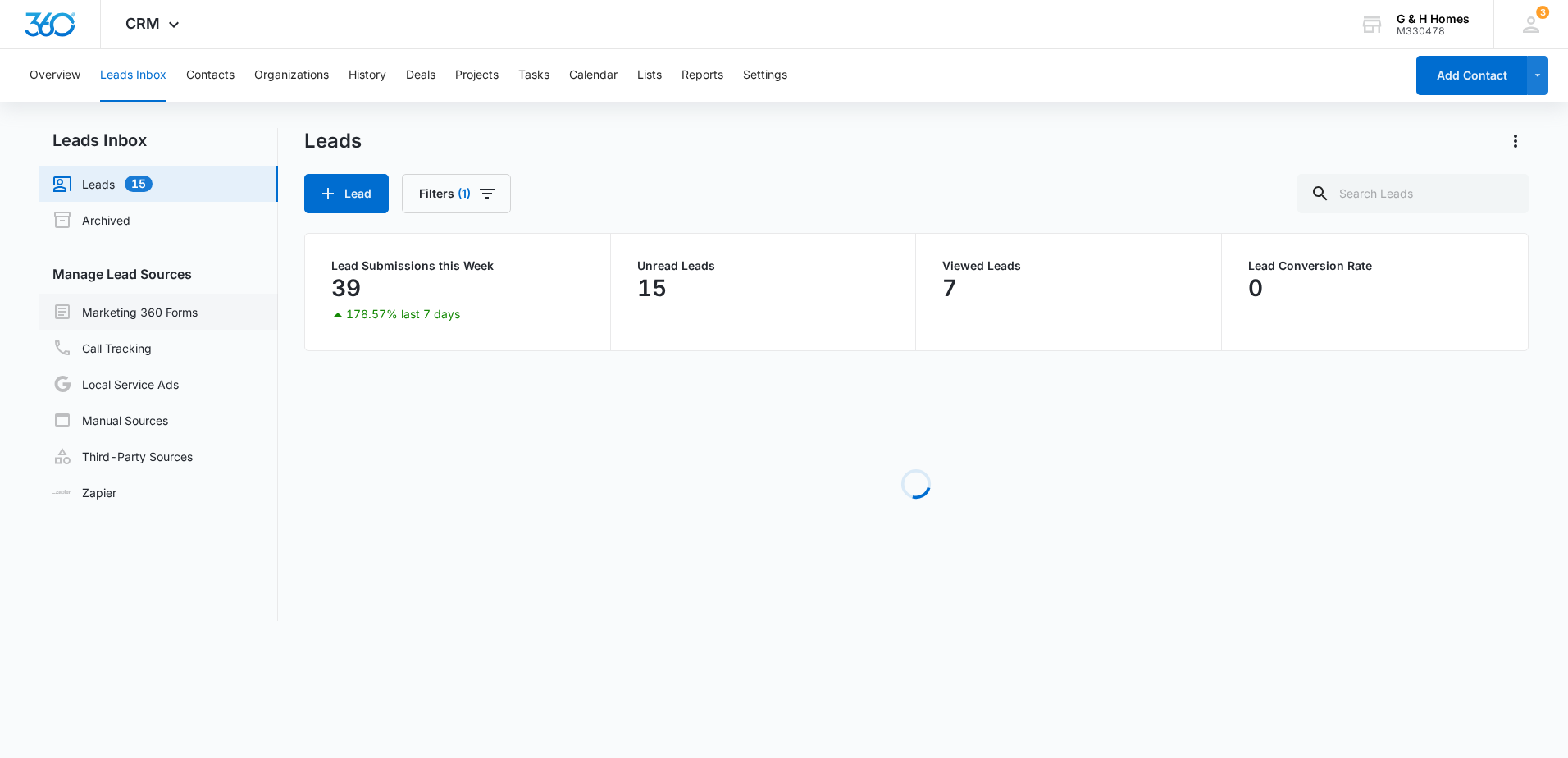
click at [131, 314] on link "Marketing 360 Forms" at bounding box center [125, 312] width 145 height 20
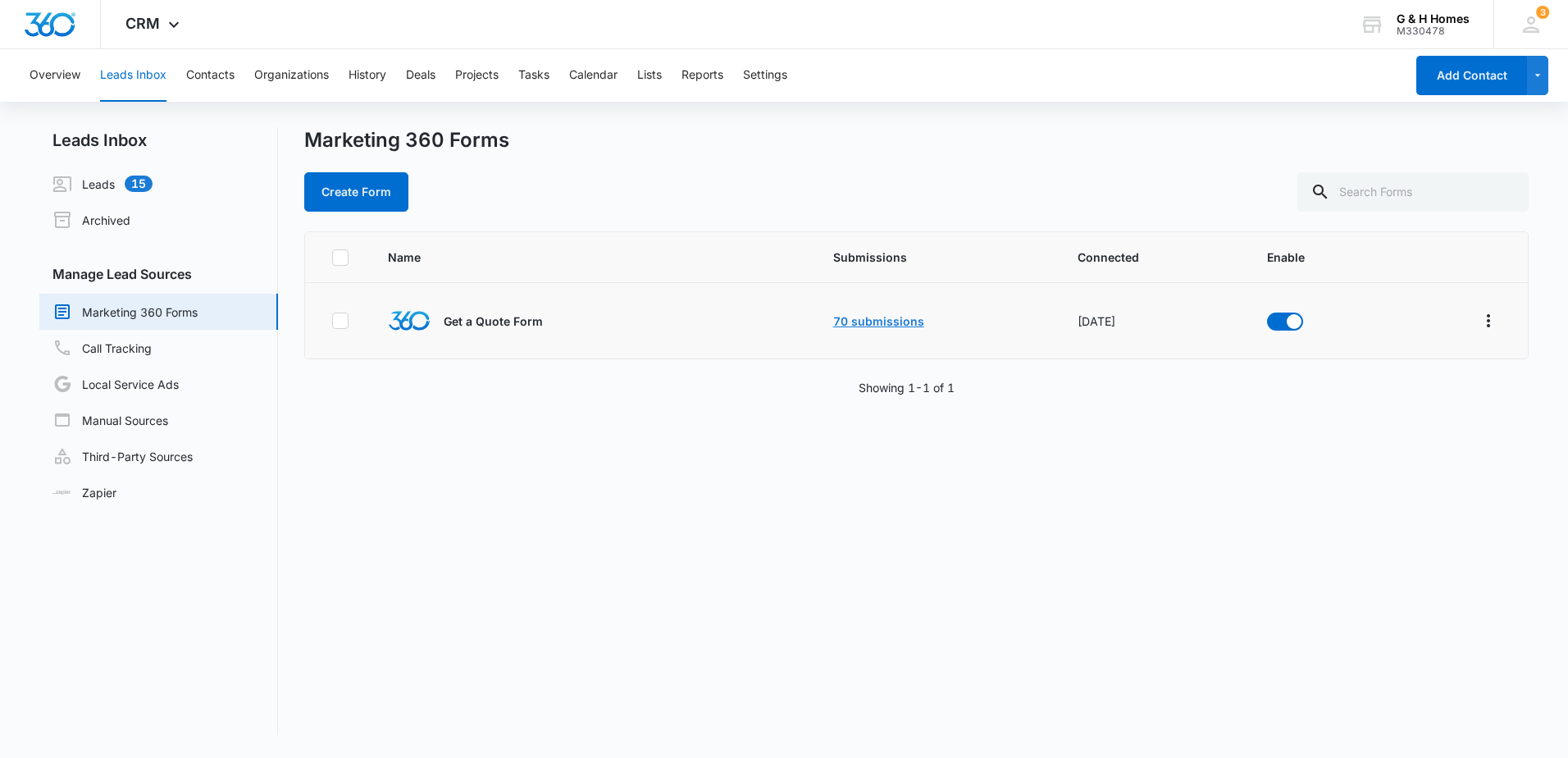
click at [850, 327] on link "70 submissions" at bounding box center [878, 321] width 91 height 14
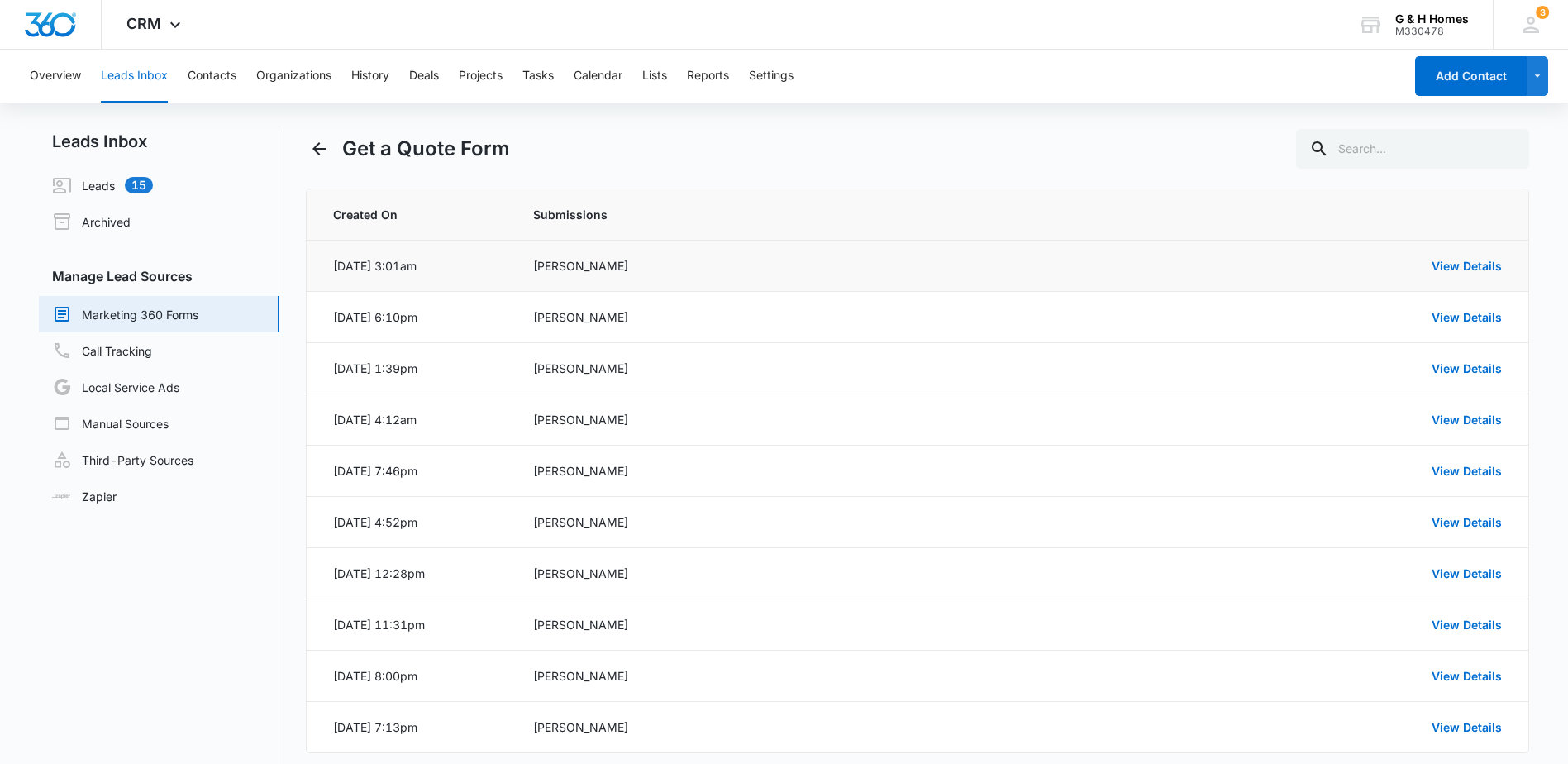
click at [588, 267] on div "[PERSON_NAME]" at bounding box center [785, 265] width 504 height 17
click at [1453, 264] on link "View Details" at bounding box center [1467, 265] width 70 height 14
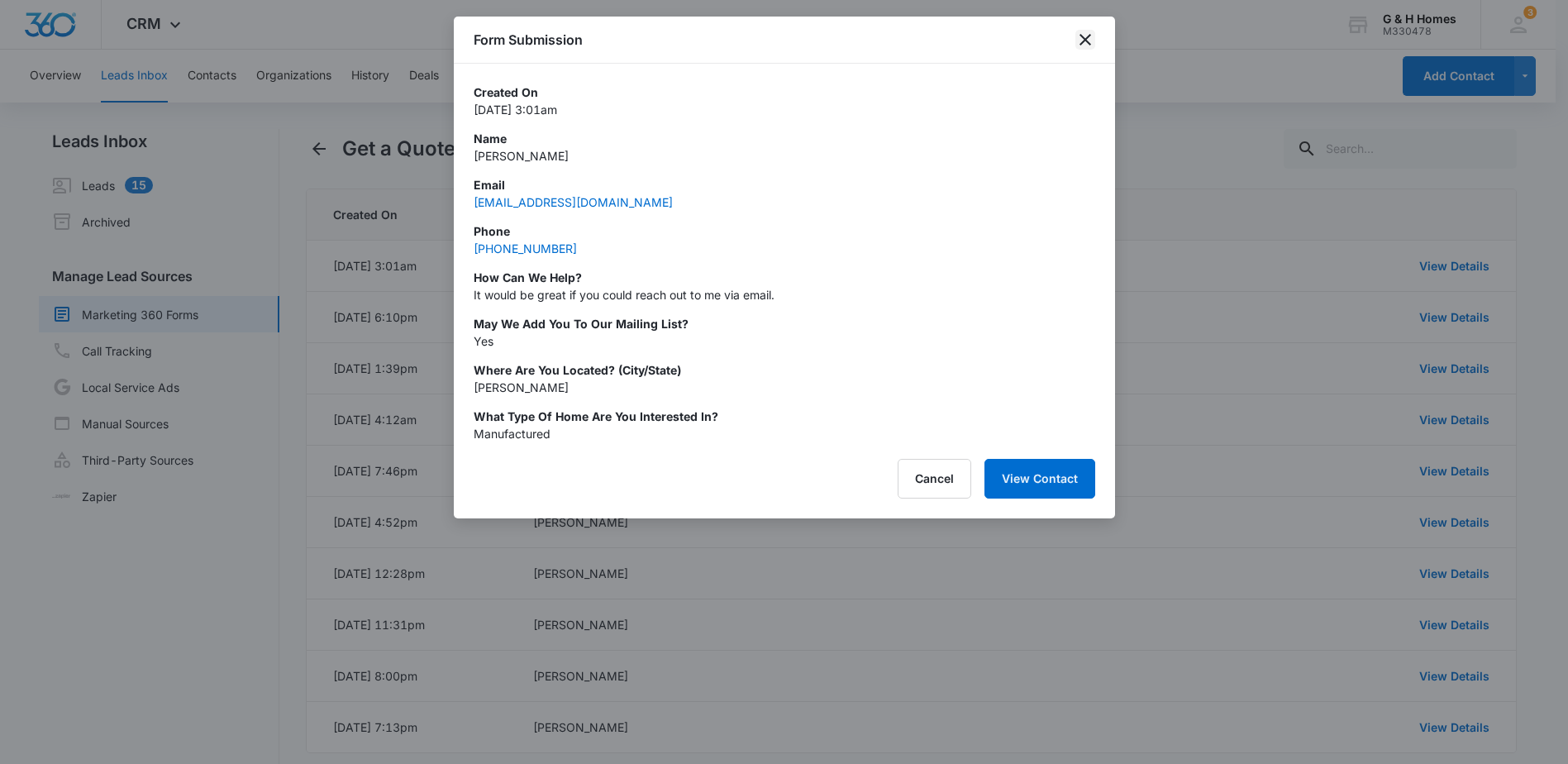
click at [1075, 34] on icon "close" at bounding box center [1085, 39] width 20 height 20
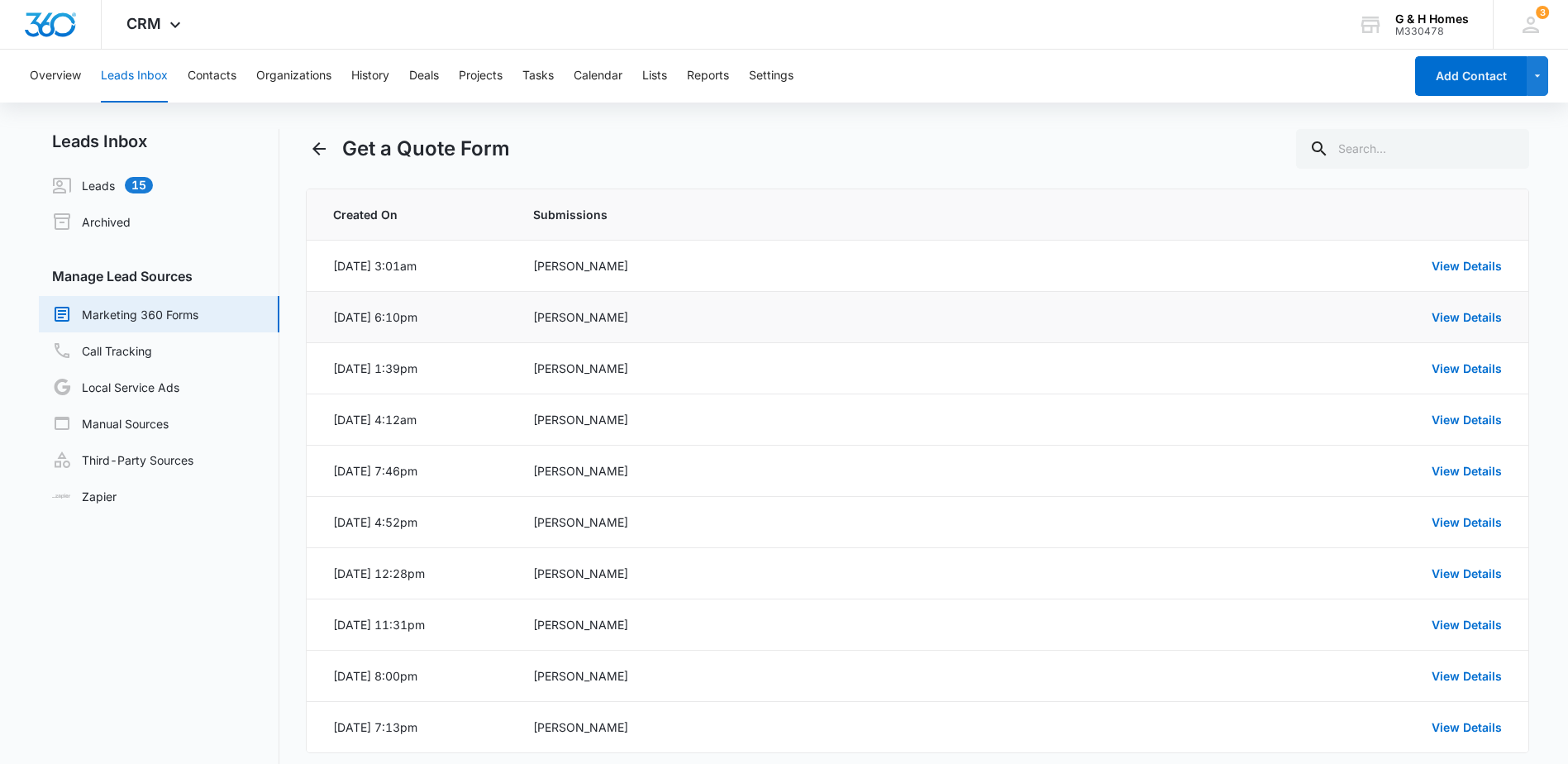
scroll to position [80, 0]
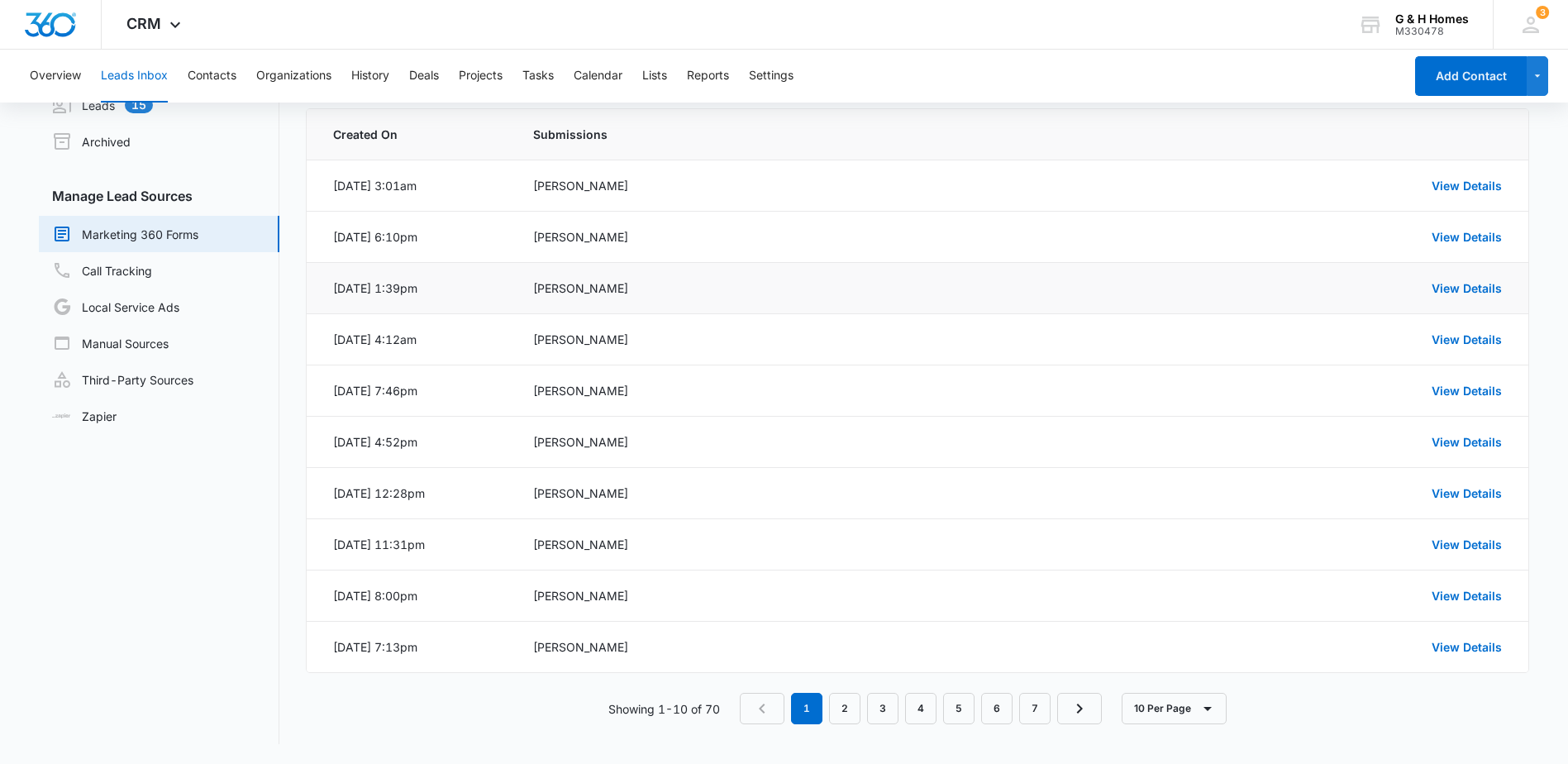
click at [769, 300] on td "[PERSON_NAME]" at bounding box center [785, 288] width 544 height 51
click at [567, 186] on div "[PERSON_NAME]" at bounding box center [785, 186] width 504 height 17
click at [1491, 181] on link "View Details" at bounding box center [1467, 186] width 70 height 14
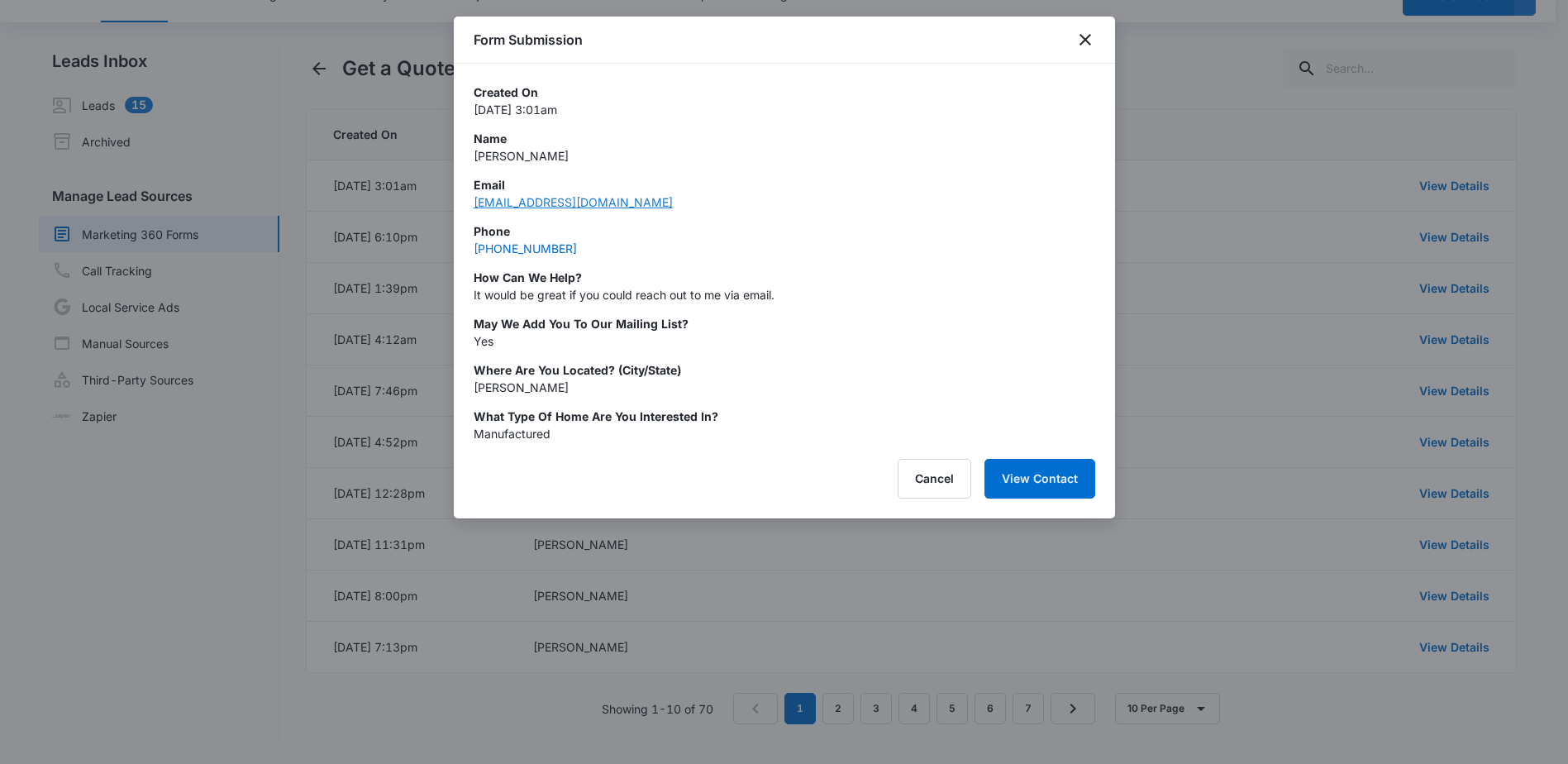
click at [547, 206] on link "macnyt5@aol.com" at bounding box center [573, 202] width 200 height 14
click at [1078, 39] on icon "close" at bounding box center [1085, 39] width 20 height 20
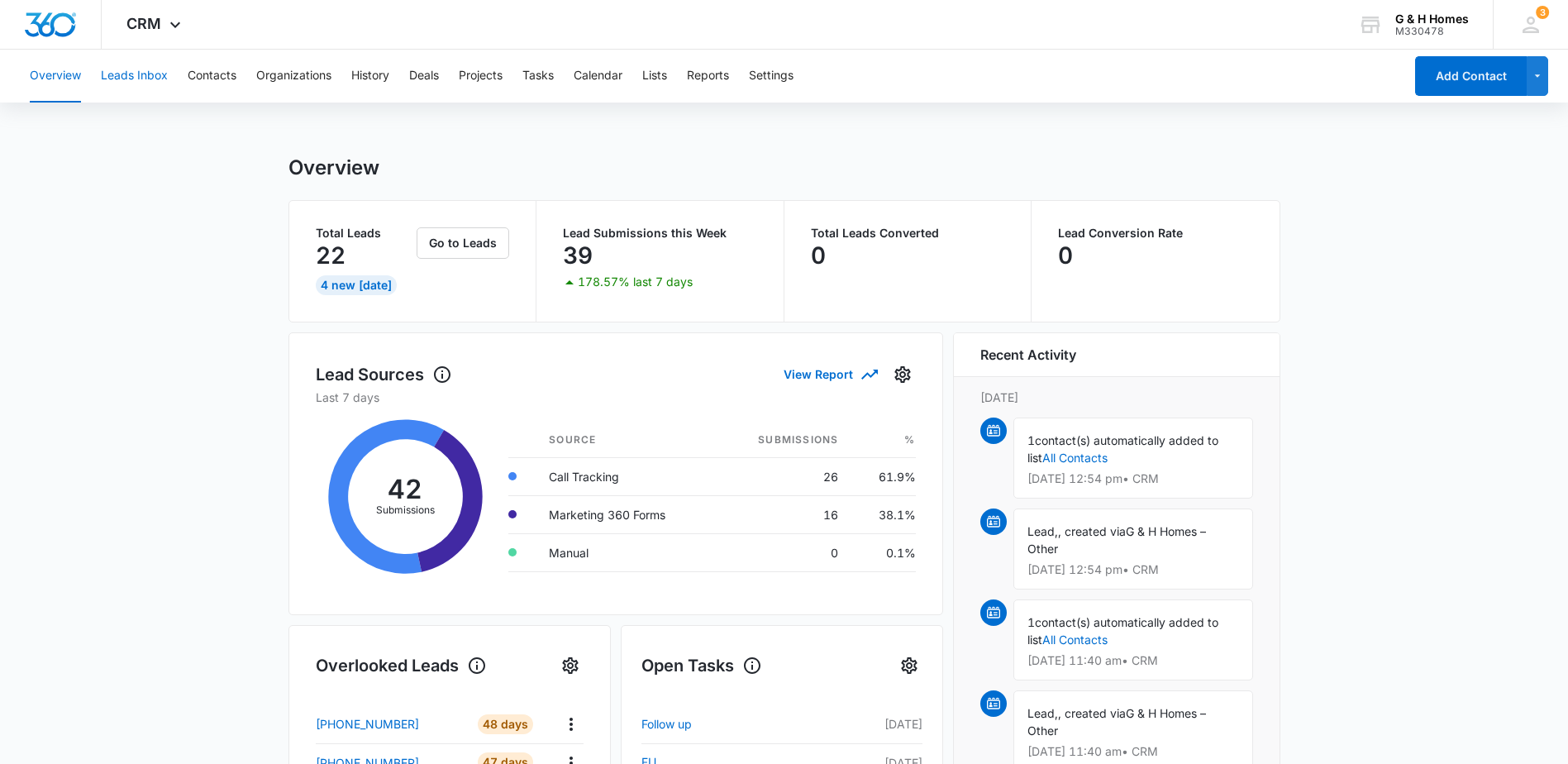
click at [145, 77] on button "Leads Inbox" at bounding box center [134, 76] width 67 height 53
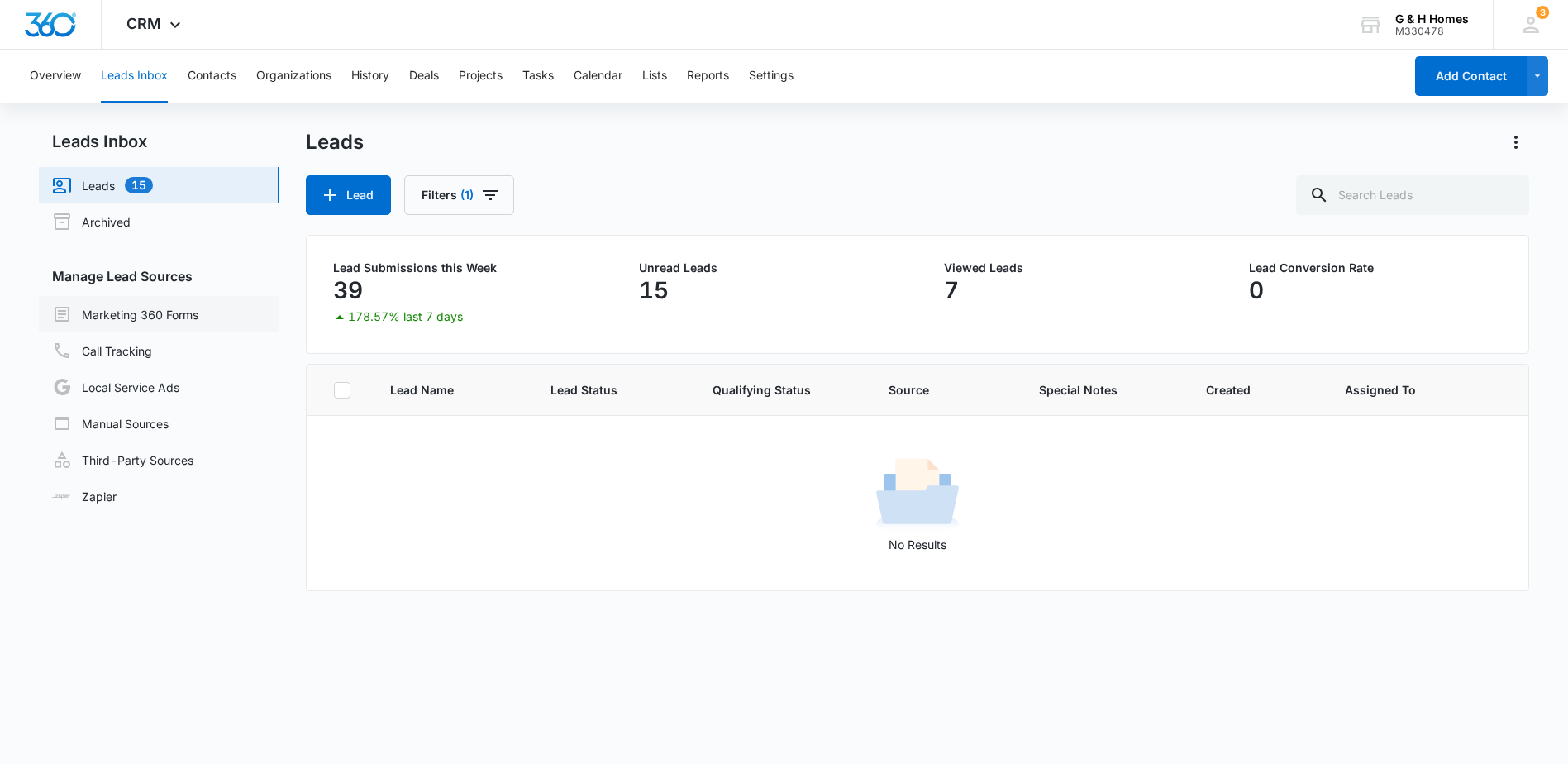
click at [136, 313] on link "Marketing 360 Forms" at bounding box center [126, 314] width 146 height 20
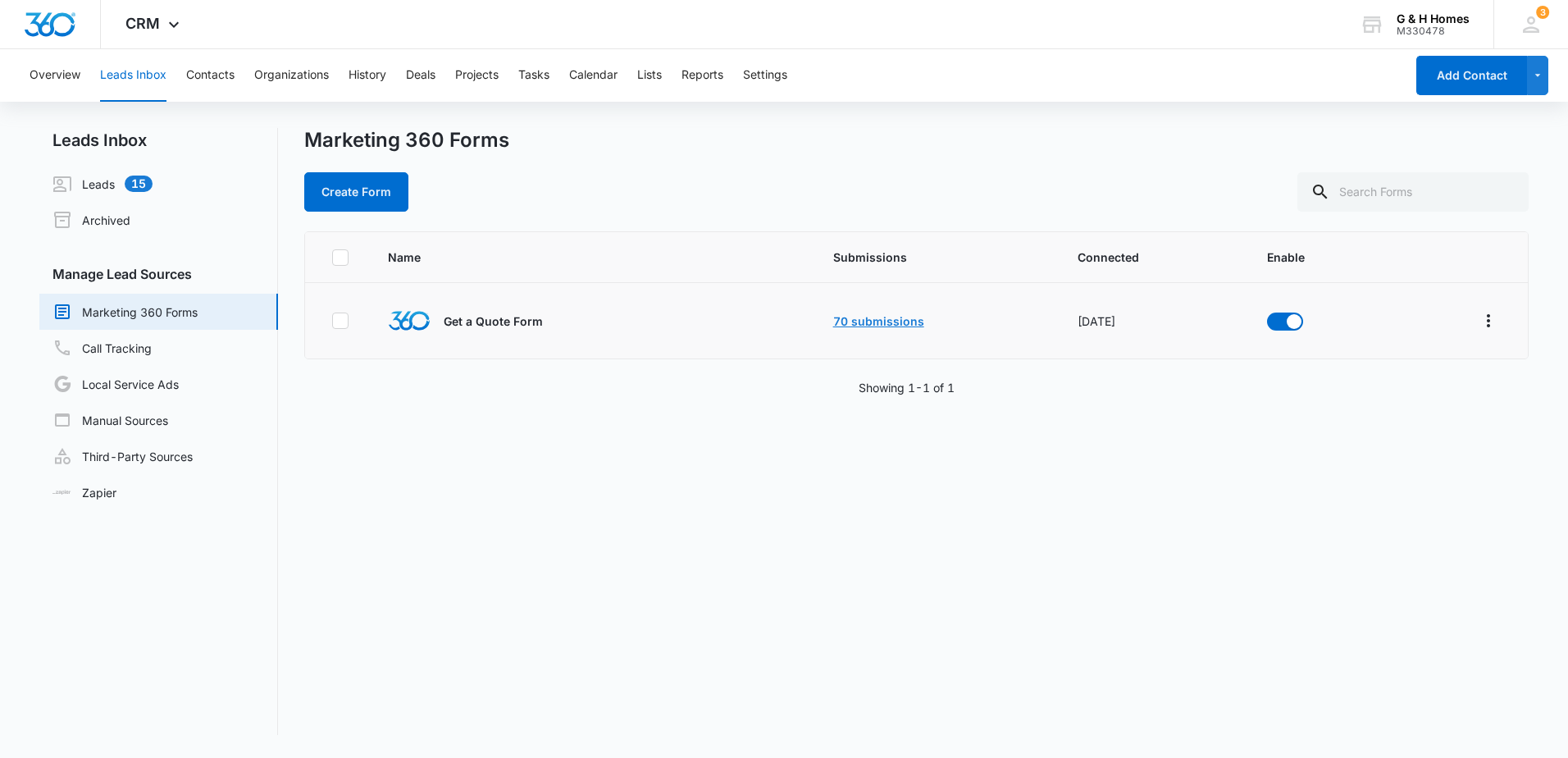
click at [867, 319] on link "70 submissions" at bounding box center [878, 321] width 91 height 14
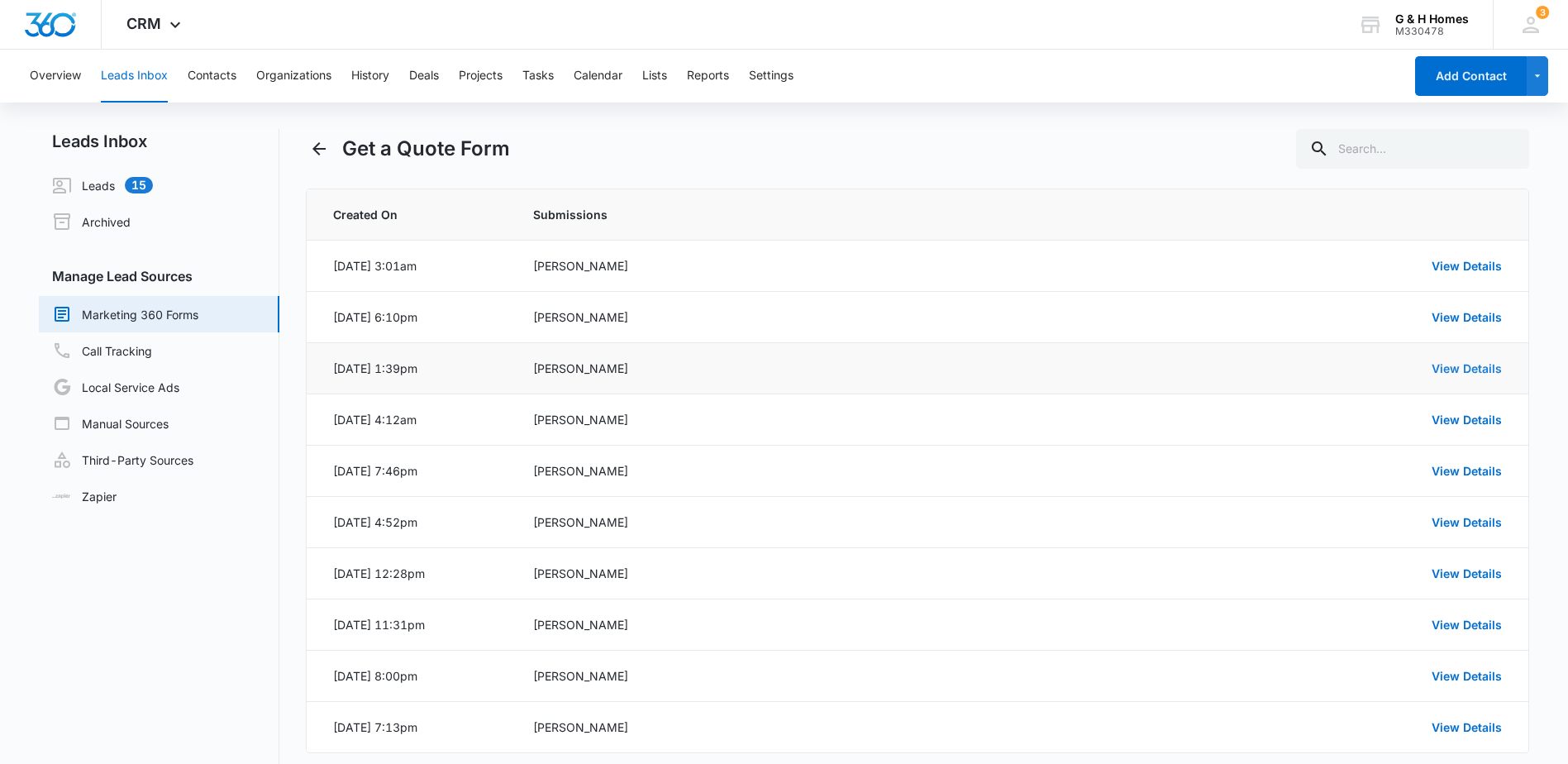
click at [1440, 372] on link "View Details" at bounding box center [1467, 368] width 70 height 14
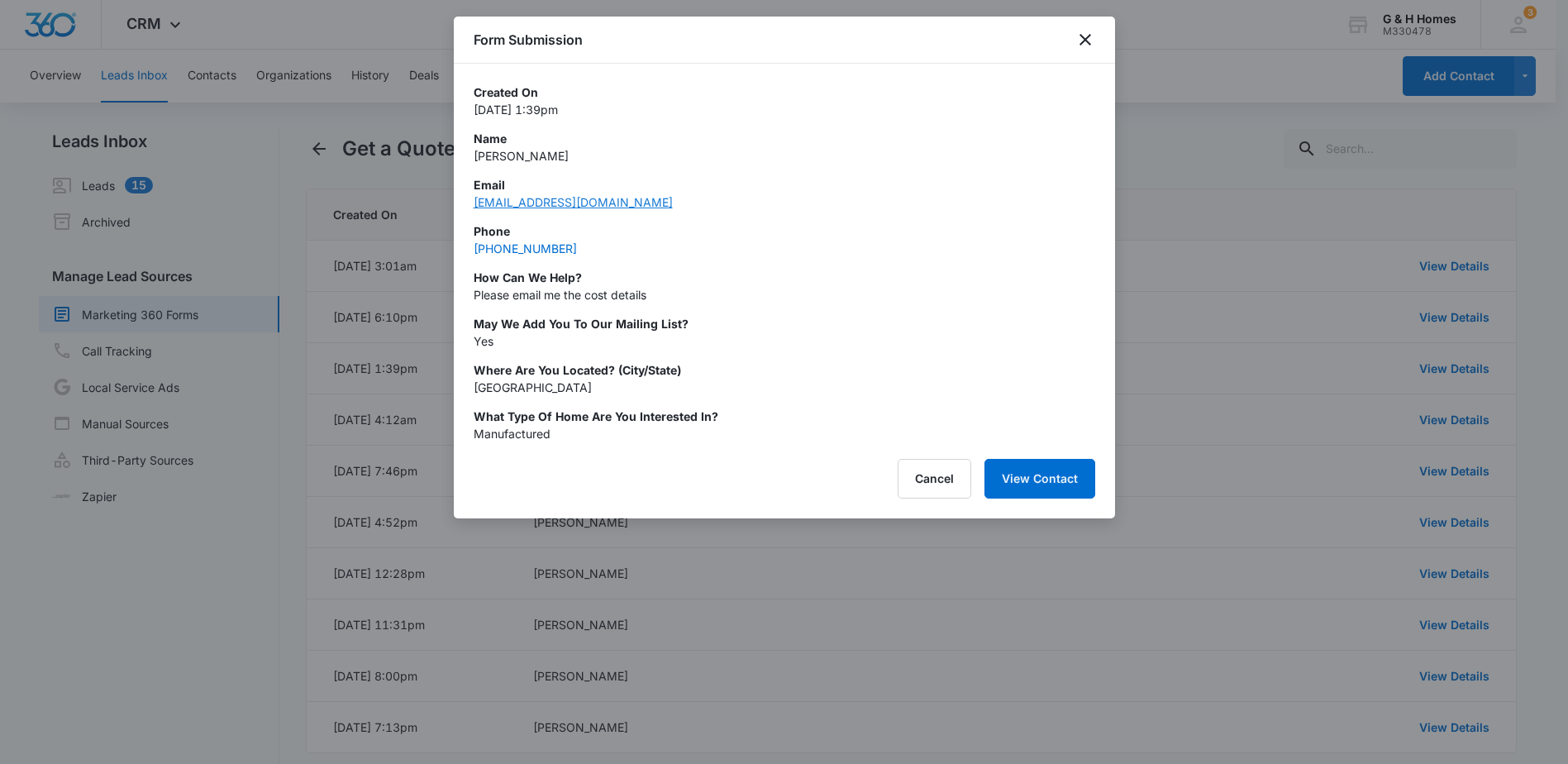
click at [485, 202] on link "[EMAIL_ADDRESS][DOMAIN_NAME]" at bounding box center [573, 202] width 200 height 14
click at [1078, 41] on icon "close" at bounding box center [1085, 39] width 20 height 20
